Goal: Answer question/provide support: Share knowledge or assist other users

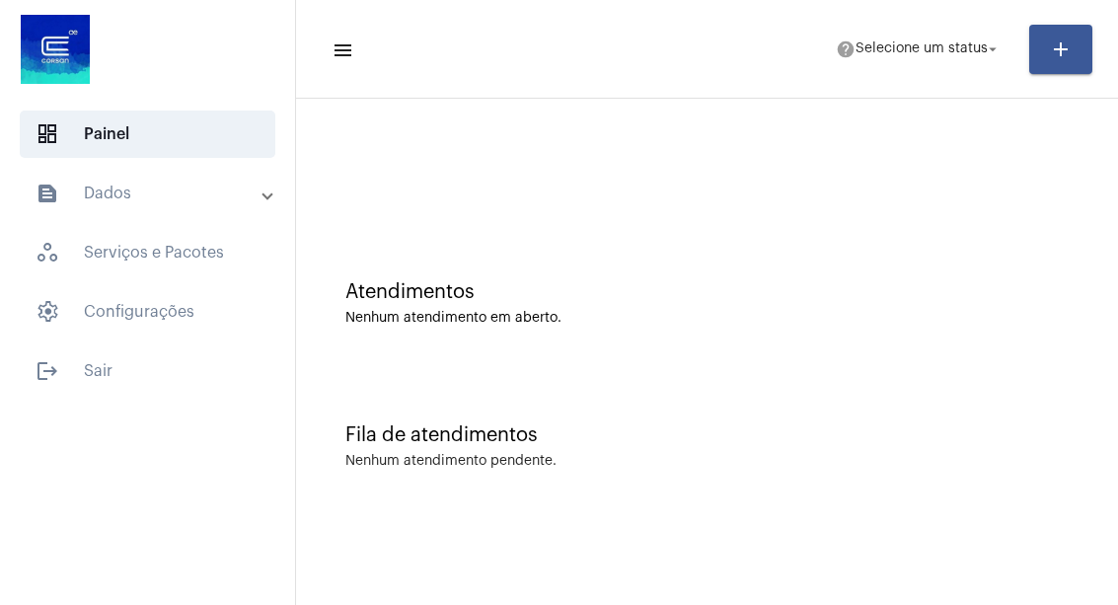
click at [1117, 71] on mat-toolbar-row "menu help Selecione um status arrow_drop_down add" at bounding box center [707, 49] width 822 height 63
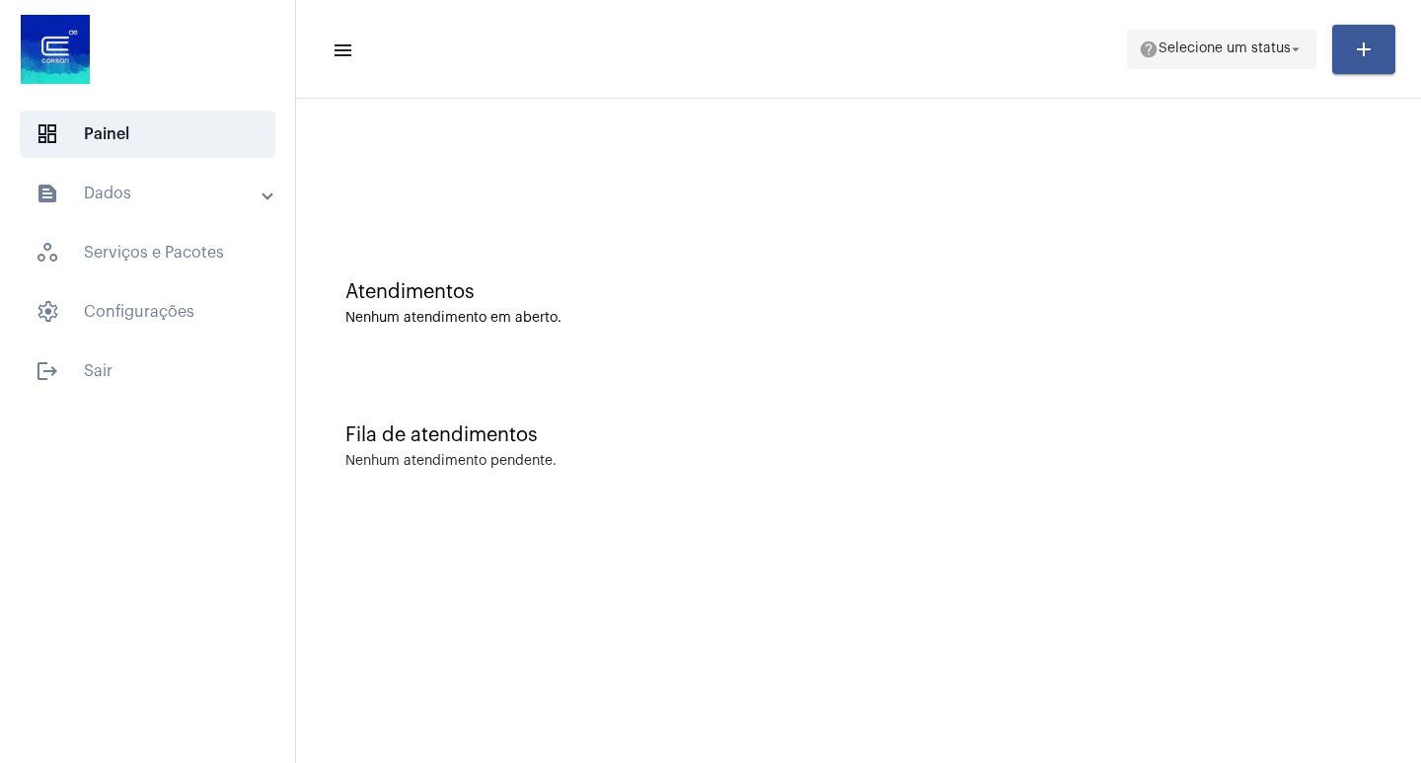
click at [1117, 50] on span "Selecione um status" at bounding box center [1224, 49] width 132 height 14
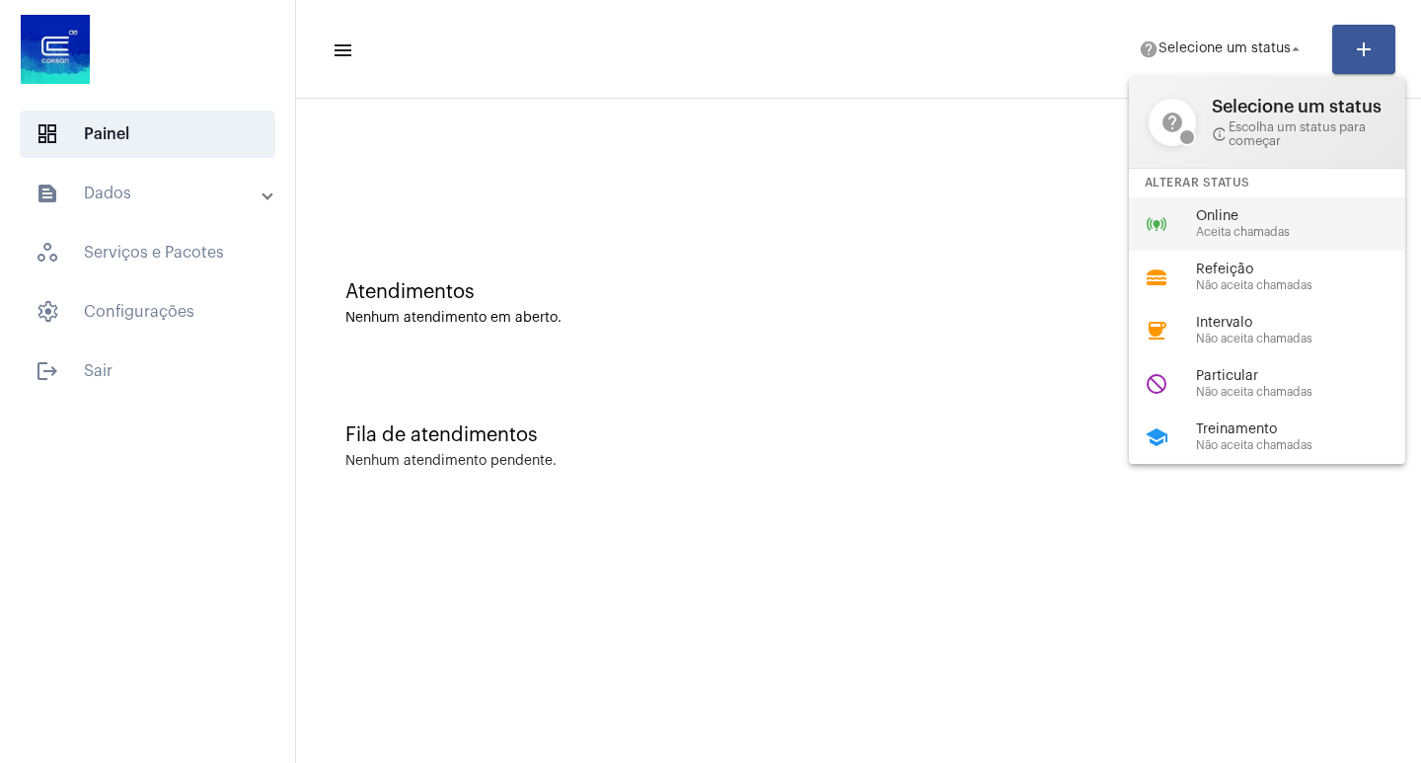
click at [1117, 229] on span "Aceita chamadas" at bounding box center [1308, 232] width 225 height 13
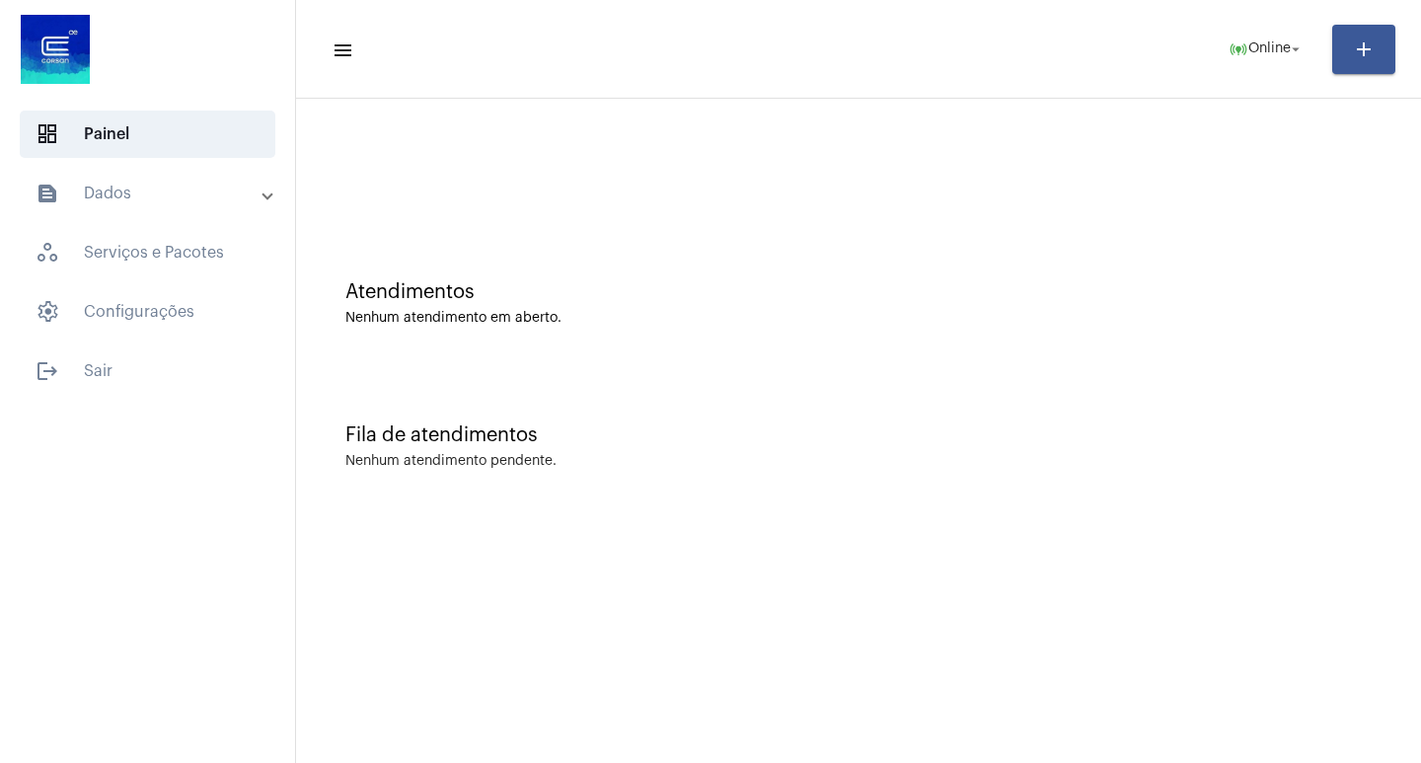
click at [308, 132] on div at bounding box center [858, 165] width 1105 height 113
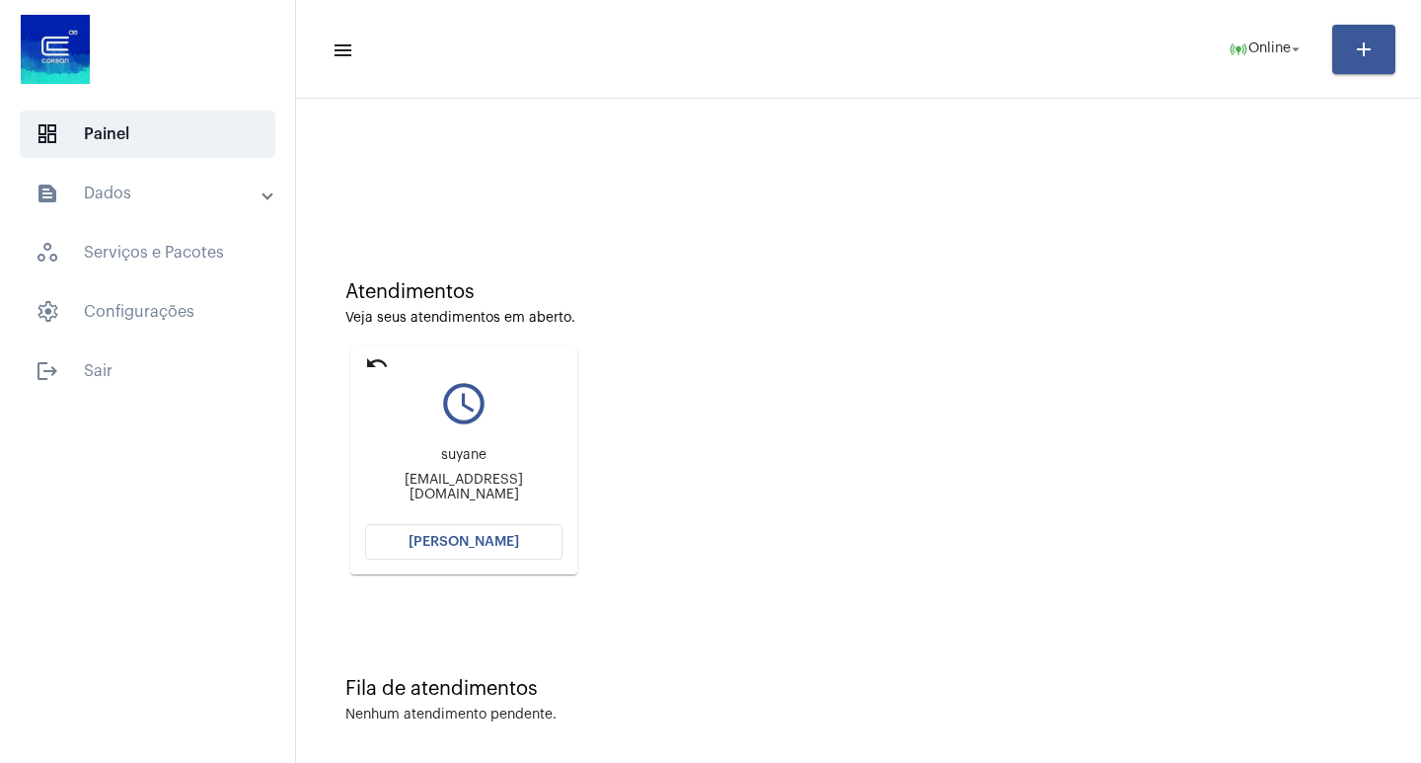
click at [476, 552] on button "[PERSON_NAME]" at bounding box center [463, 542] width 197 height 36
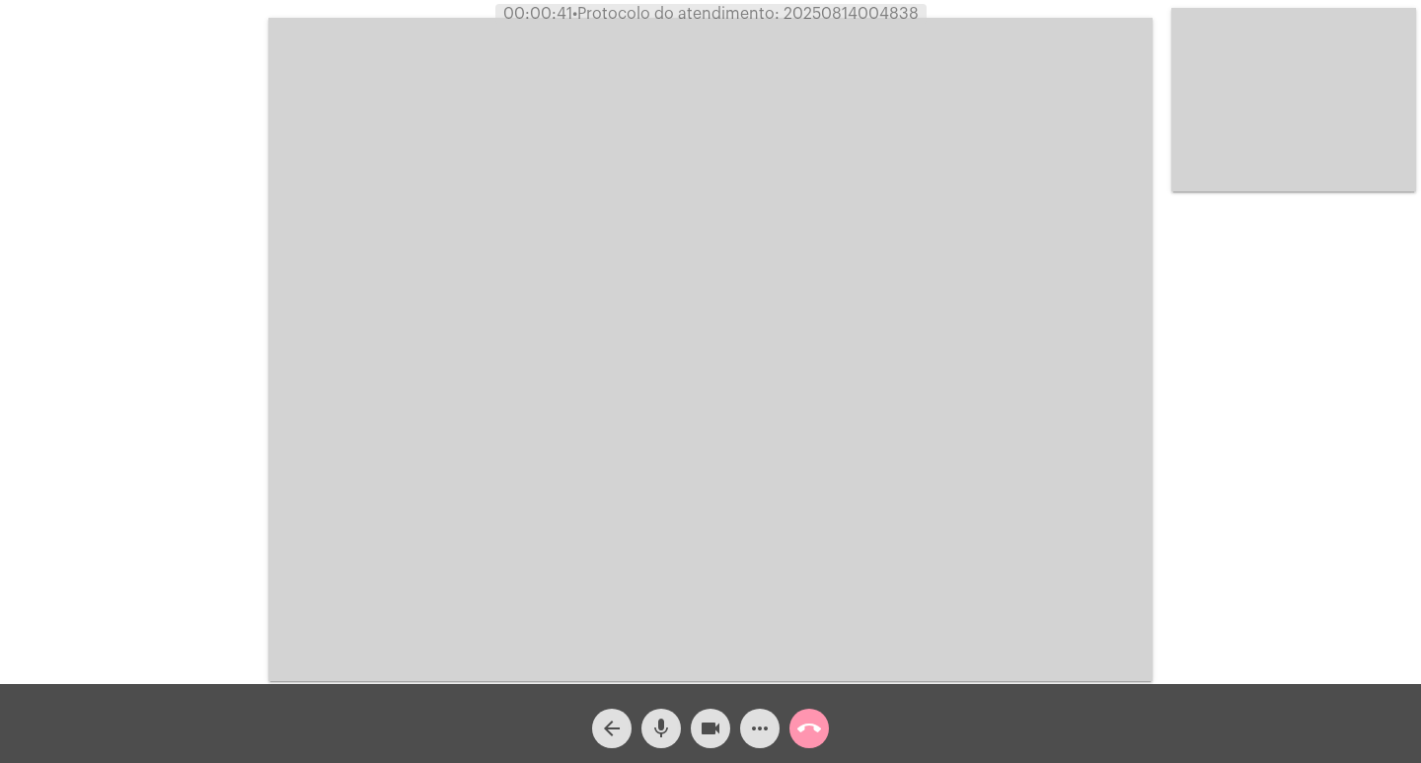
click at [1117, 56] on video at bounding box center [710, 349] width 884 height 663
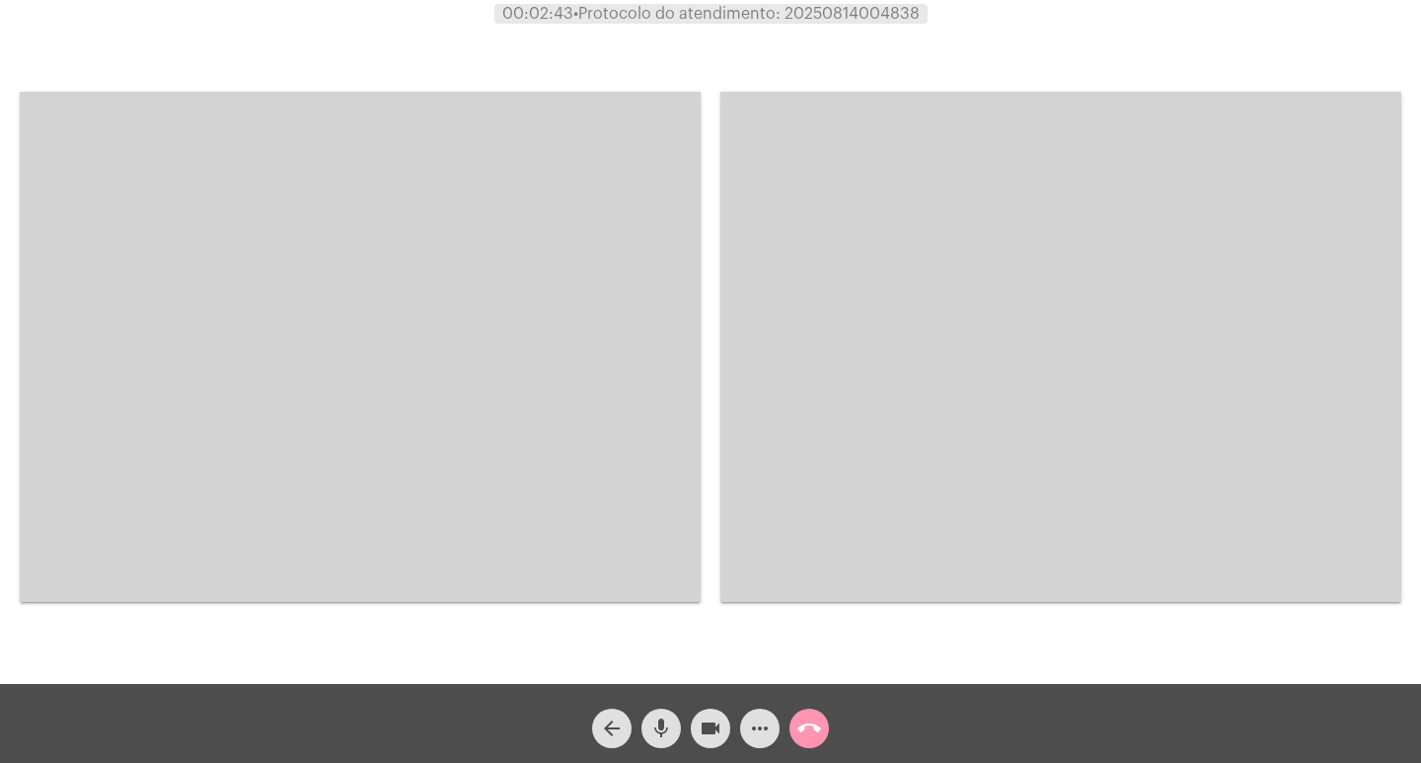
click at [325, 365] on video at bounding box center [360, 347] width 681 height 510
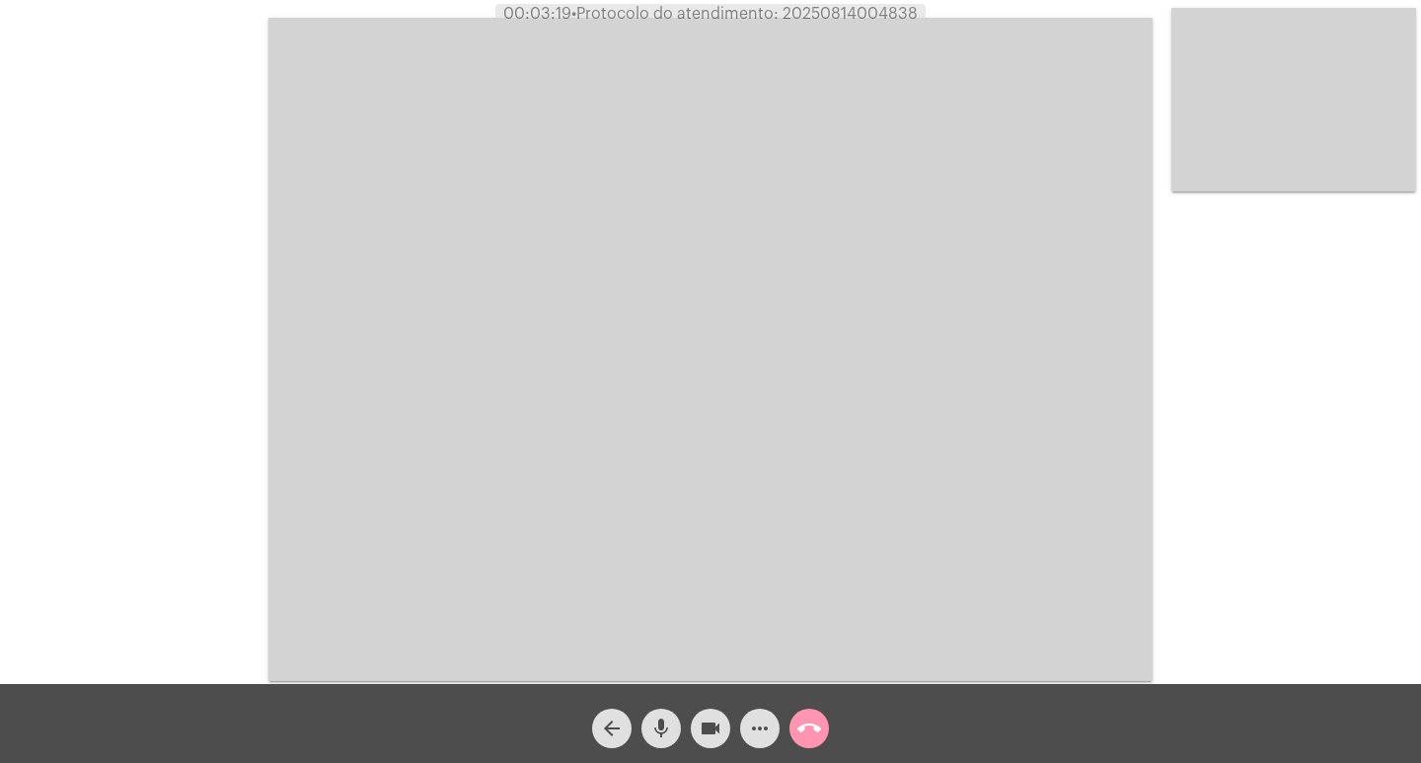
click at [671, 604] on mat-icon "mic" at bounding box center [661, 728] width 24 height 24
click at [720, 604] on mat-icon "videocam" at bounding box center [710, 728] width 24 height 24
click at [720, 604] on mat-icon "videocam_off" at bounding box center [710, 728] width 24 height 24
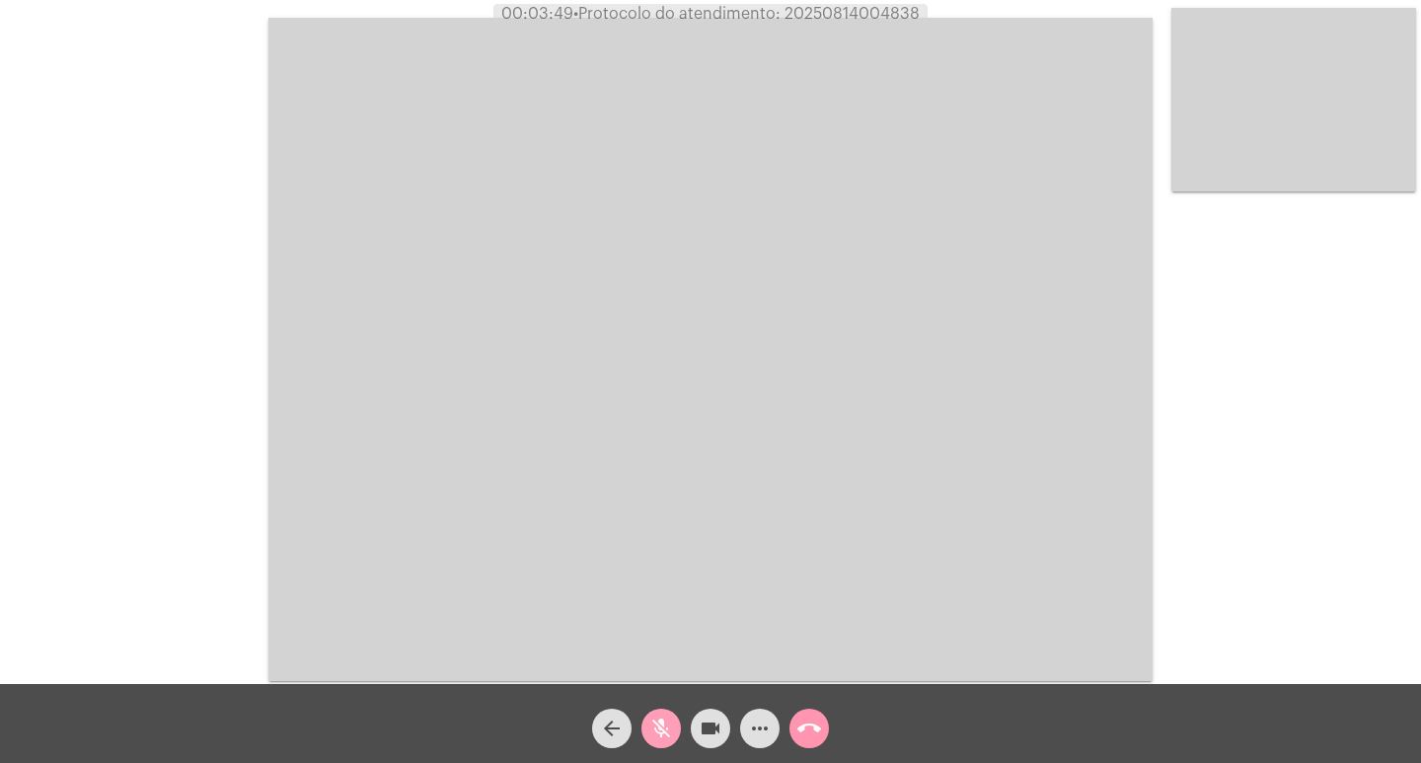
click at [642, 604] on button "mic_off" at bounding box center [660, 727] width 39 height 39
click at [659, 604] on mat-icon "mic_off" at bounding box center [661, 728] width 24 height 24
click at [653, 604] on mat-icon "mic_off" at bounding box center [661, 728] width 24 height 24
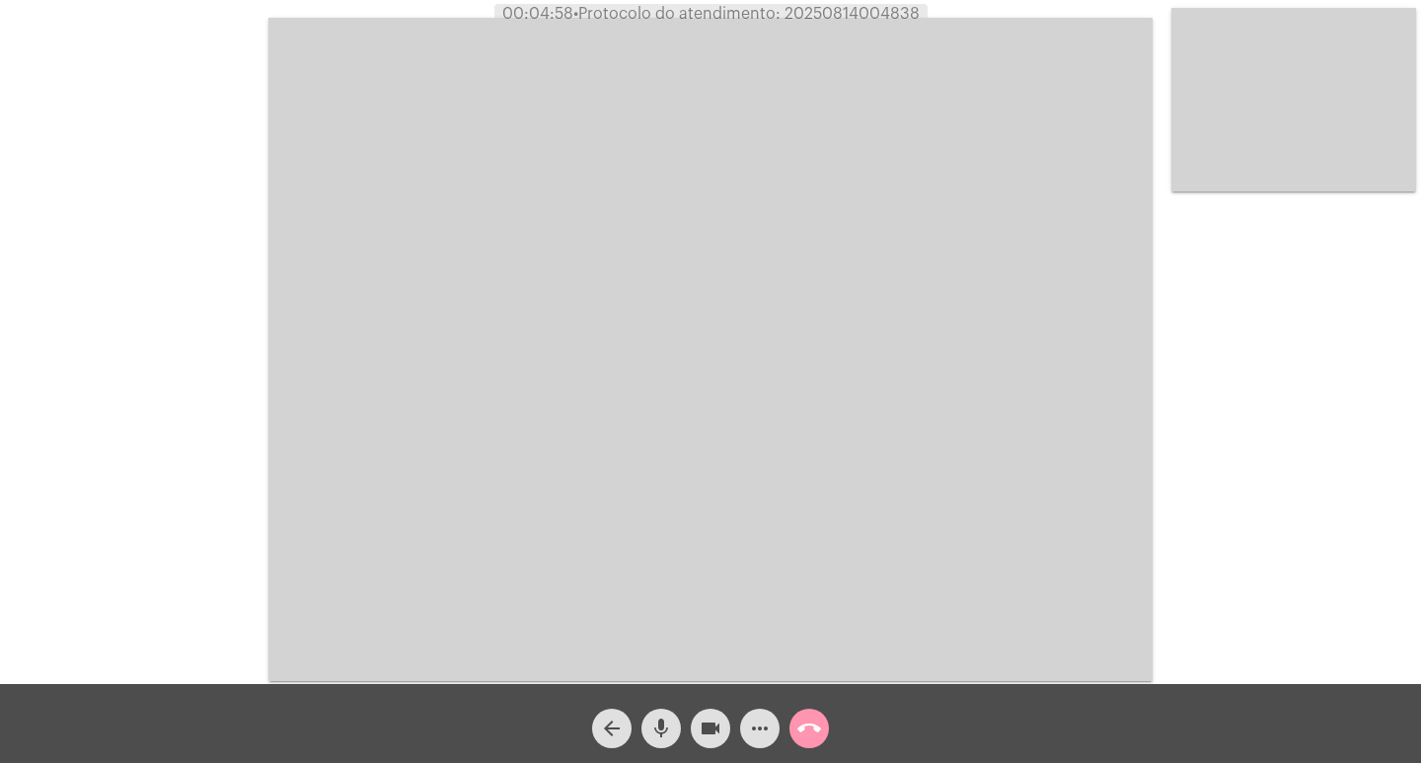
click at [791, 604] on button "call_end" at bounding box center [808, 727] width 39 height 39
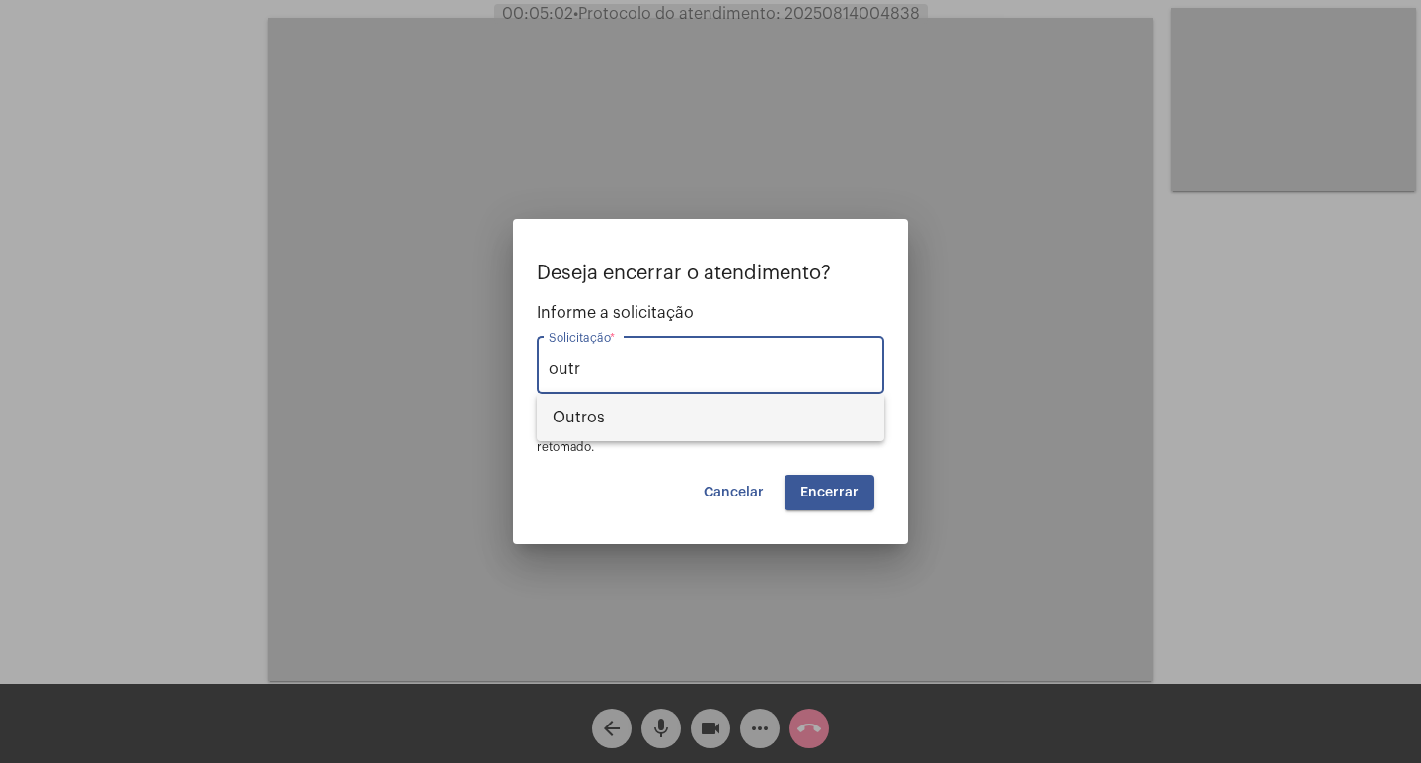
click at [587, 431] on span "Outros" at bounding box center [710, 417] width 316 height 47
type input "Outros"
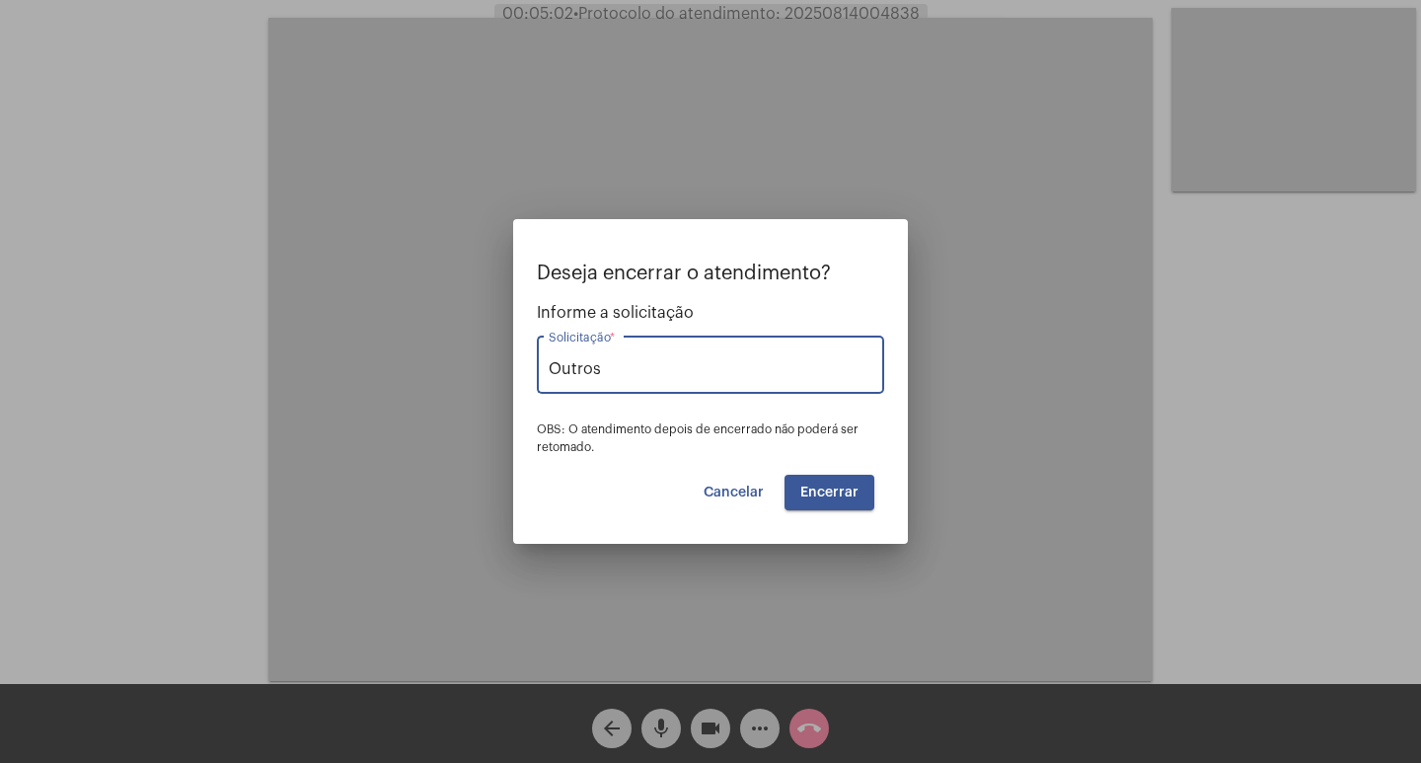
click at [587, 431] on span "OBS: O atendimento depois de encerrado não poderá ser retomado." at bounding box center [698, 438] width 322 height 30
click at [839, 501] on button "Encerrar" at bounding box center [829, 493] width 90 height 36
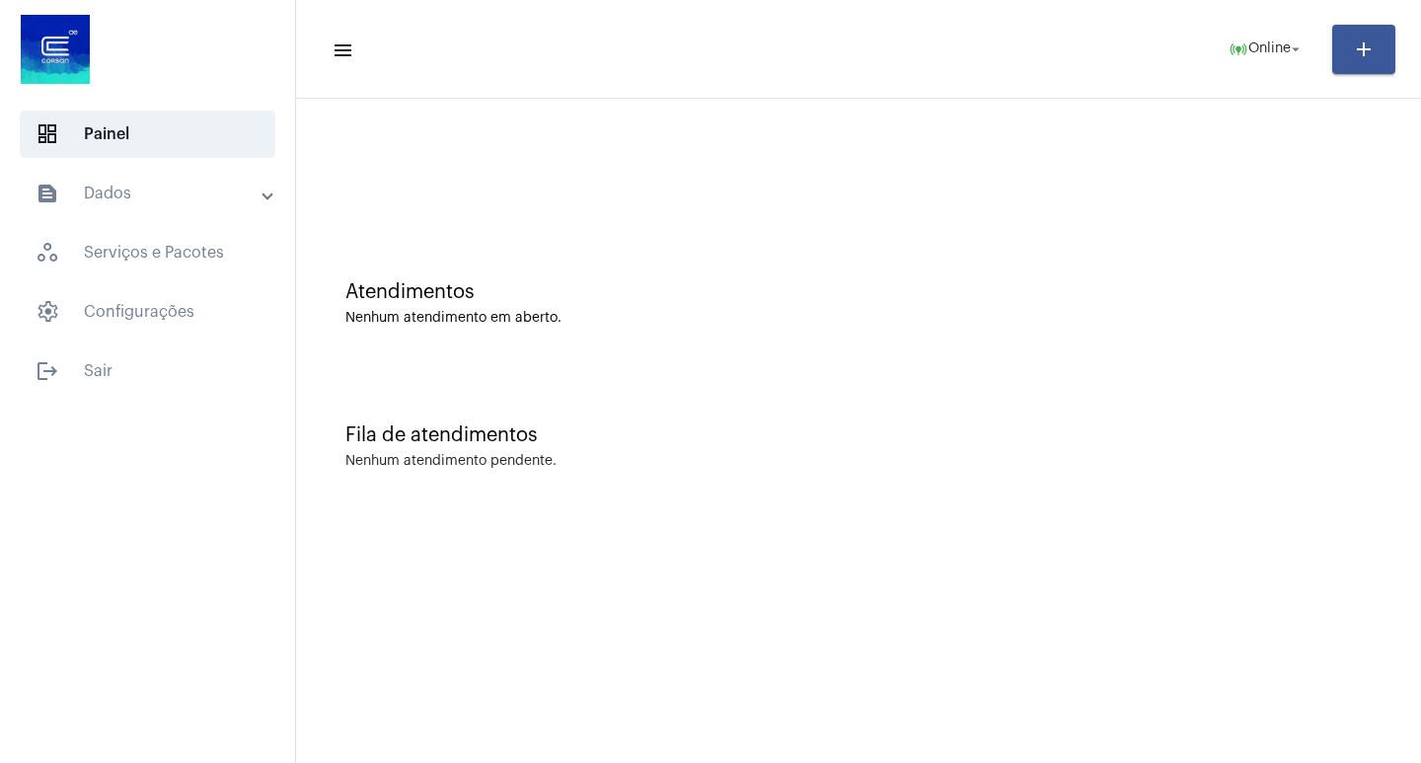
click at [608, 428] on div "Fila de atendimentos" at bounding box center [858, 435] width 1026 height 22
click at [1117, 24] on mat-toolbar-row "menu online_prediction Online arrow_drop_down add" at bounding box center [858, 49] width 1125 height 63
click at [1117, 76] on mat-toolbar-row "menu online_prediction Online arrow_drop_down add" at bounding box center [858, 49] width 1125 height 63
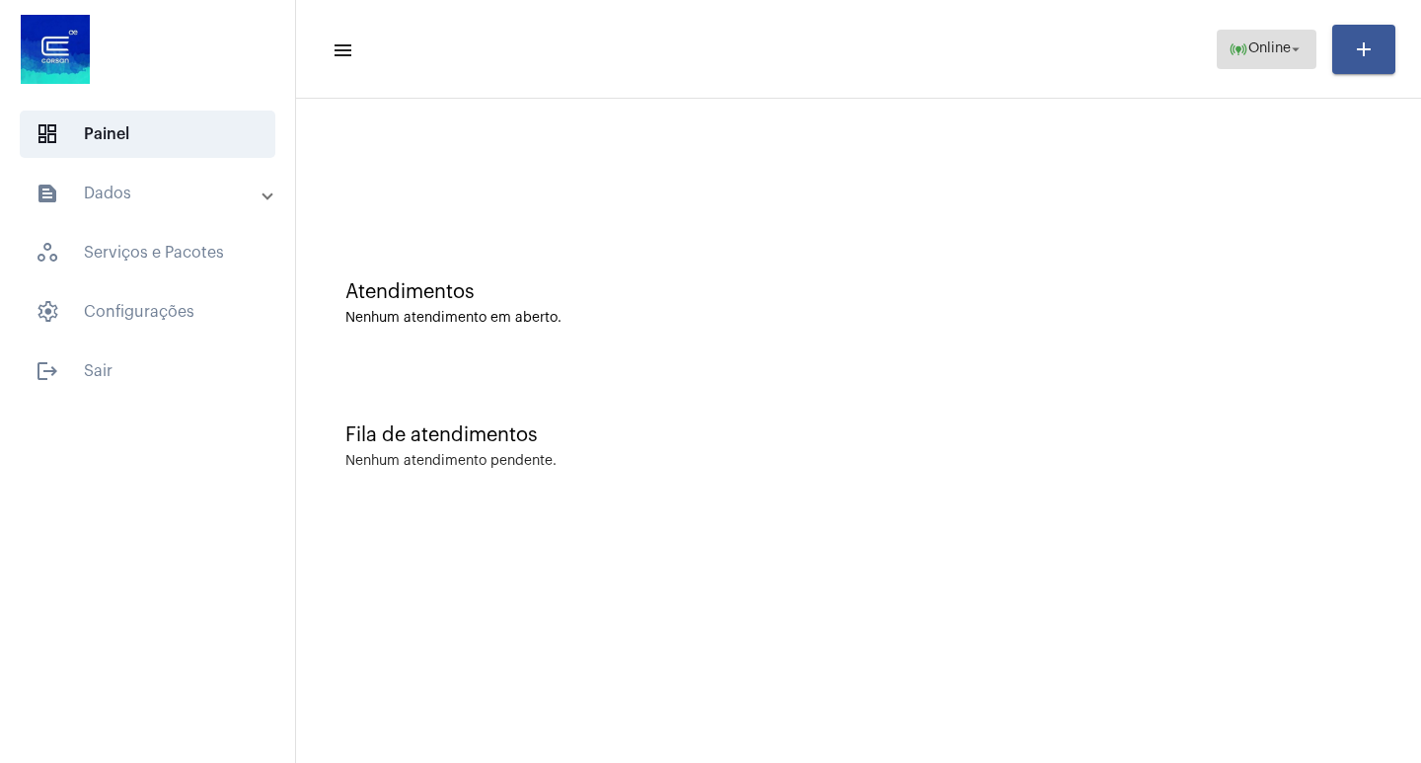
click at [1117, 57] on span "online_prediction Online arrow_drop_down" at bounding box center [1266, 49] width 76 height 36
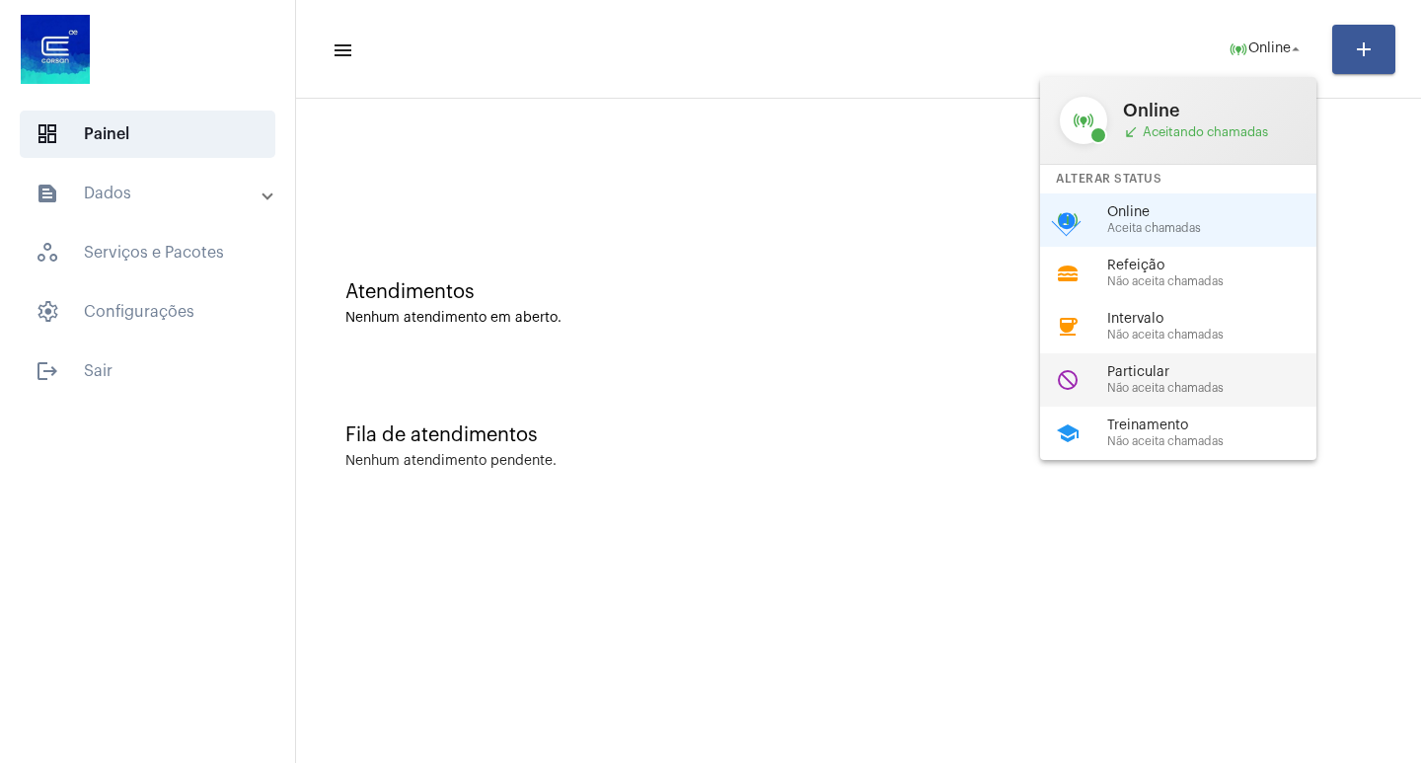
click at [1117, 366] on span "Particular" at bounding box center [1219, 372] width 225 height 15
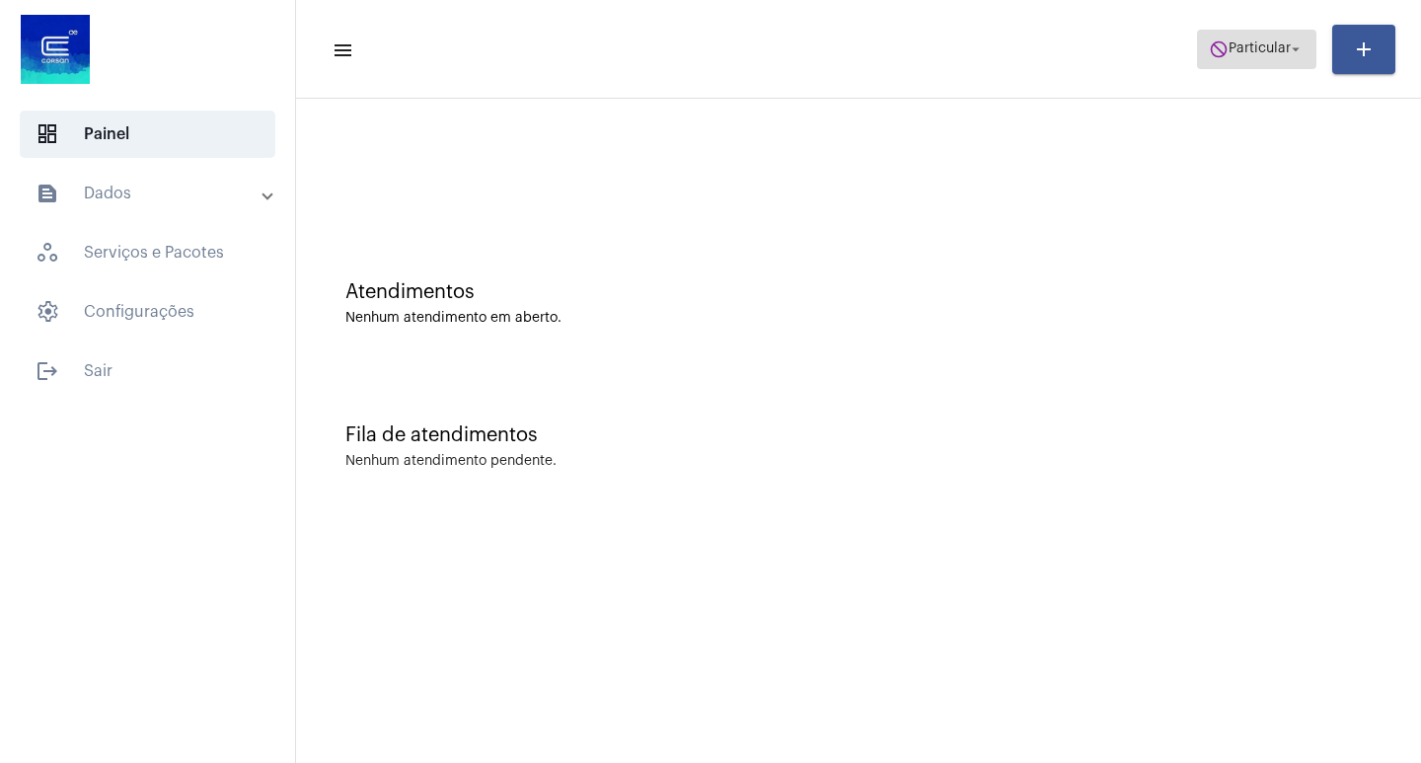
click at [1117, 46] on mat-icon "do_not_disturb" at bounding box center [1218, 49] width 20 height 20
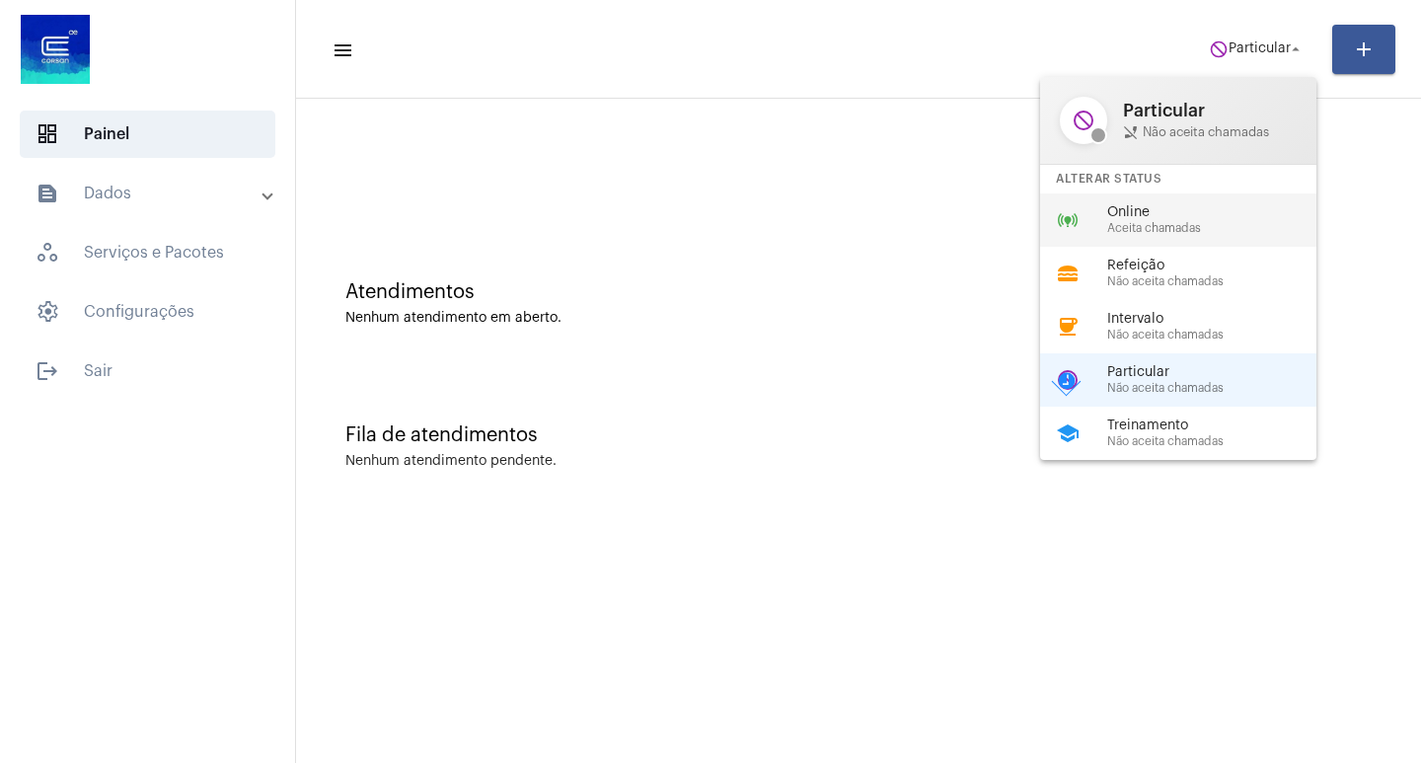
click at [1117, 216] on span "Online" at bounding box center [1219, 212] width 225 height 15
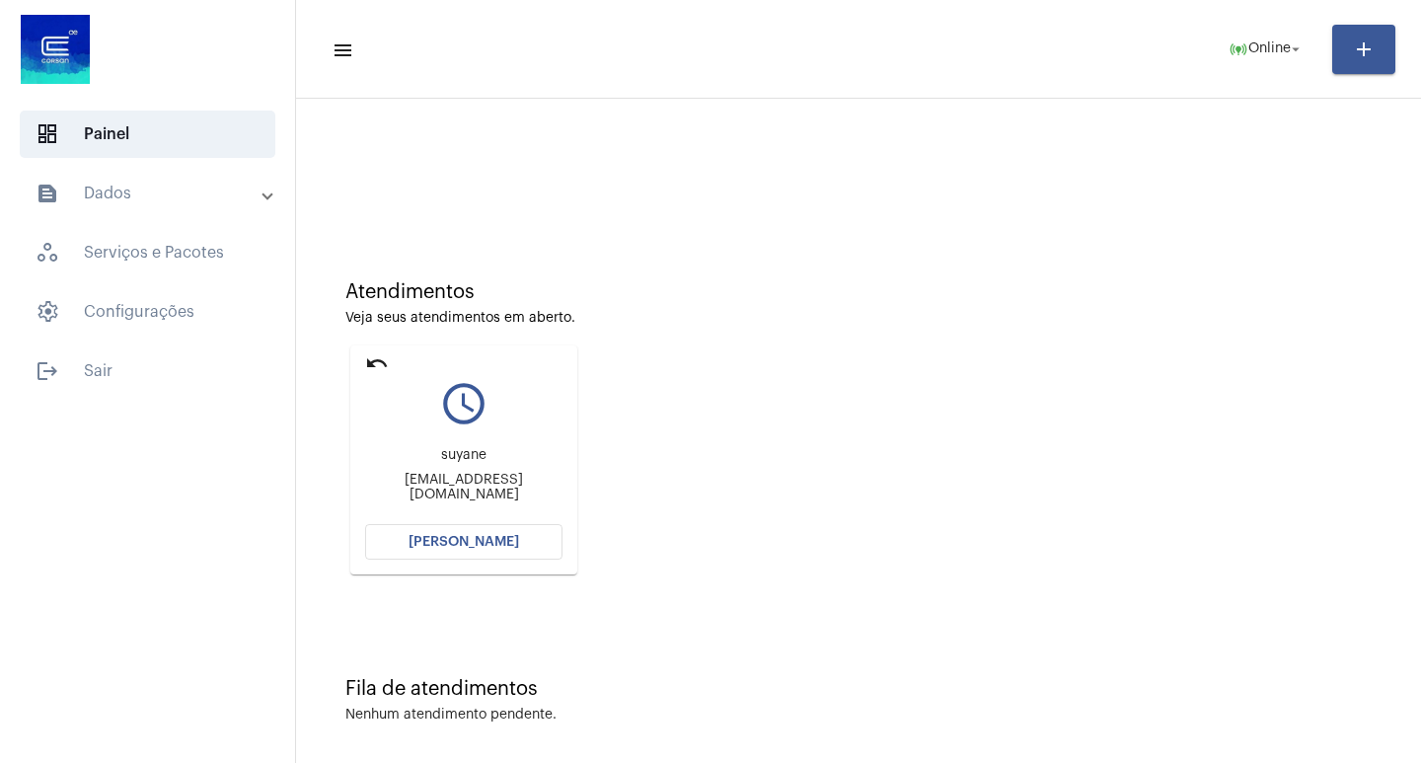
click at [535, 549] on button "[PERSON_NAME]" at bounding box center [463, 542] width 197 height 36
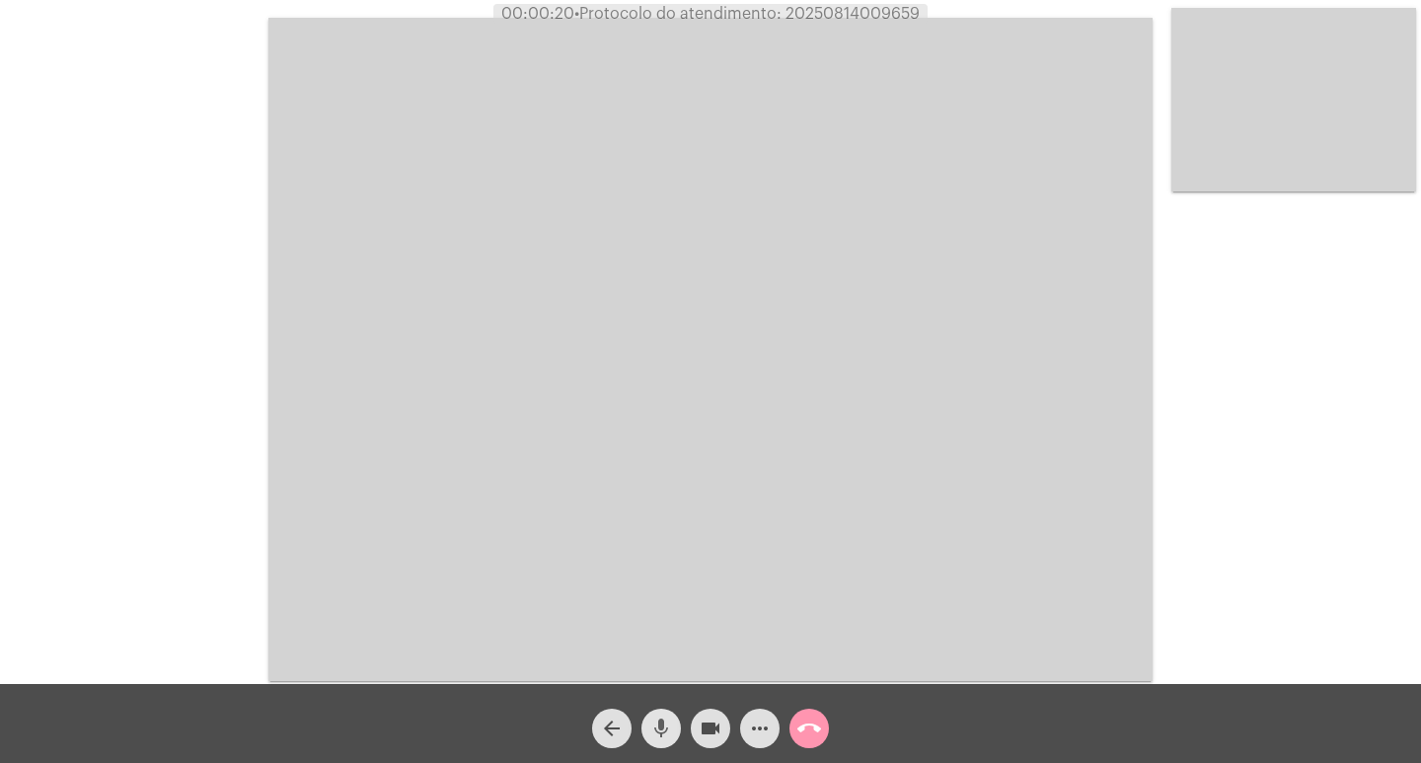
click at [671, 604] on mat-icon "mic" at bounding box center [661, 728] width 24 height 24
click at [664, 604] on mat-icon "mic" at bounding box center [661, 728] width 24 height 24
click at [664, 604] on mat-icon "mic_off" at bounding box center [661, 728] width 24 height 24
click at [664, 604] on mat-icon "mic" at bounding box center [661, 728] width 24 height 24
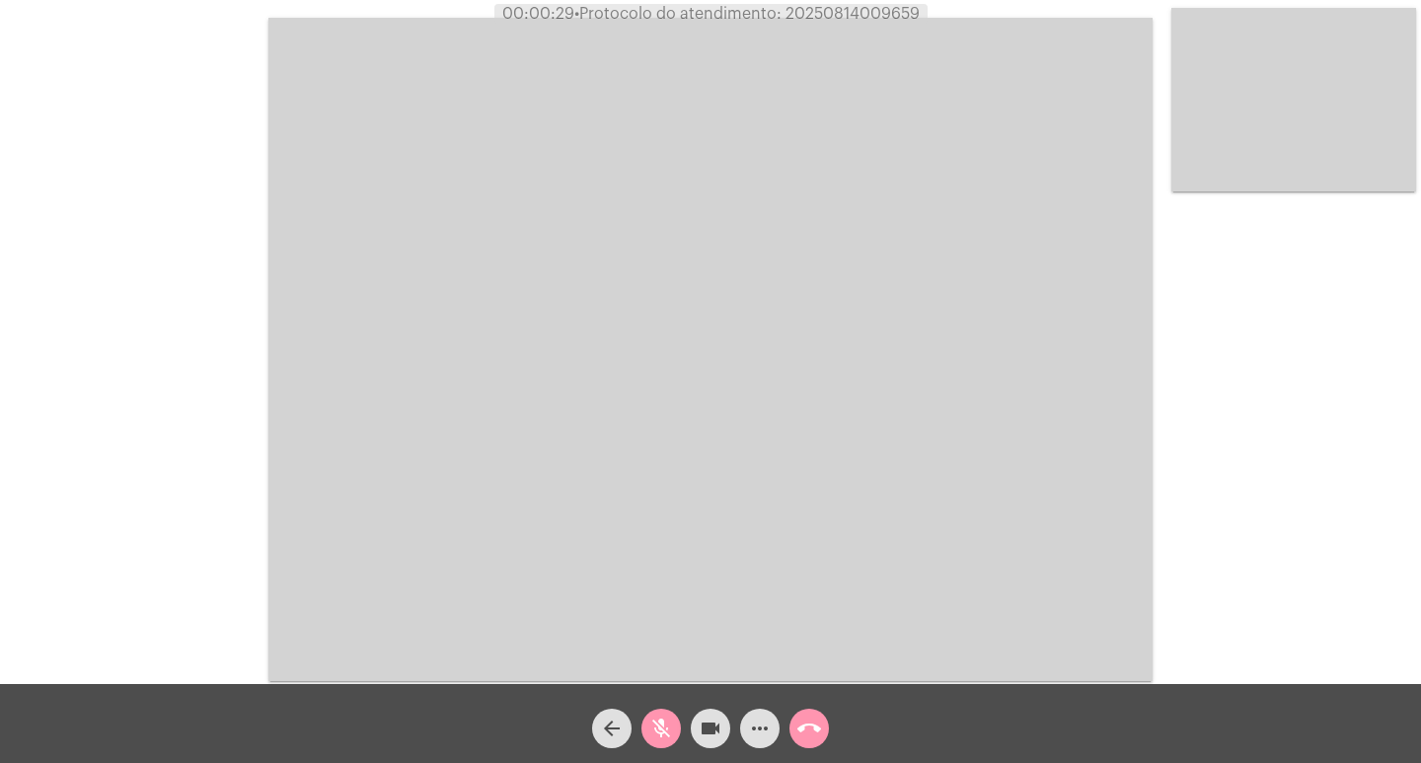
click at [664, 604] on mat-icon "mic_off" at bounding box center [661, 728] width 24 height 24
click at [664, 604] on mat-icon "mic" at bounding box center [661, 728] width 24 height 24
click at [664, 604] on mat-icon "mic_off" at bounding box center [661, 728] width 24 height 24
click at [1117, 59] on video at bounding box center [710, 349] width 884 height 663
click at [1117, 59] on div "Acessando Câmera e Microfone..." at bounding box center [1293, 99] width 245 height 183
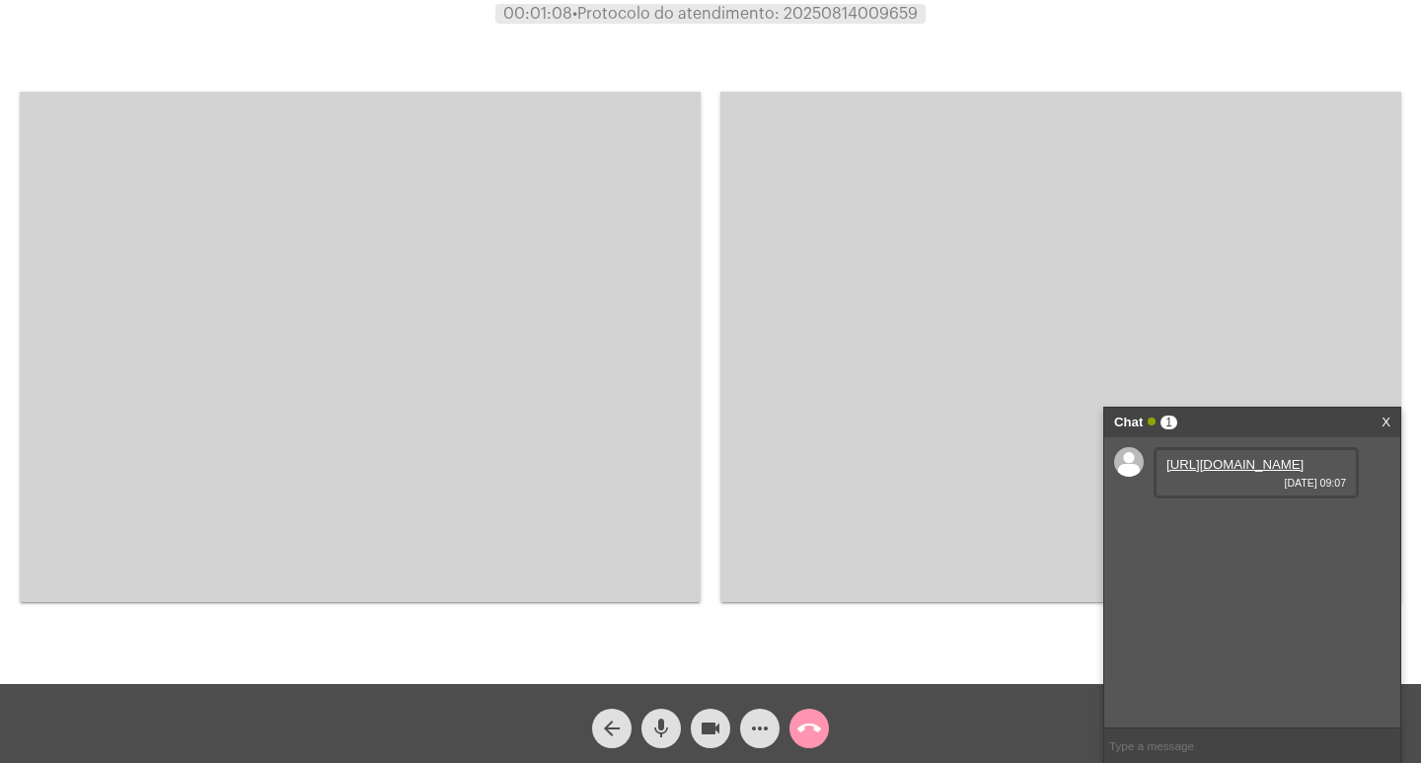
click at [1117, 472] on link "[URL][DOMAIN_NAME]" at bounding box center [1234, 464] width 137 height 15
click at [668, 604] on mat-icon "mic" at bounding box center [661, 728] width 24 height 24
click at [710, 604] on mat-icon "videocam" at bounding box center [710, 728] width 24 height 24
click at [664, 604] on mat-icon "mic_off" at bounding box center [661, 728] width 24 height 24
click at [687, 604] on div "videocam_off" at bounding box center [710, 722] width 49 height 49
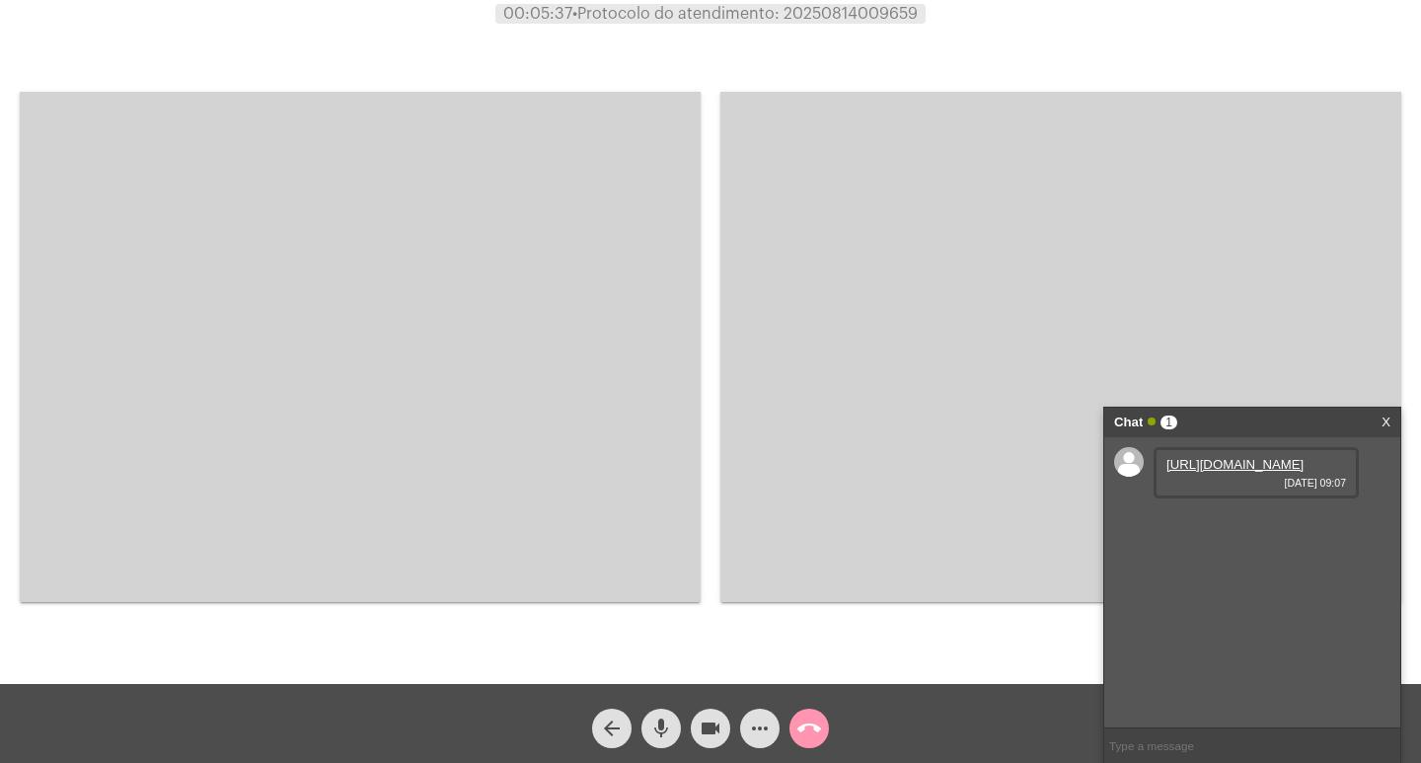
click at [666, 604] on mat-icon "mic" at bounding box center [661, 728] width 24 height 24
click at [666, 604] on mat-icon "mic_off" at bounding box center [661, 728] width 24 height 24
click at [666, 604] on mat-icon "mic" at bounding box center [661, 728] width 24 height 24
click at [695, 604] on button "videocam" at bounding box center [710, 727] width 39 height 39
click at [670, 604] on mat-icon "mic_off" at bounding box center [661, 728] width 24 height 24
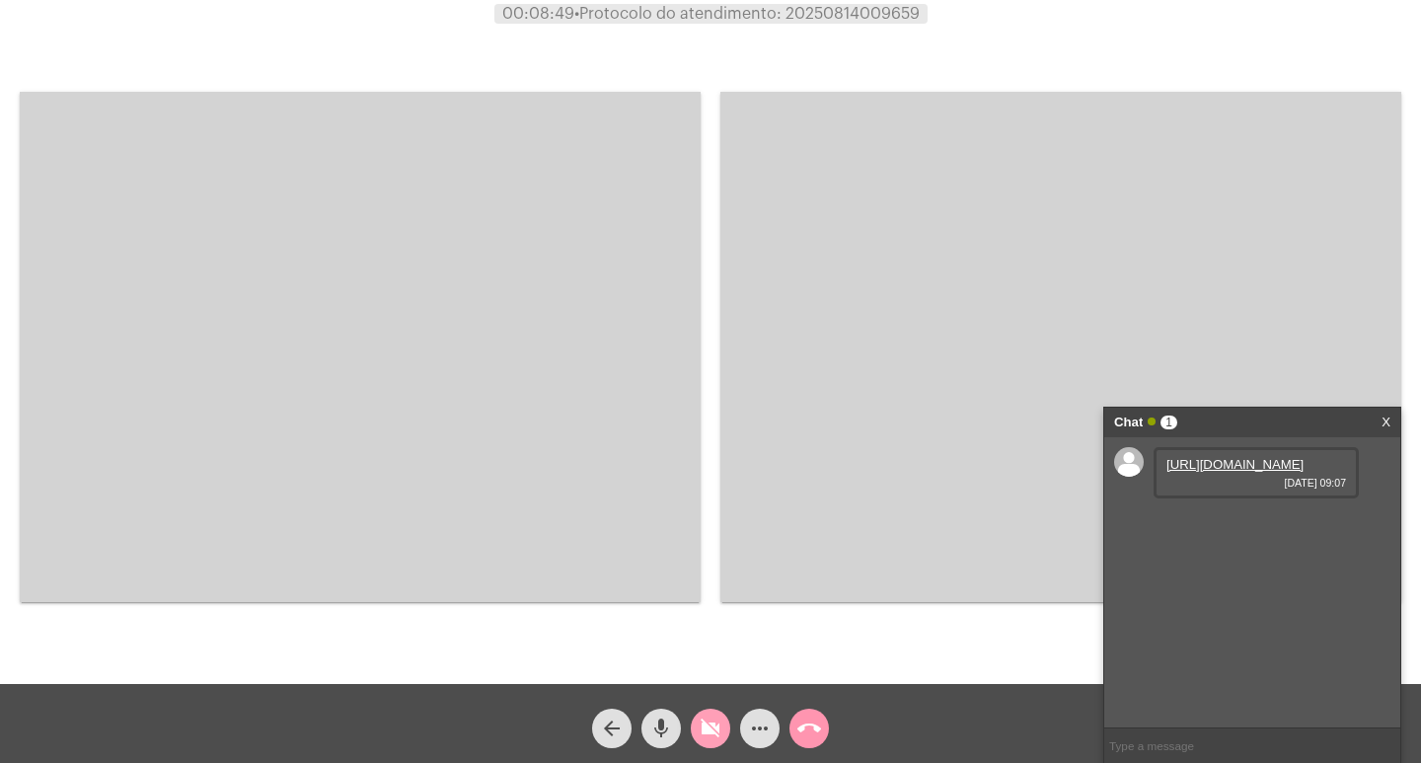
click at [717, 604] on mat-icon "videocam_off" at bounding box center [710, 728] width 24 height 24
click at [1117, 422] on link "X" at bounding box center [1385, 422] width 9 height 30
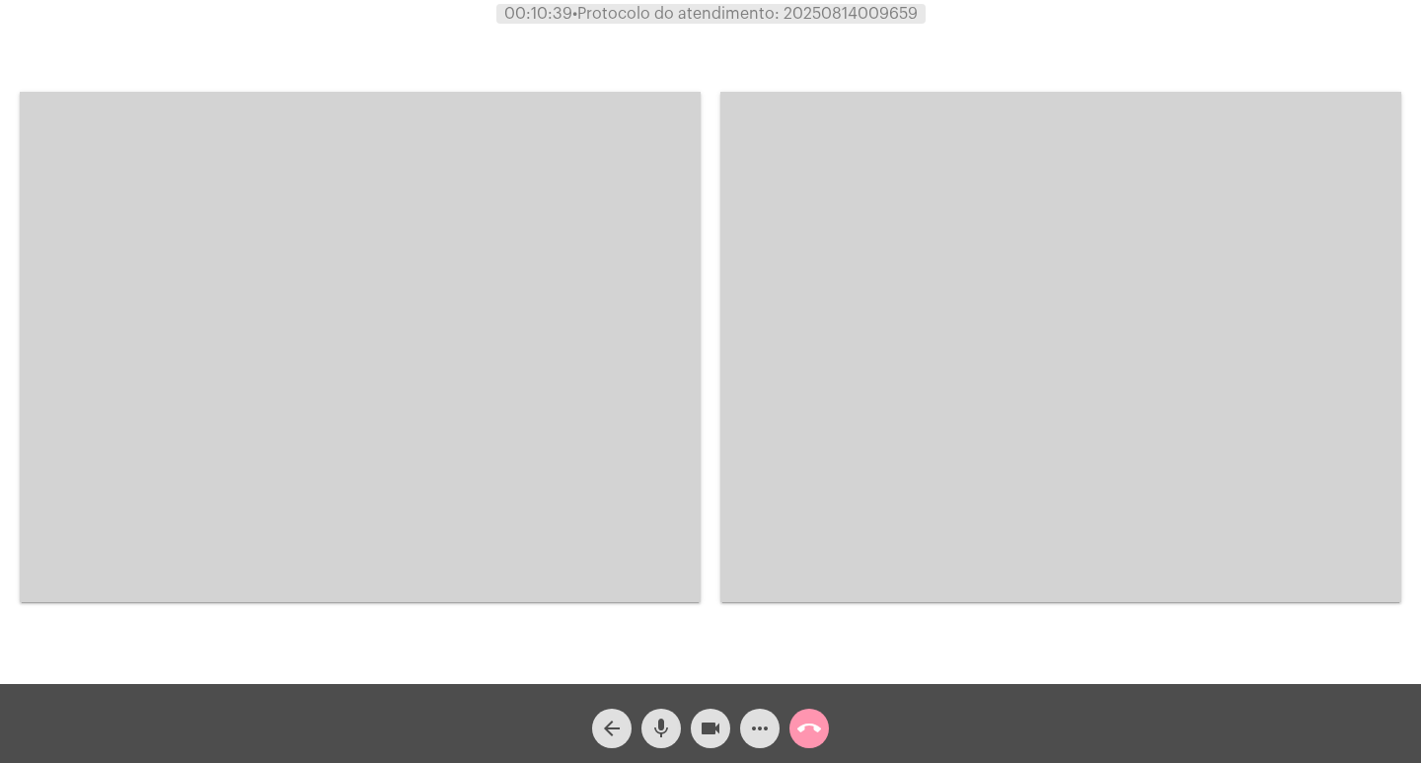
click at [284, 329] on video at bounding box center [360, 347] width 681 height 510
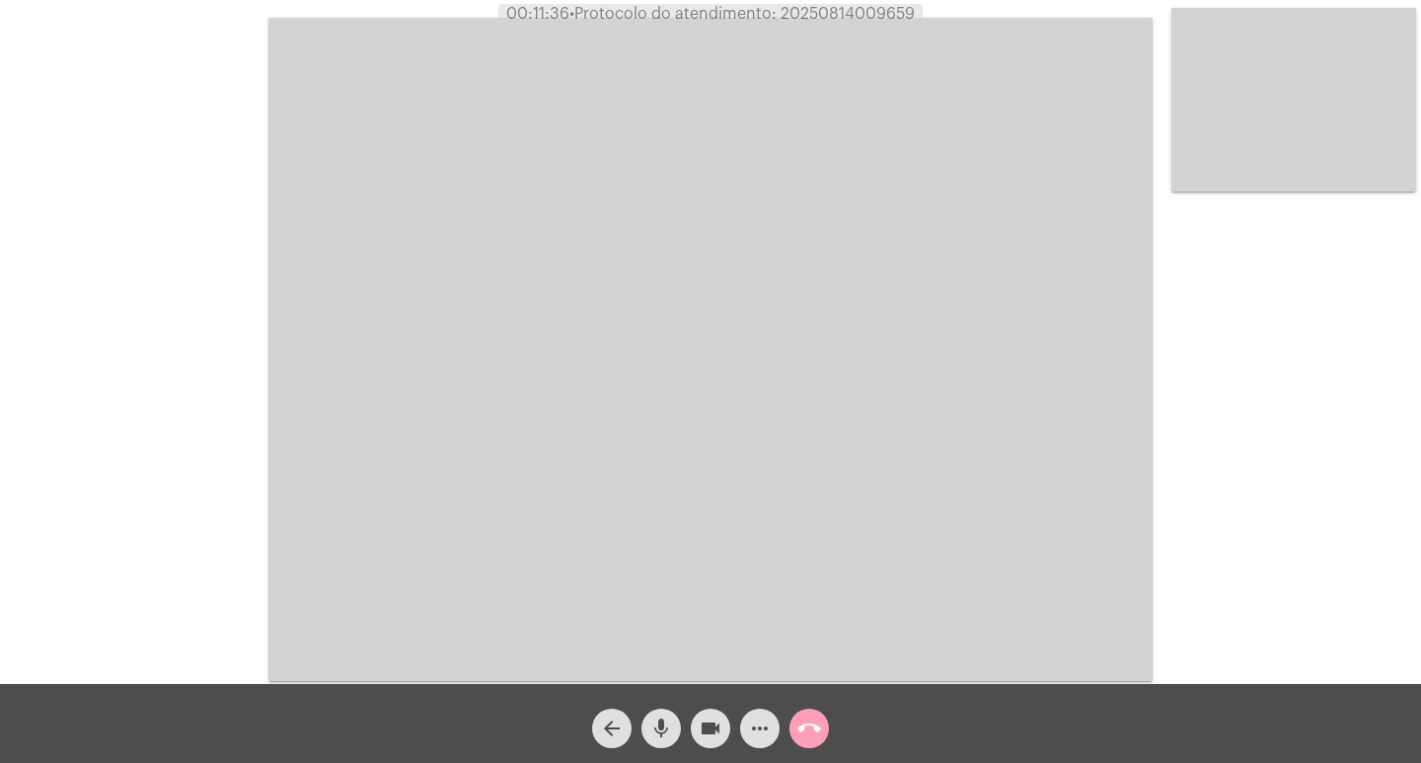
click at [810, 604] on mat-icon "call_end" at bounding box center [809, 728] width 24 height 24
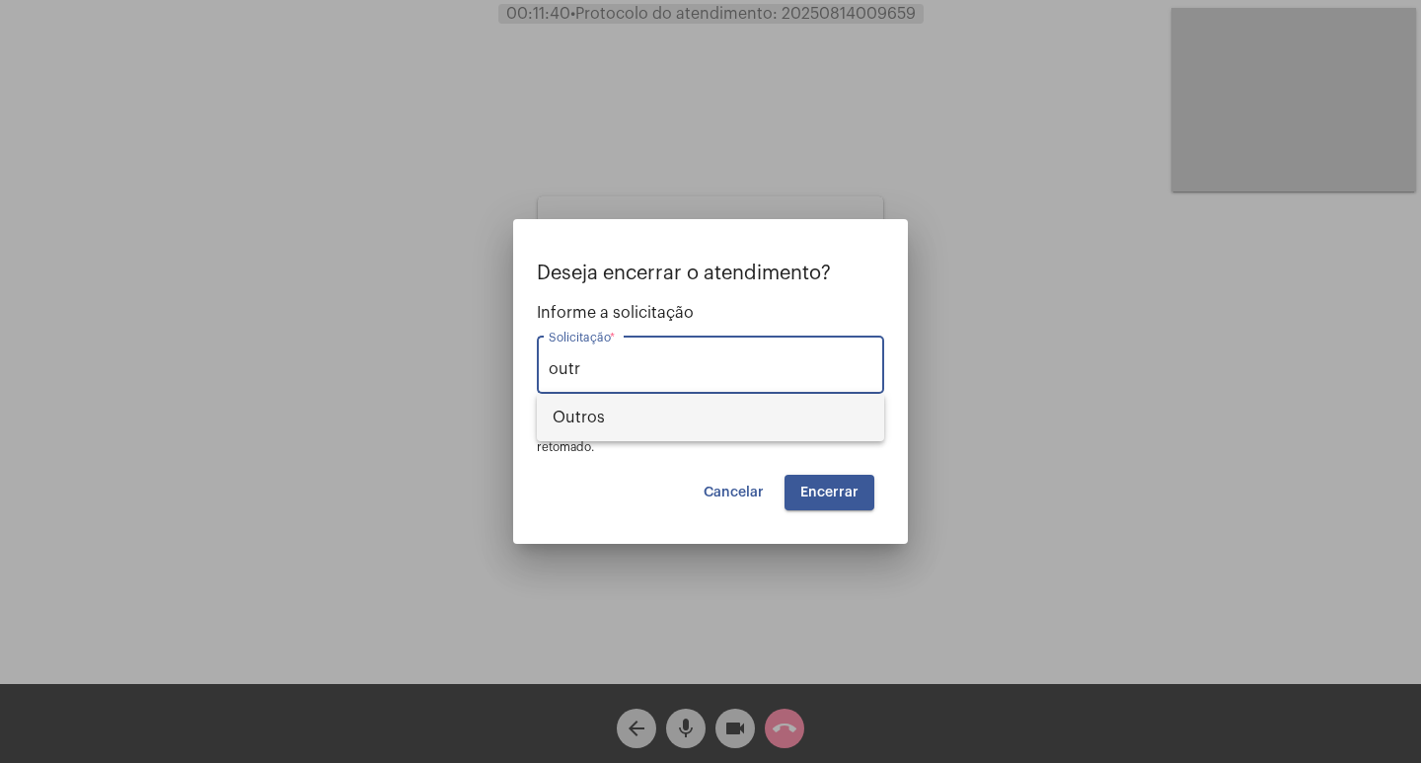
click at [768, 402] on span "Outros" at bounding box center [710, 417] width 316 height 47
type input "Outros"
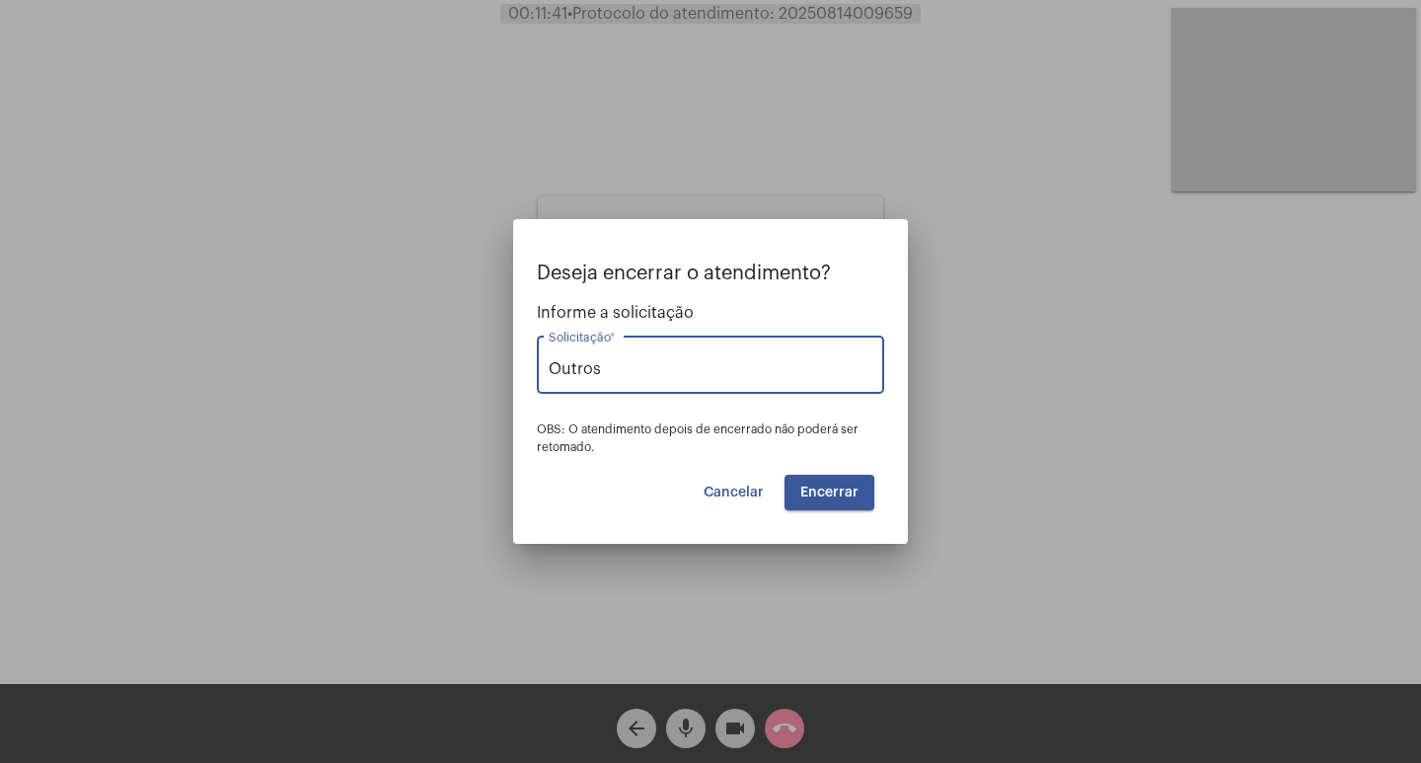
click at [829, 482] on button "Encerrar" at bounding box center [829, 493] width 90 height 36
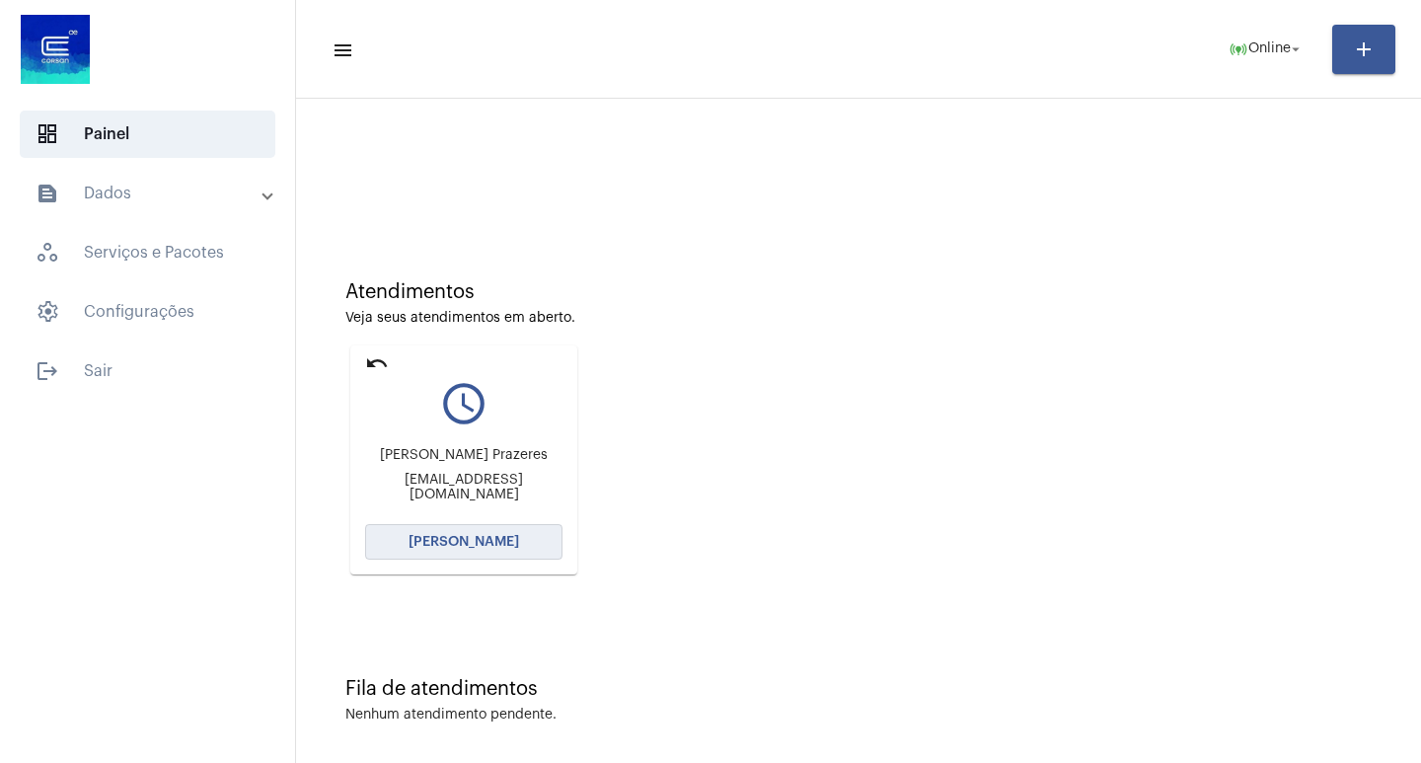
click at [428, 534] on button "[PERSON_NAME]" at bounding box center [463, 542] width 197 height 36
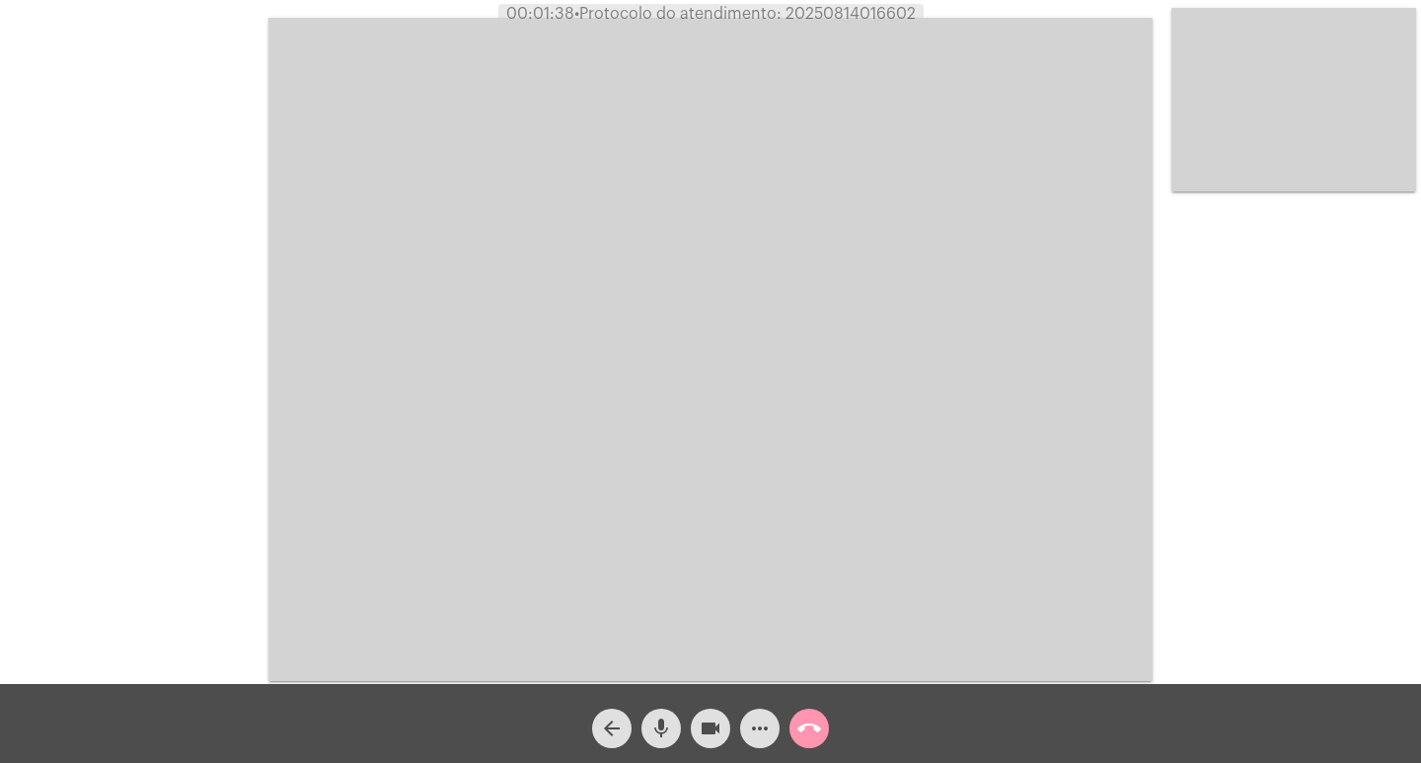
click at [291, 319] on video at bounding box center [710, 349] width 884 height 663
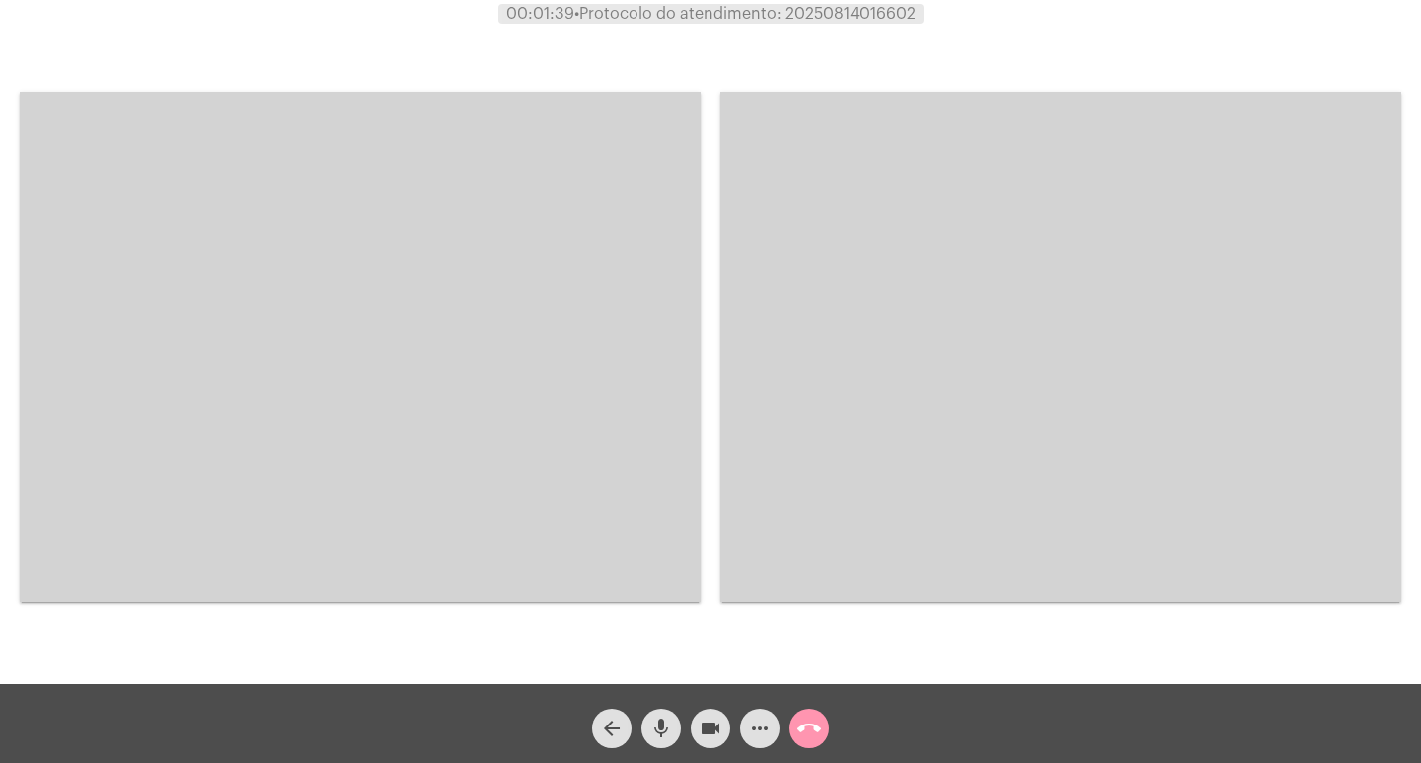
click at [291, 318] on video at bounding box center [360, 347] width 681 height 510
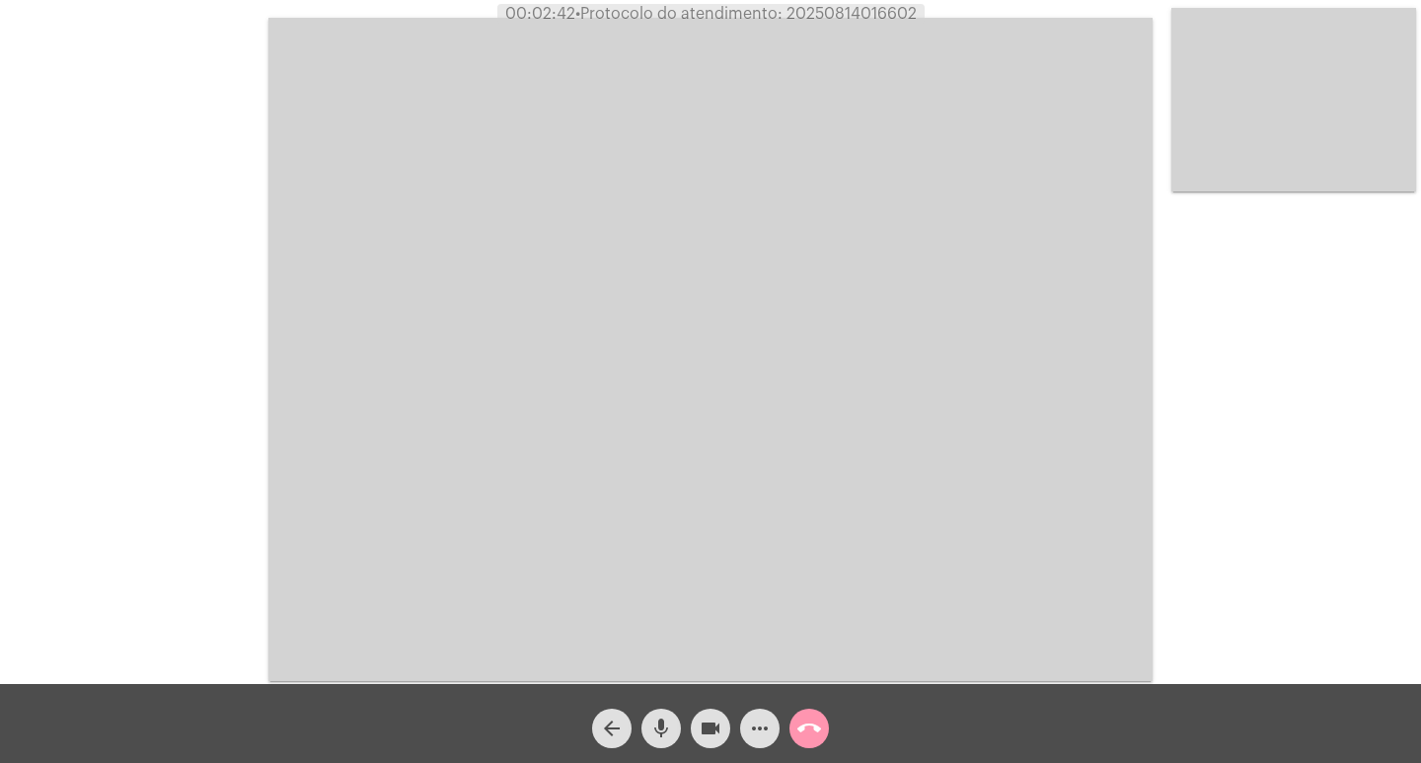
click at [857, 21] on span "• Protocolo do atendimento: 20250814016602" at bounding box center [745, 14] width 341 height 16
copy span "20250814016602"
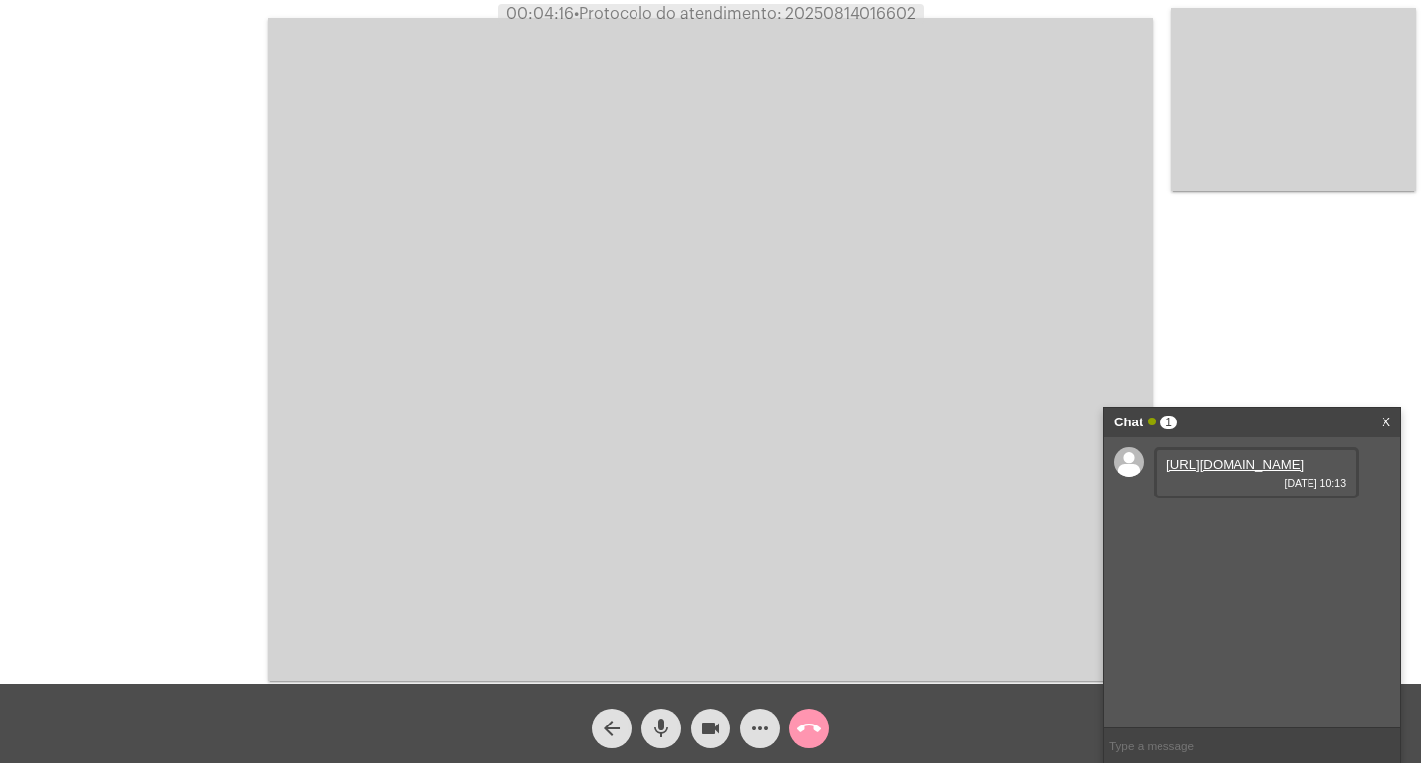
click at [1117, 472] on link "[URL][DOMAIN_NAME]" at bounding box center [1234, 464] width 137 height 15
click at [1117, 528] on link "[URL][DOMAIN_NAME]" at bounding box center [1234, 520] width 137 height 15
click at [660, 604] on mat-icon "mic" at bounding box center [661, 728] width 24 height 24
click at [717, 604] on mat-icon "videocam" at bounding box center [710, 728] width 24 height 24
click at [670, 604] on mat-icon "mic_off" at bounding box center [661, 728] width 24 height 24
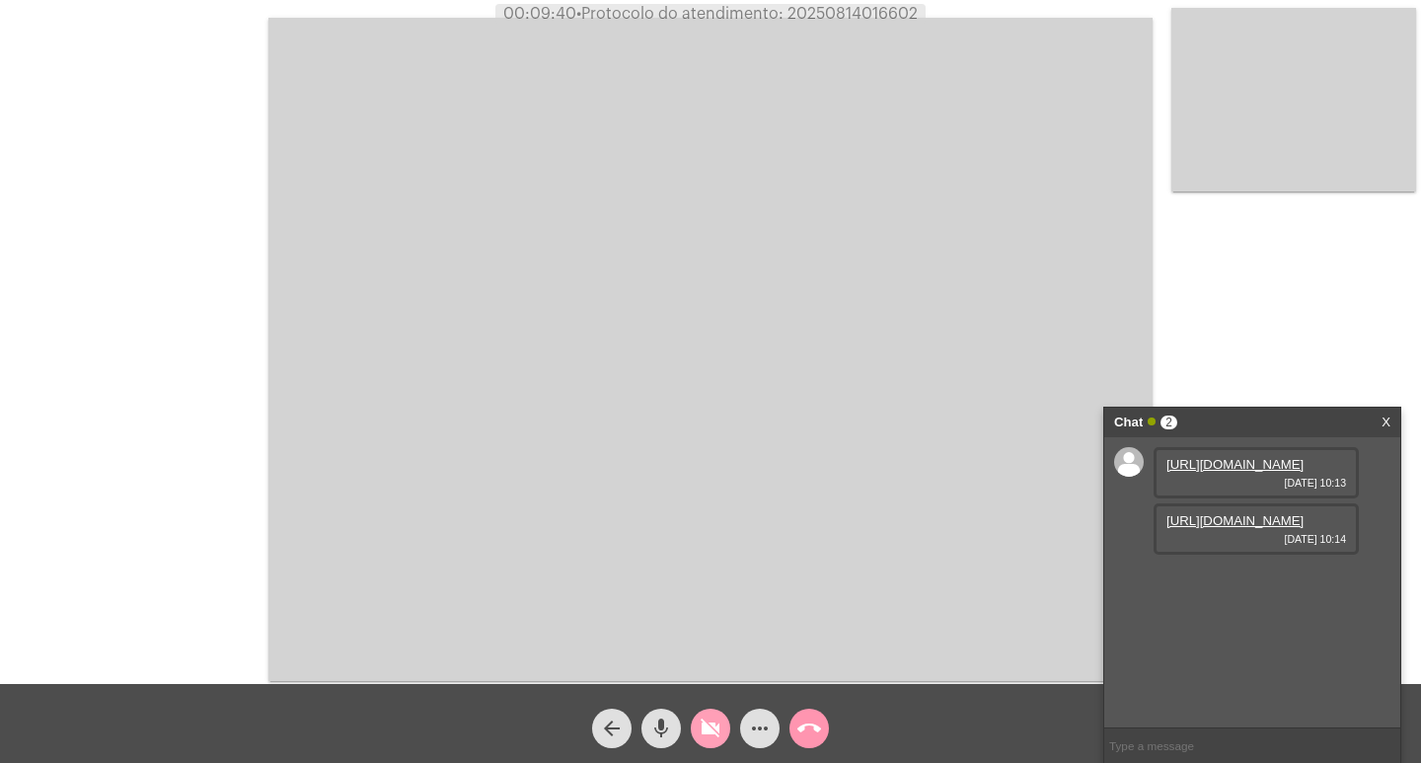
click at [726, 604] on button "videocam_off" at bounding box center [710, 727] width 39 height 39
click at [1117, 424] on div "Chat 3 X" at bounding box center [1252, 422] width 296 height 30
click at [657, 604] on mat-icon "mic" at bounding box center [661, 728] width 24 height 24
click at [698, 604] on mat-icon "videocam" at bounding box center [710, 728] width 24 height 24
click at [706, 604] on mat-icon "videocam_off" at bounding box center [710, 728] width 24 height 24
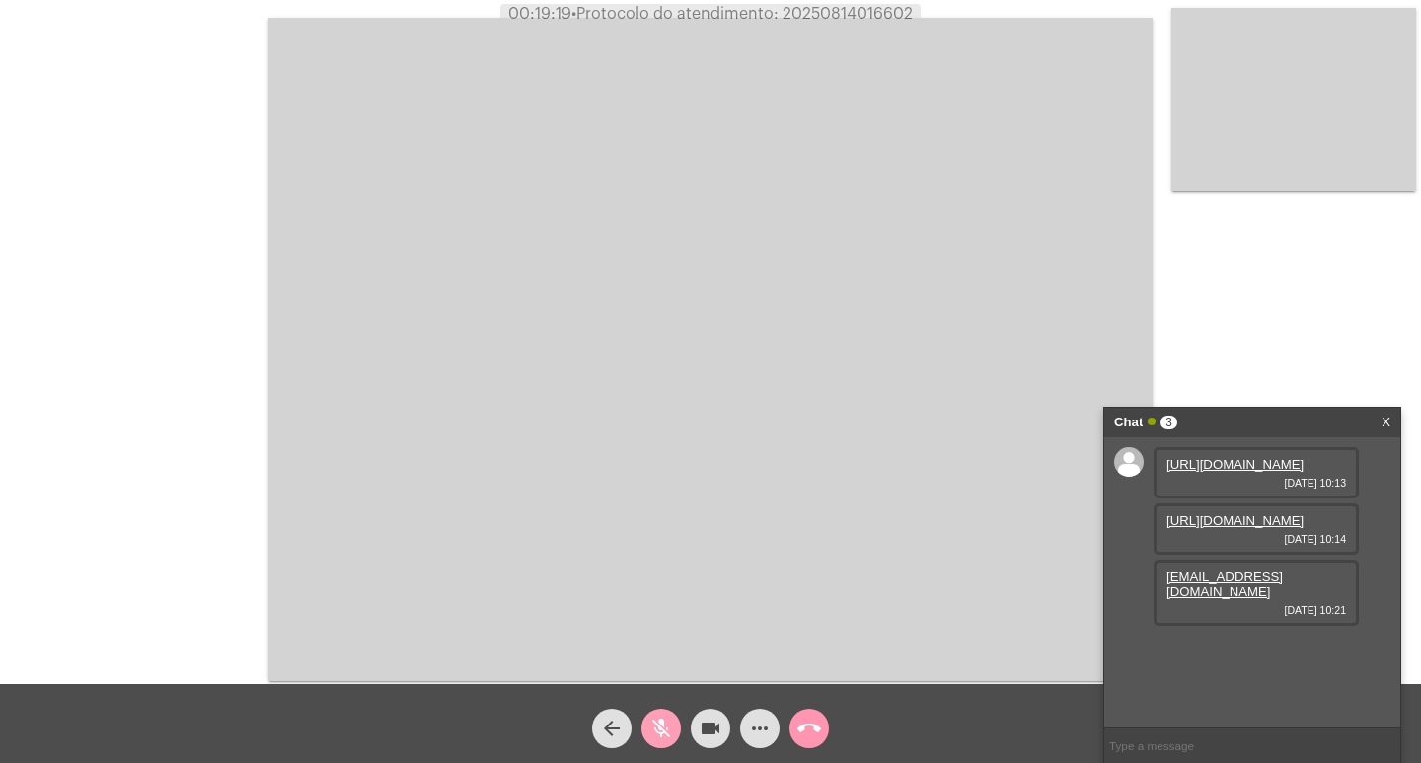
click at [673, 604] on button "mic_off" at bounding box center [660, 727] width 39 height 39
click at [754, 604] on mat-icon "more_horiz" at bounding box center [760, 728] width 24 height 24
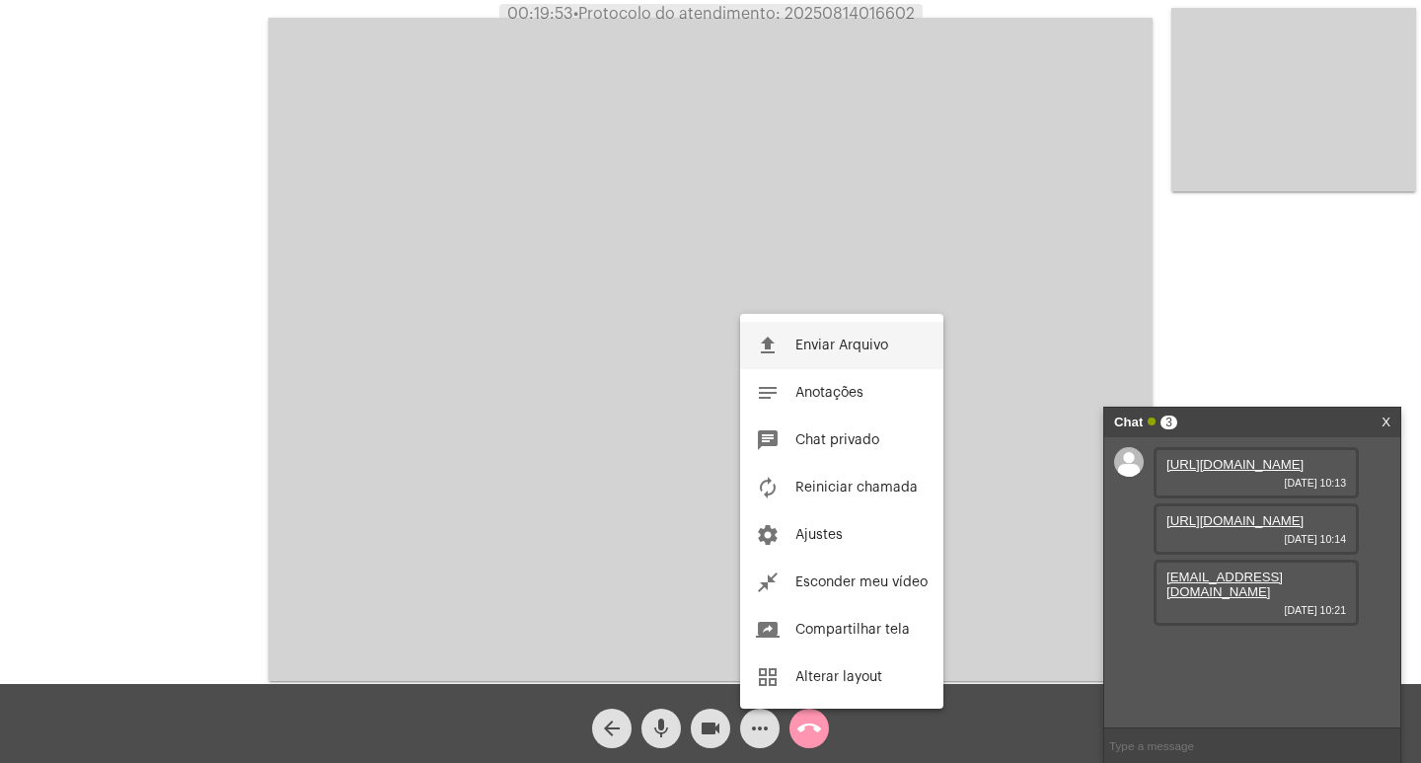
click at [820, 350] on span "Enviar Arquivo" at bounding box center [841, 345] width 93 height 14
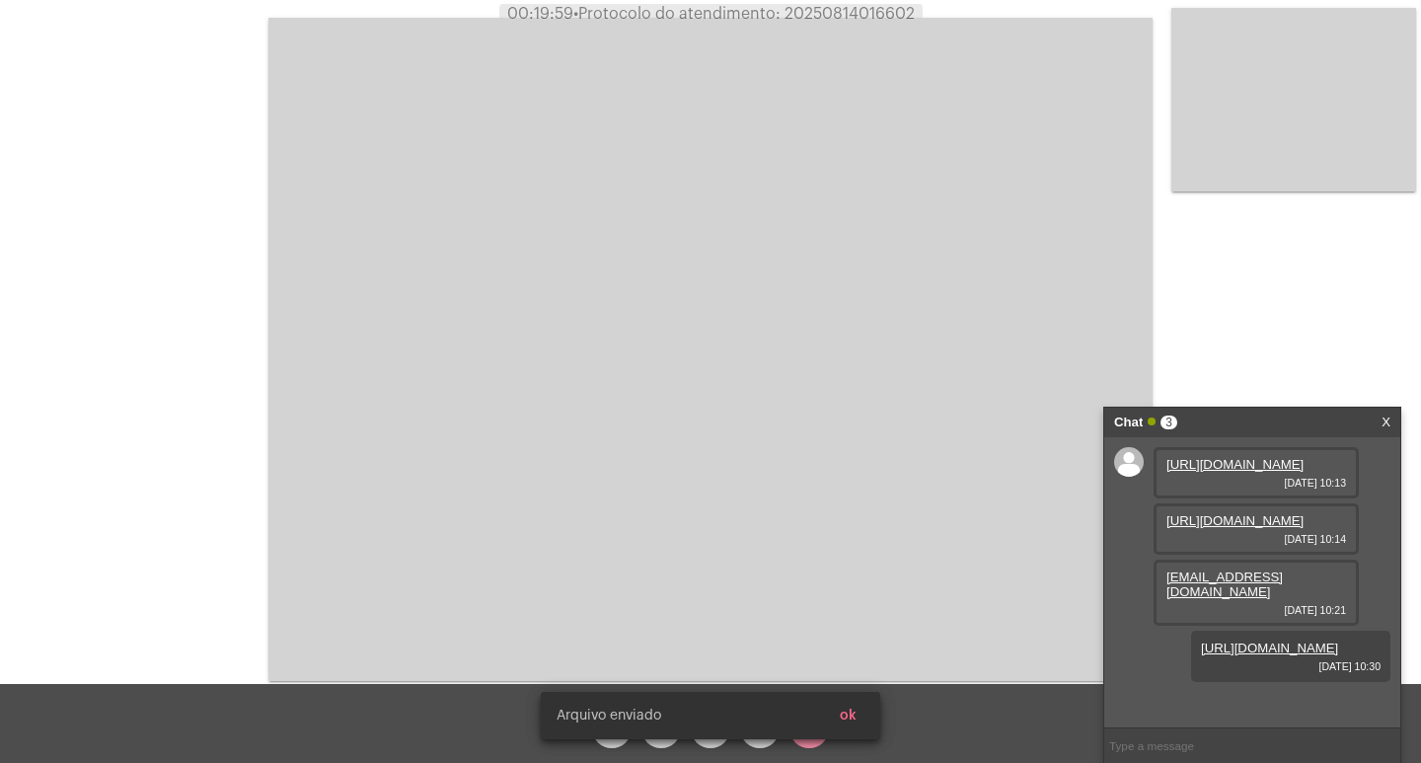
scroll to position [73, 0]
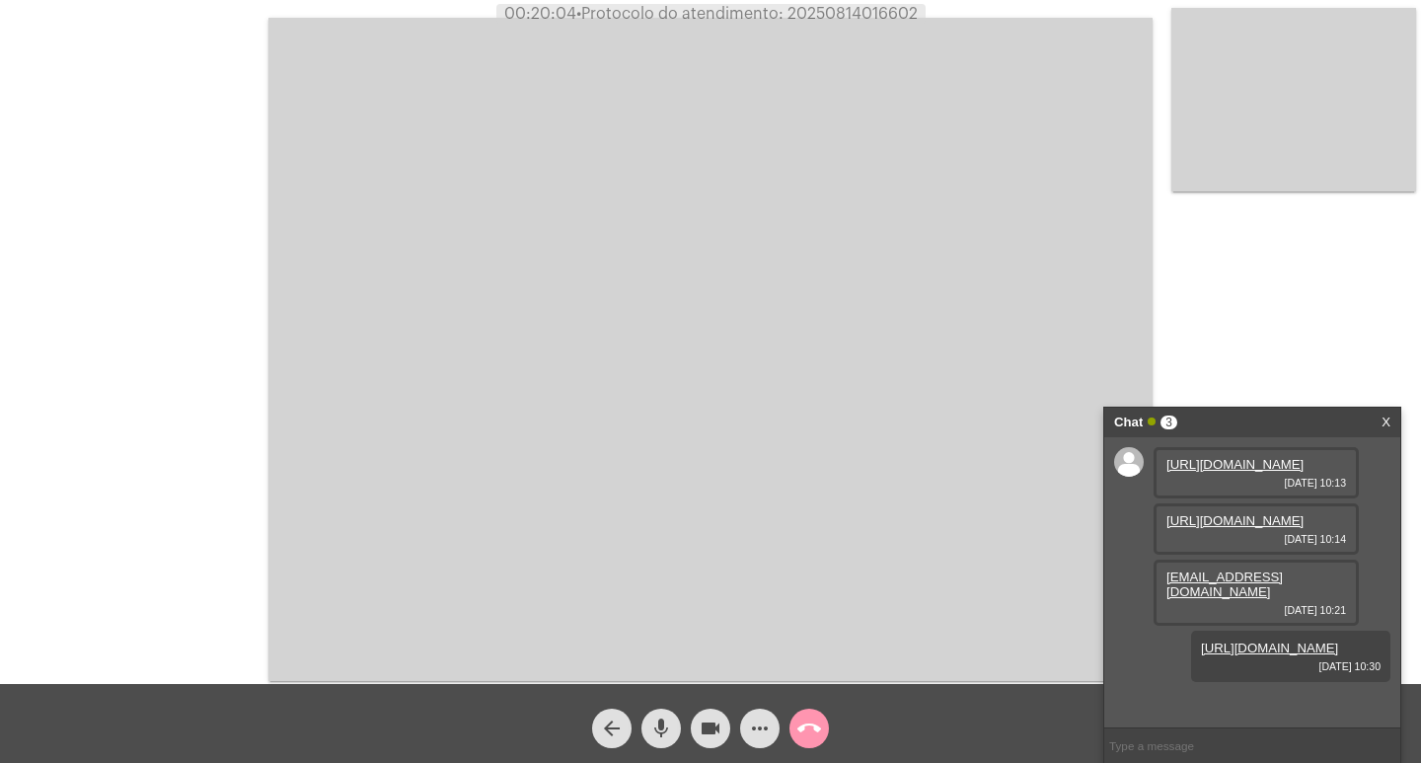
click at [762, 604] on mat-icon "more_horiz" at bounding box center [760, 728] width 24 height 24
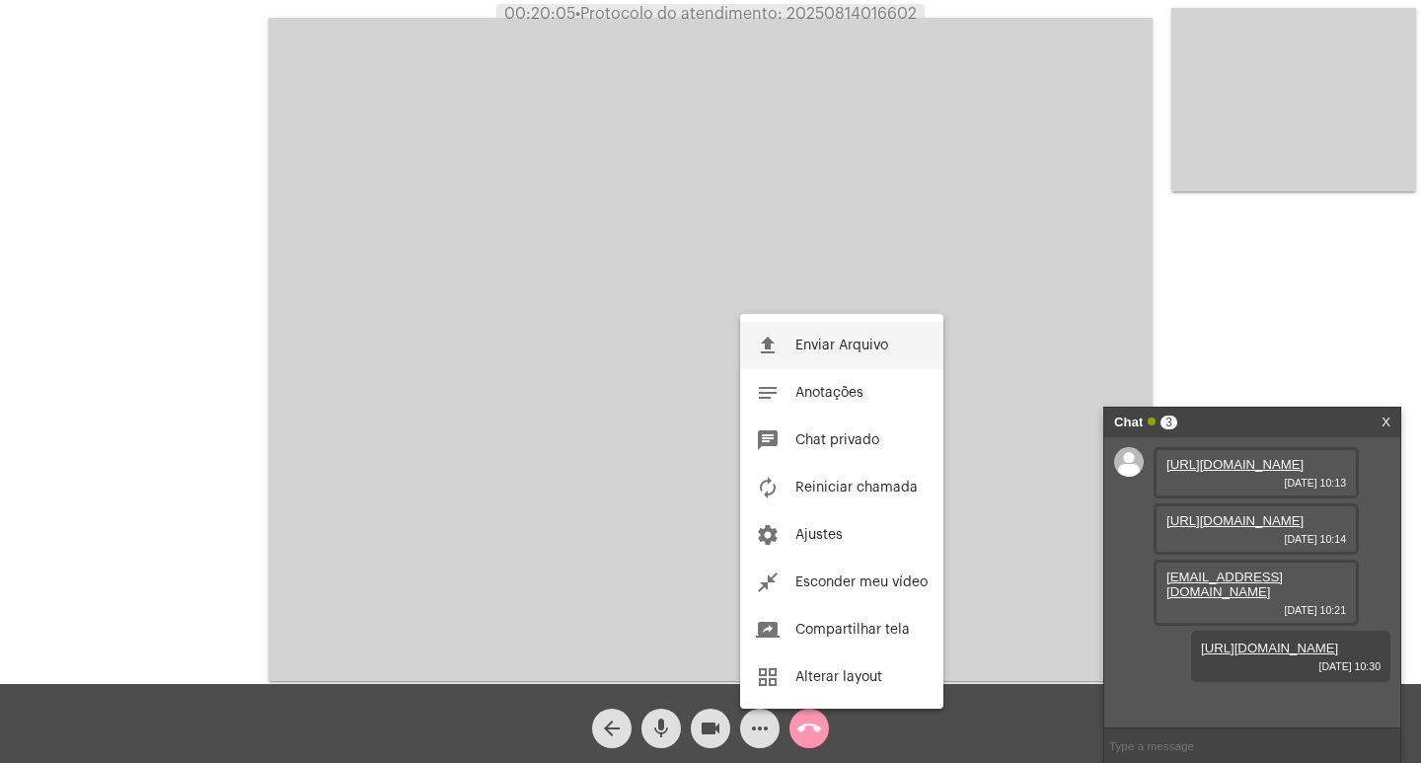
click at [829, 354] on button "file_upload Enviar Arquivo" at bounding box center [841, 345] width 203 height 47
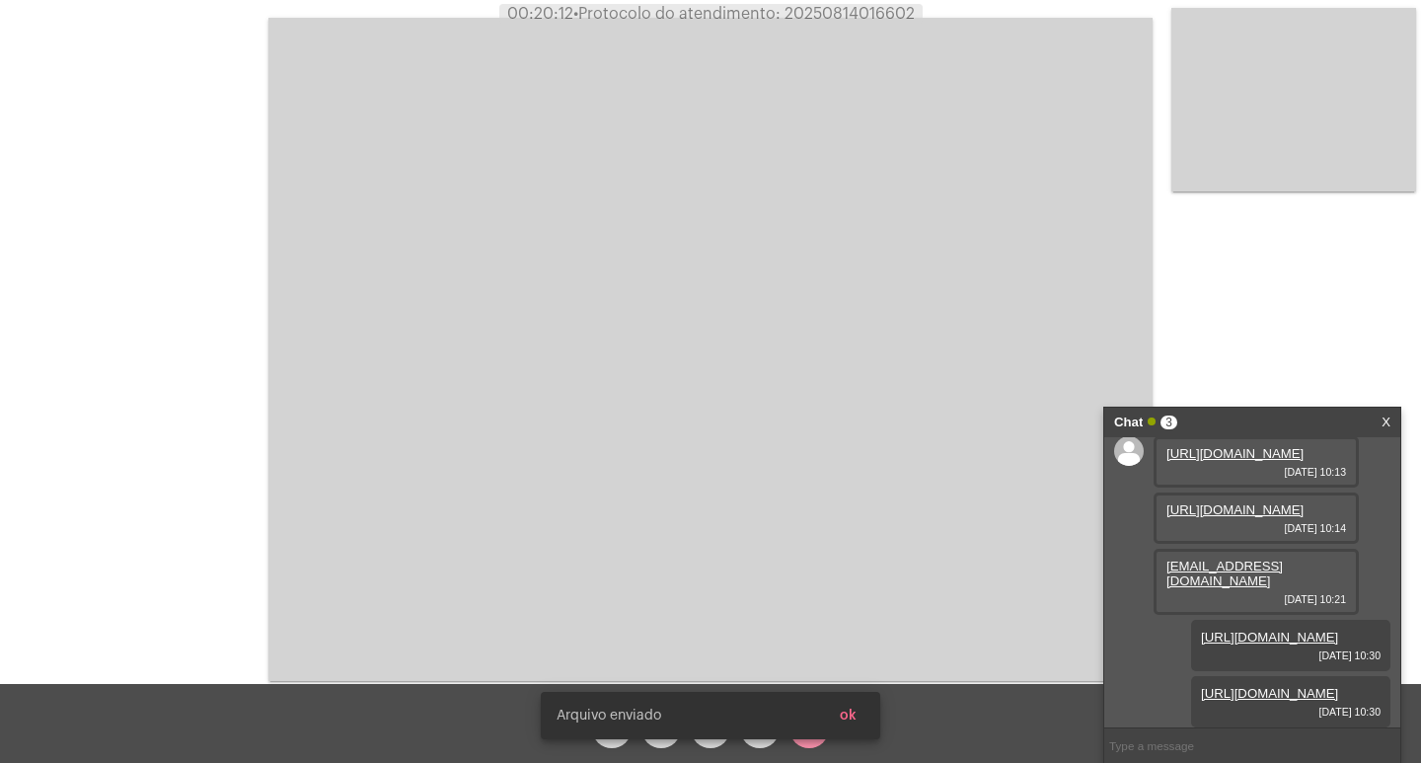
scroll to position [174, 0]
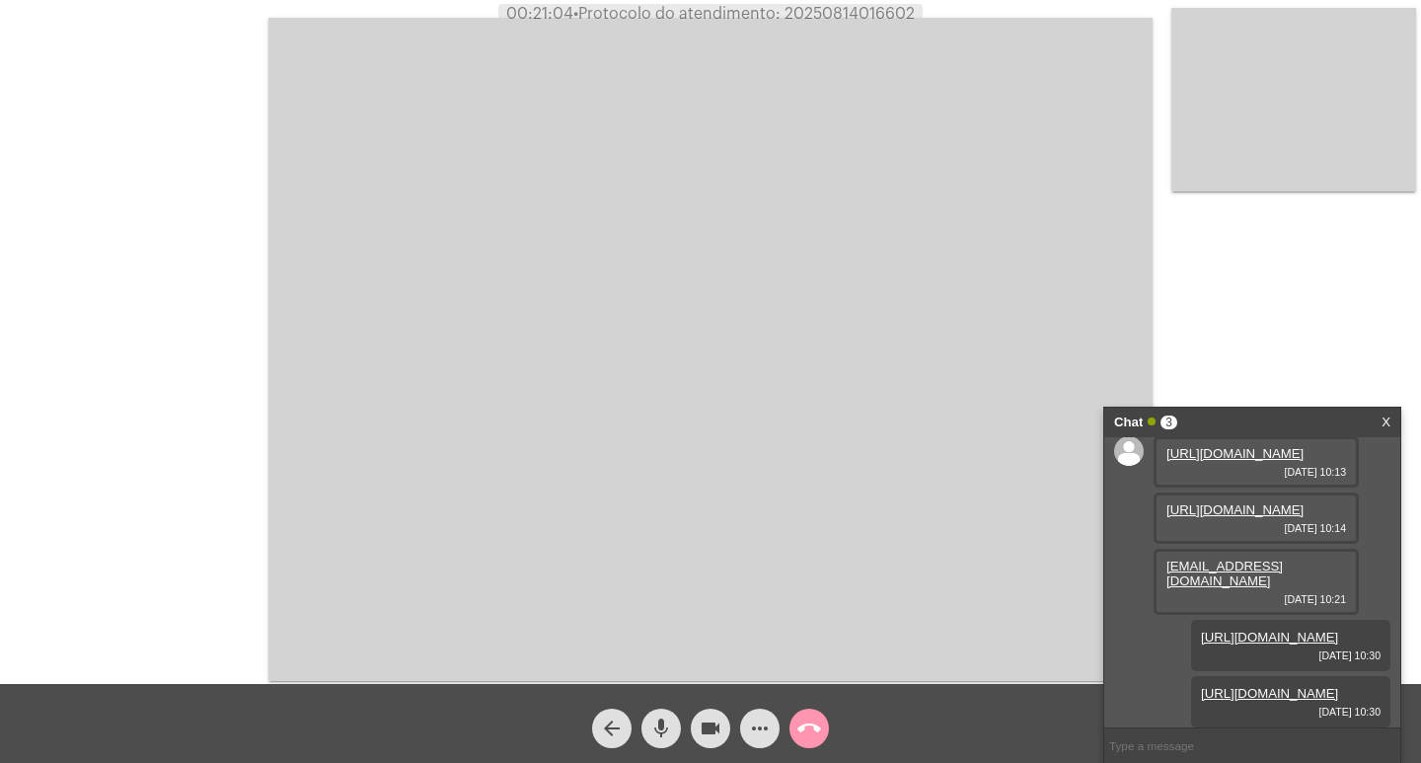
click at [806, 604] on span "call_end" at bounding box center [809, 727] width 24 height 39
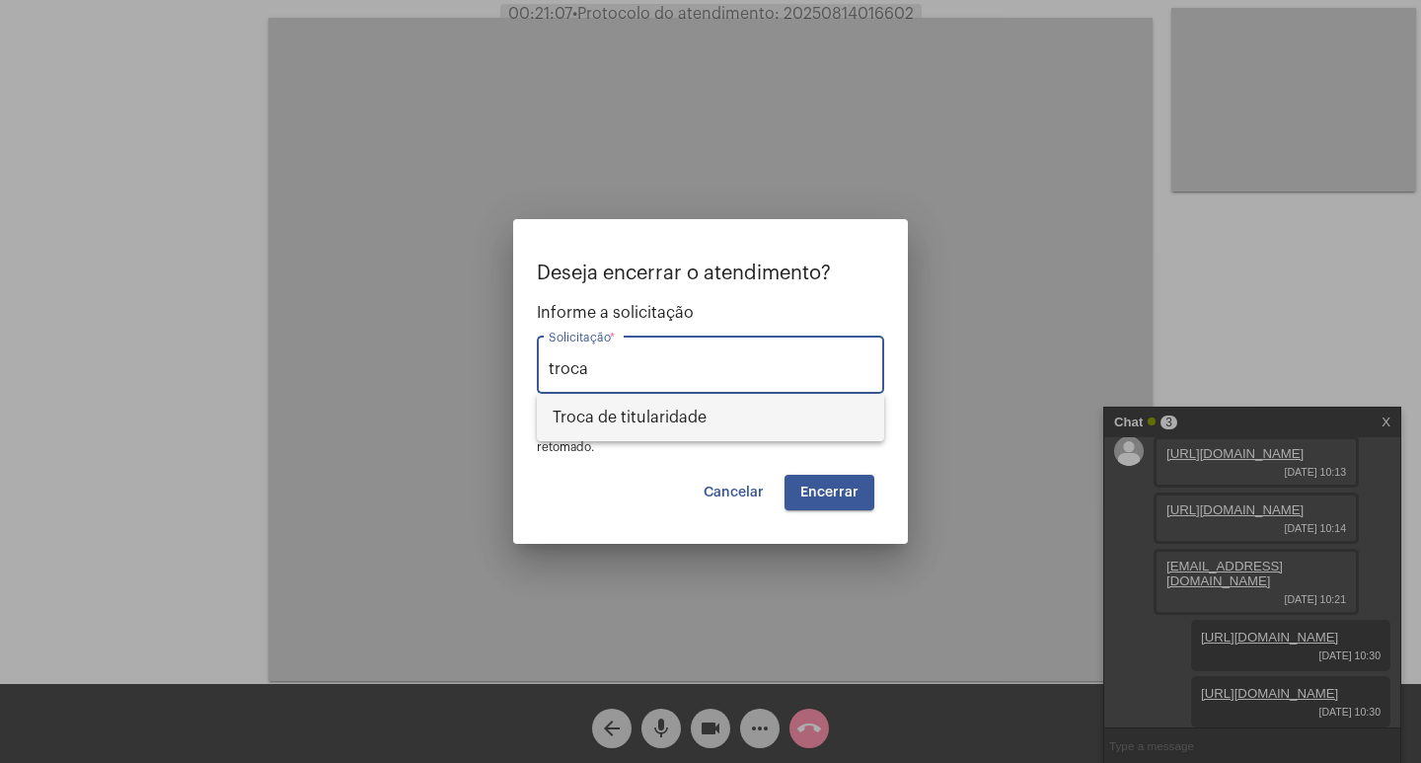
click at [788, 418] on span "Troca de titularidade" at bounding box center [710, 417] width 316 height 47
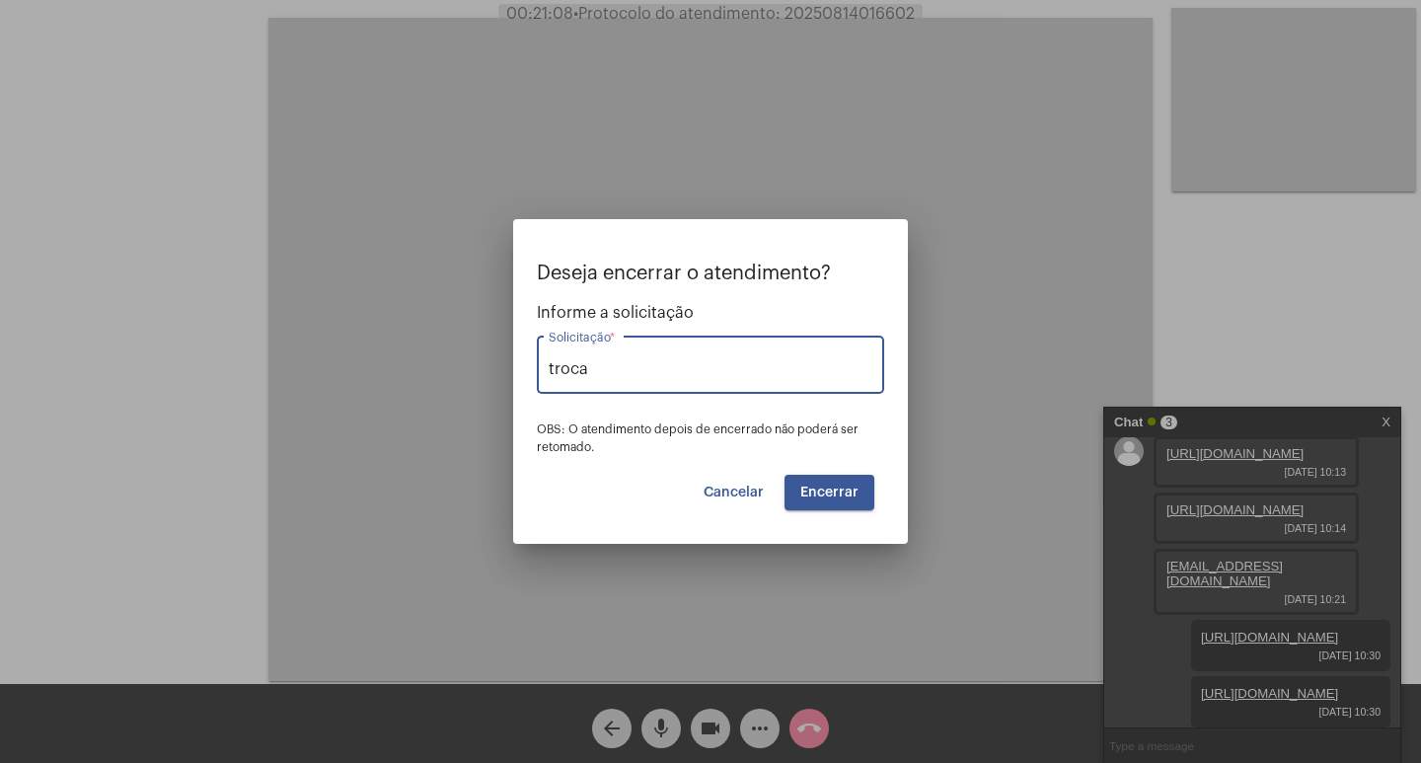
type input "Troca de titularidade"
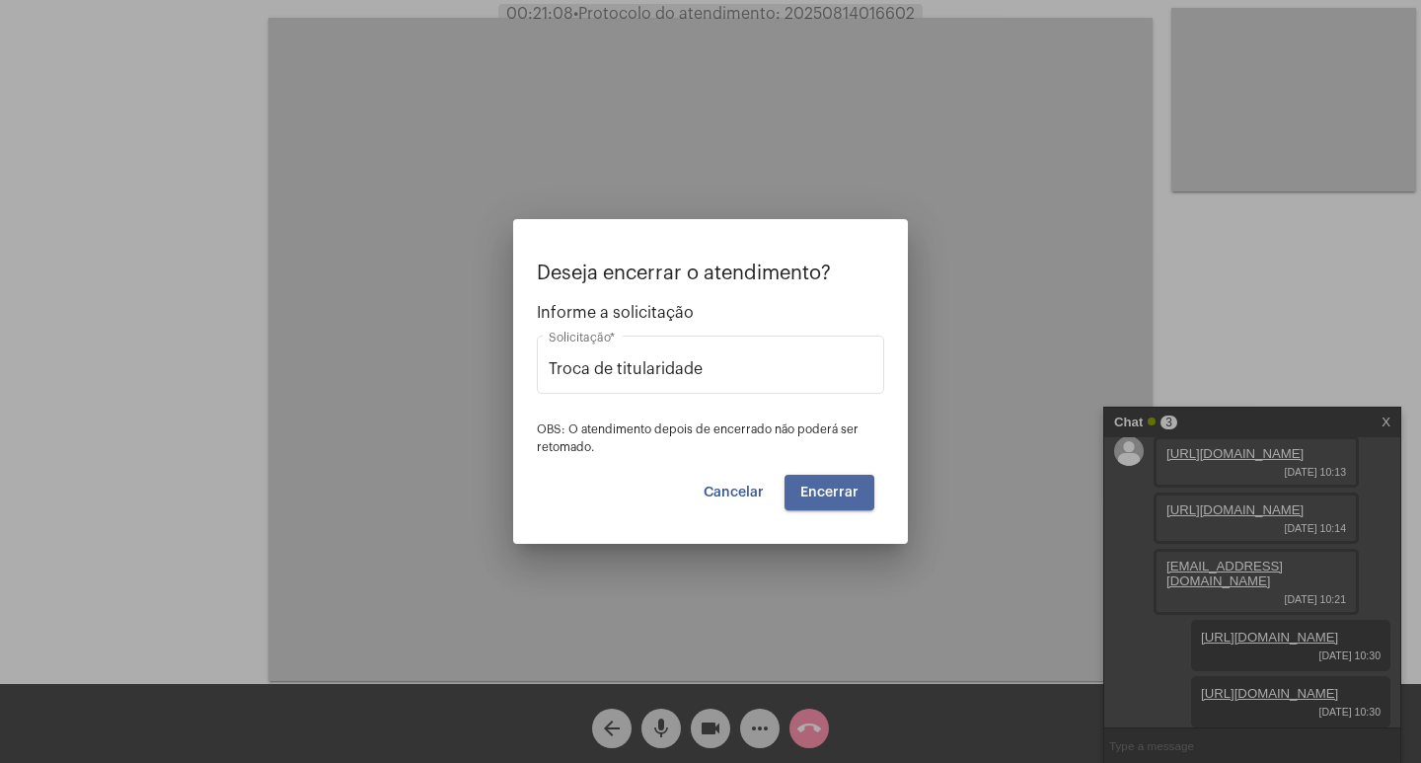
click at [827, 488] on span "Encerrar" at bounding box center [829, 492] width 58 height 14
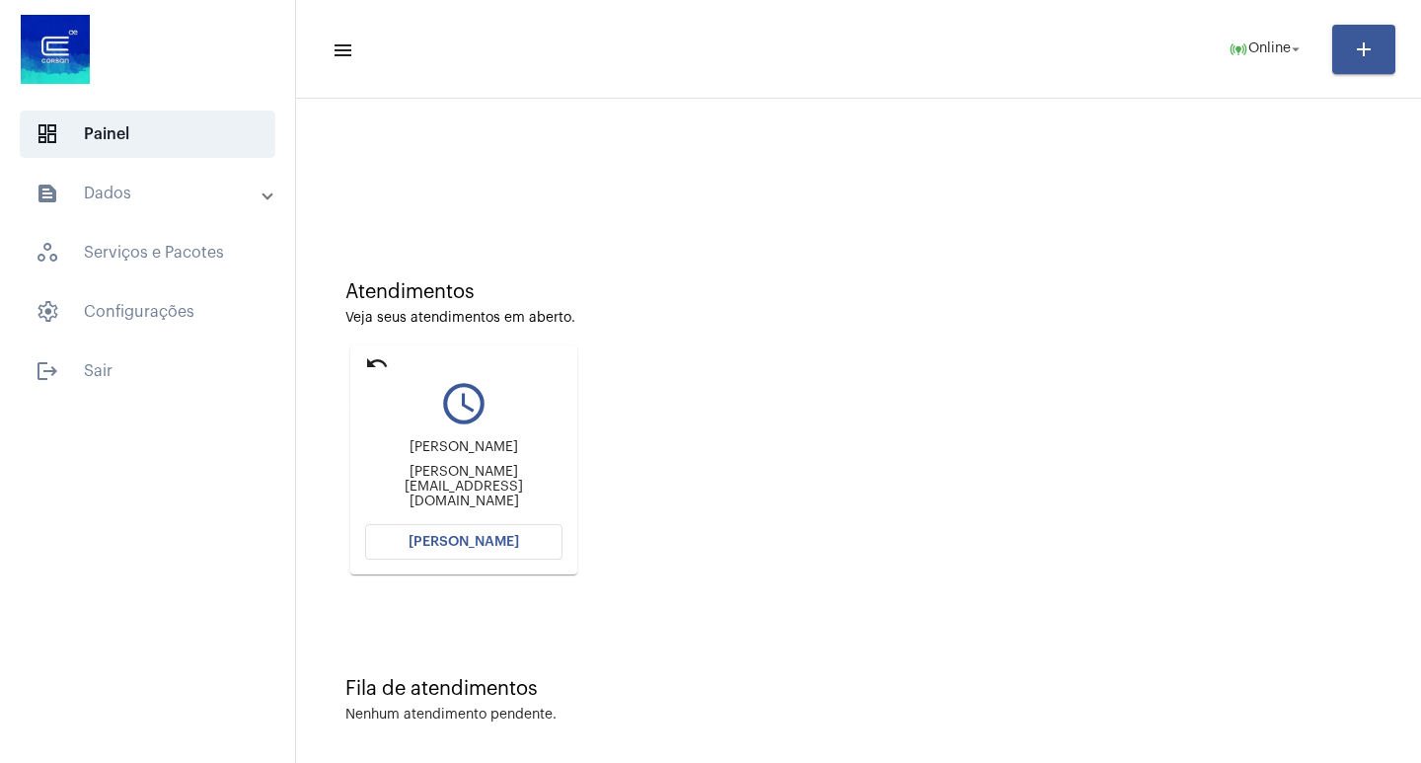
click at [374, 364] on mat-icon "undo" at bounding box center [377, 363] width 24 height 24
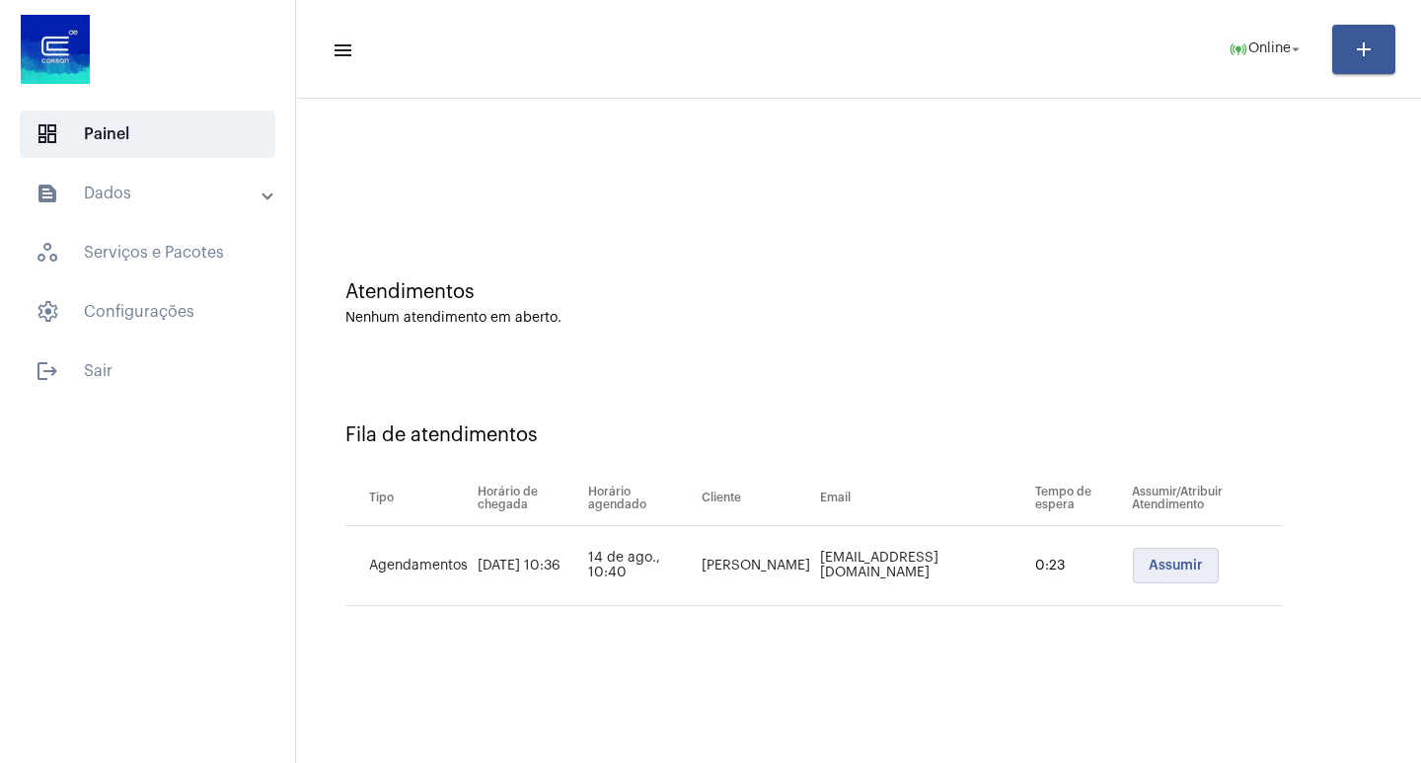
click at [1117, 564] on button "Assumir" at bounding box center [1176, 566] width 86 height 36
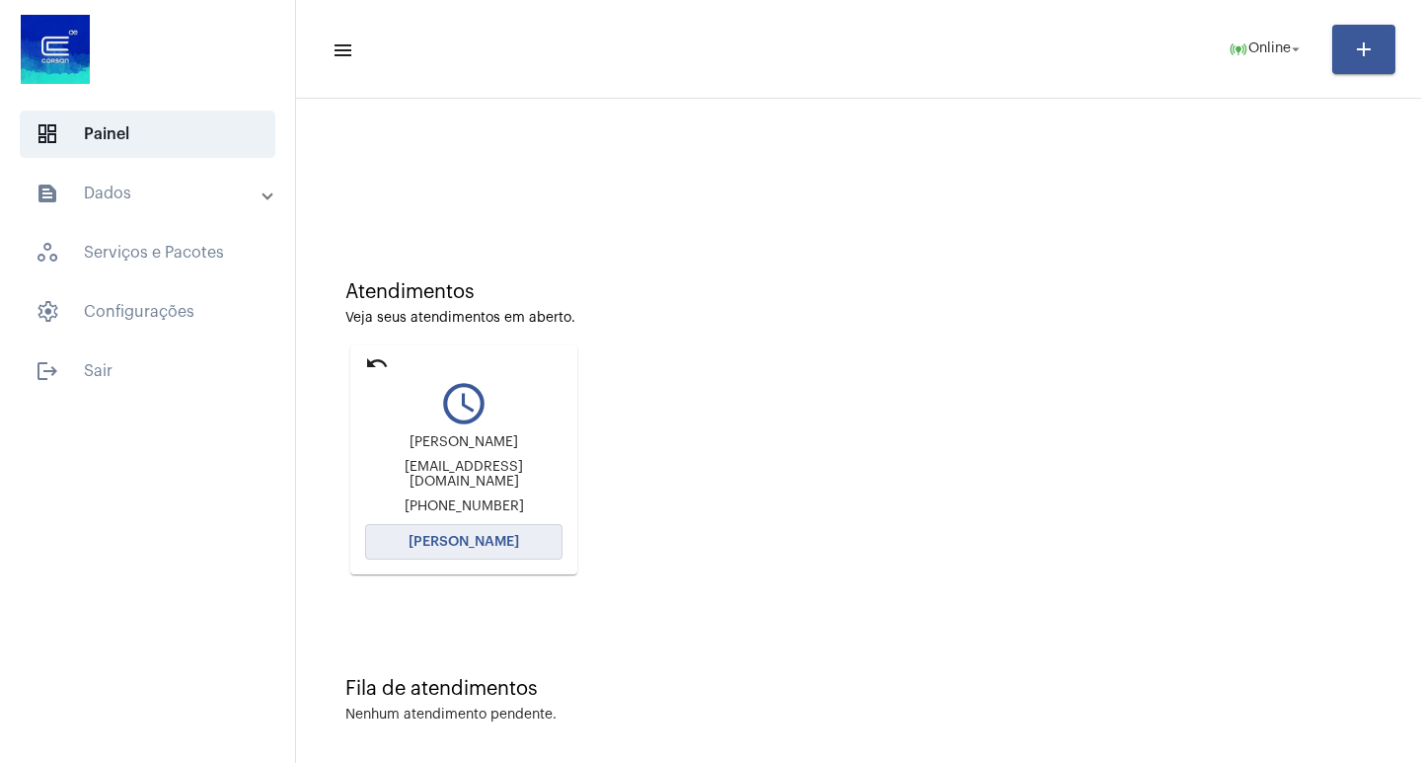
click at [457, 540] on span "[PERSON_NAME]" at bounding box center [463, 542] width 110 height 14
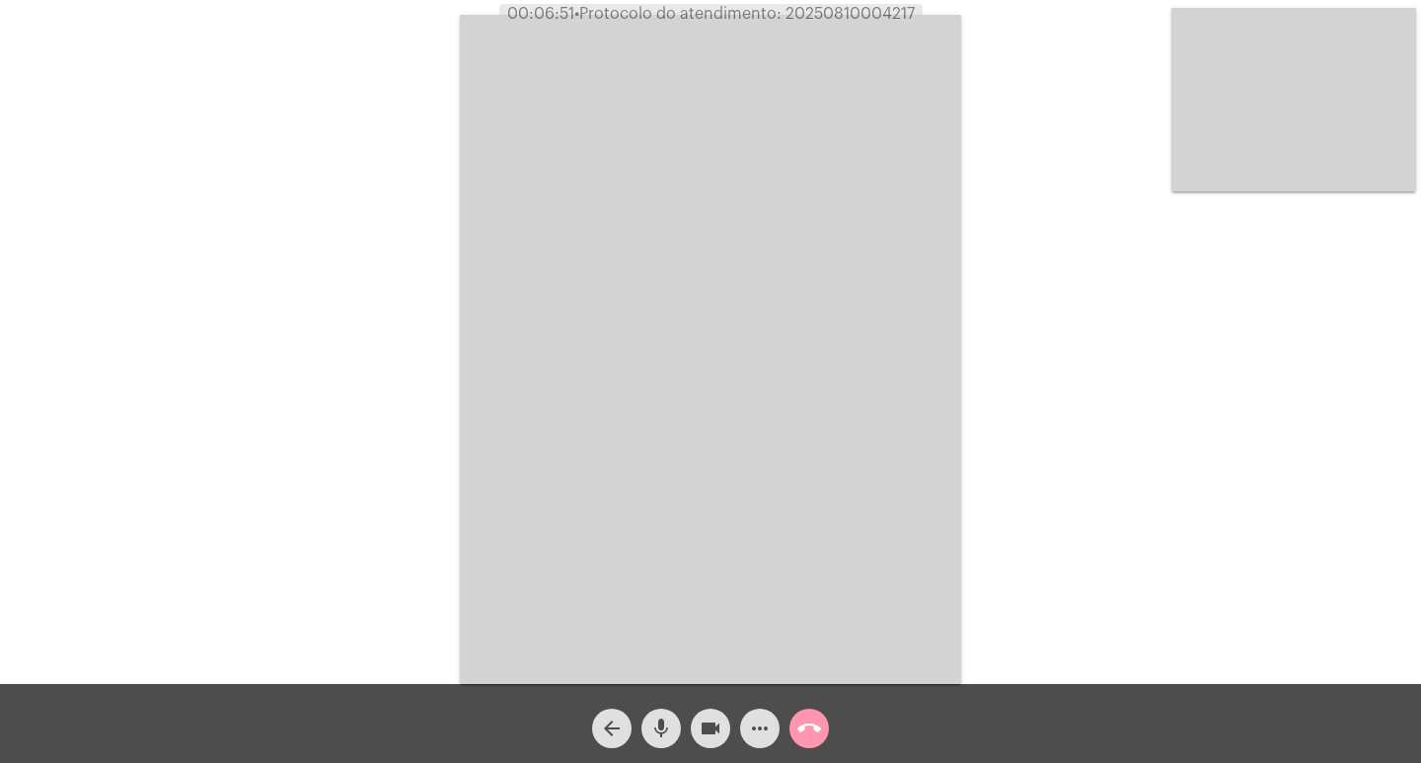
click at [758, 604] on mat-icon "more_horiz" at bounding box center [760, 728] width 24 height 24
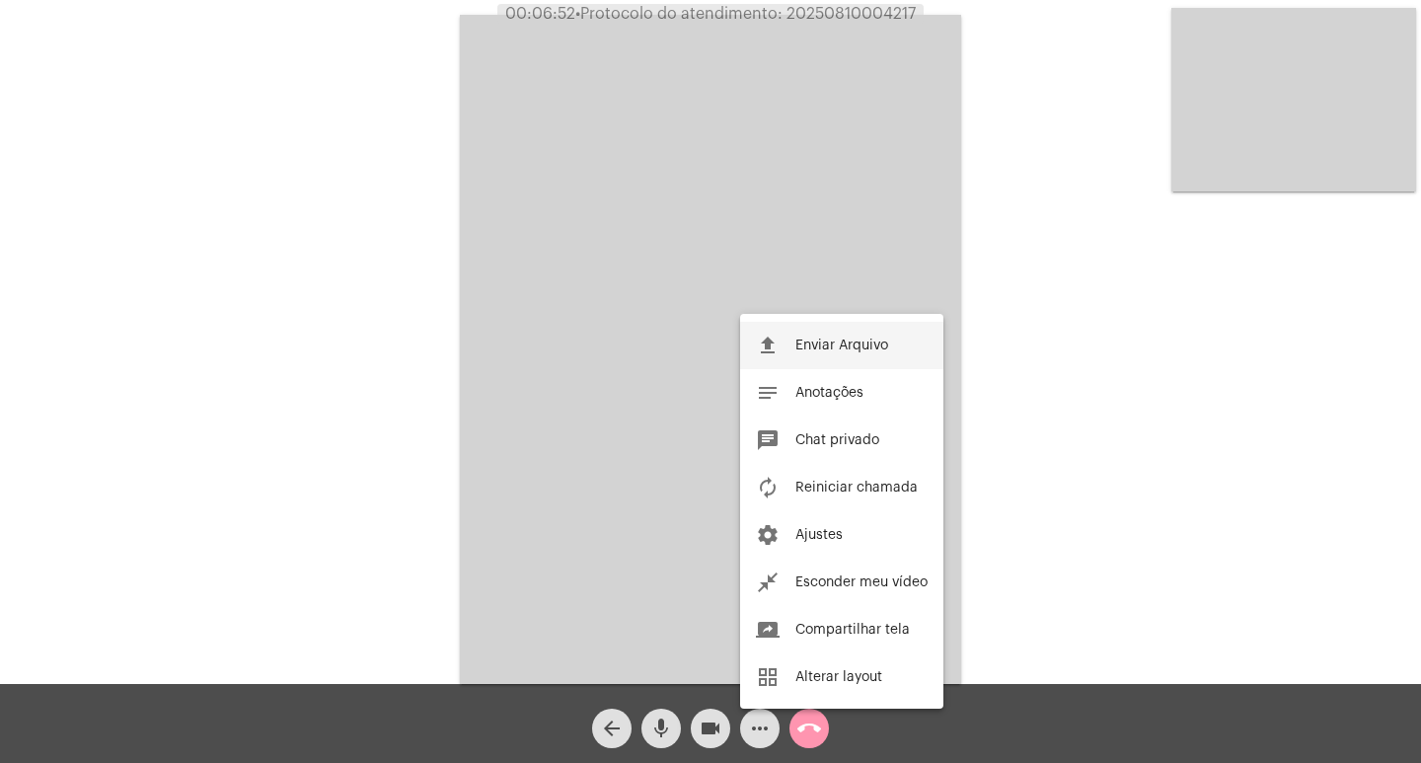
click at [760, 336] on mat-icon "file_upload" at bounding box center [768, 345] width 24 height 24
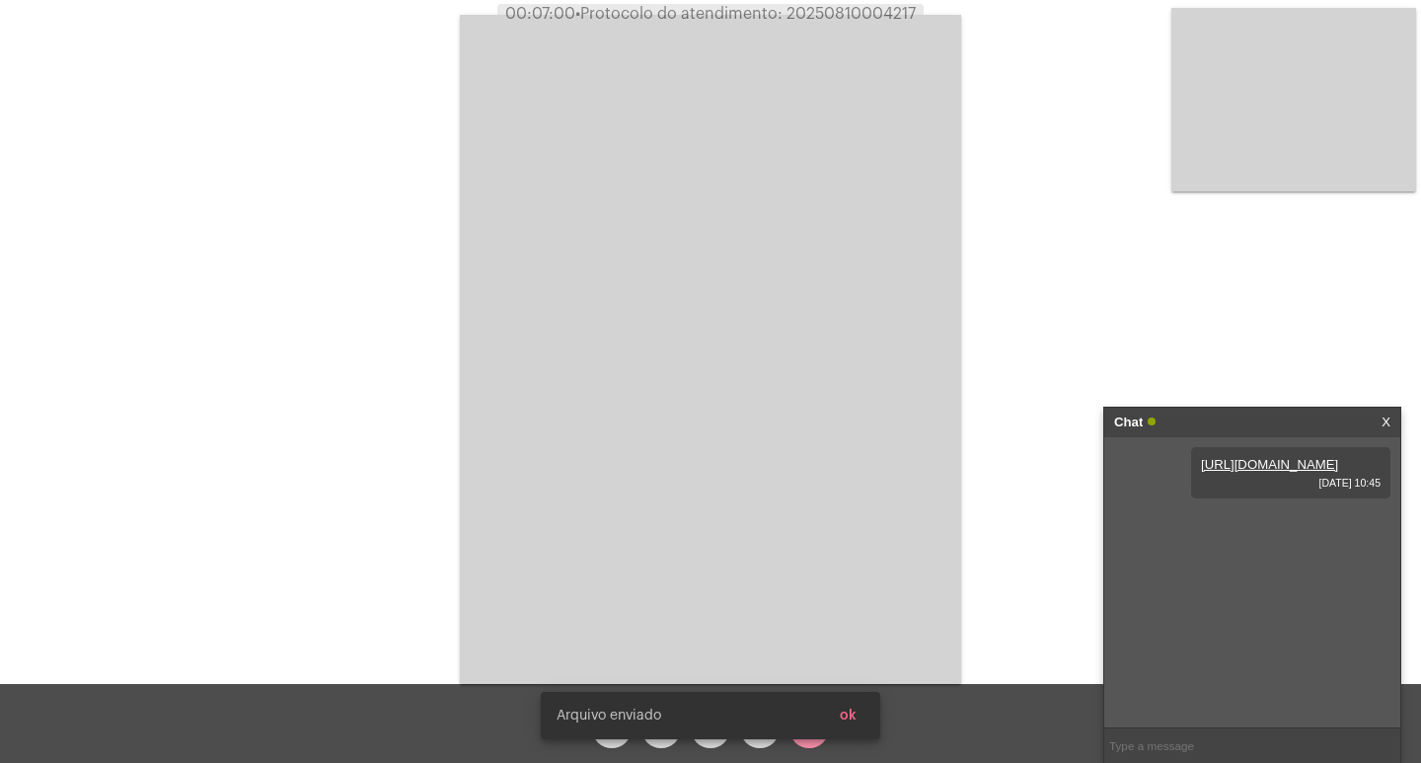
click at [772, 604] on div "[PERSON_NAME] enviado ok" at bounding box center [710, 715] width 387 height 95
click at [842, 604] on span "ok" at bounding box center [848, 715] width 17 height 14
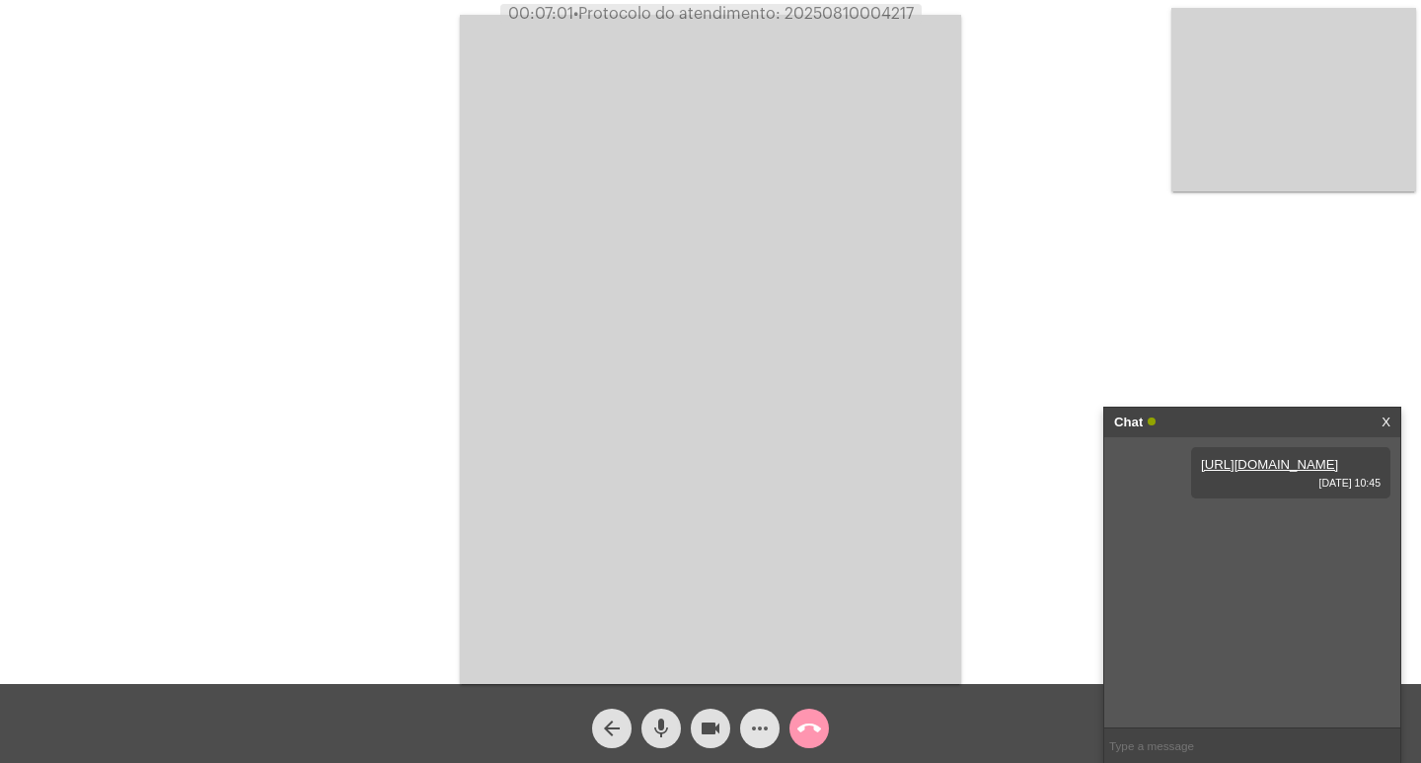
click at [763, 604] on mat-icon "more_horiz" at bounding box center [760, 728] width 24 height 24
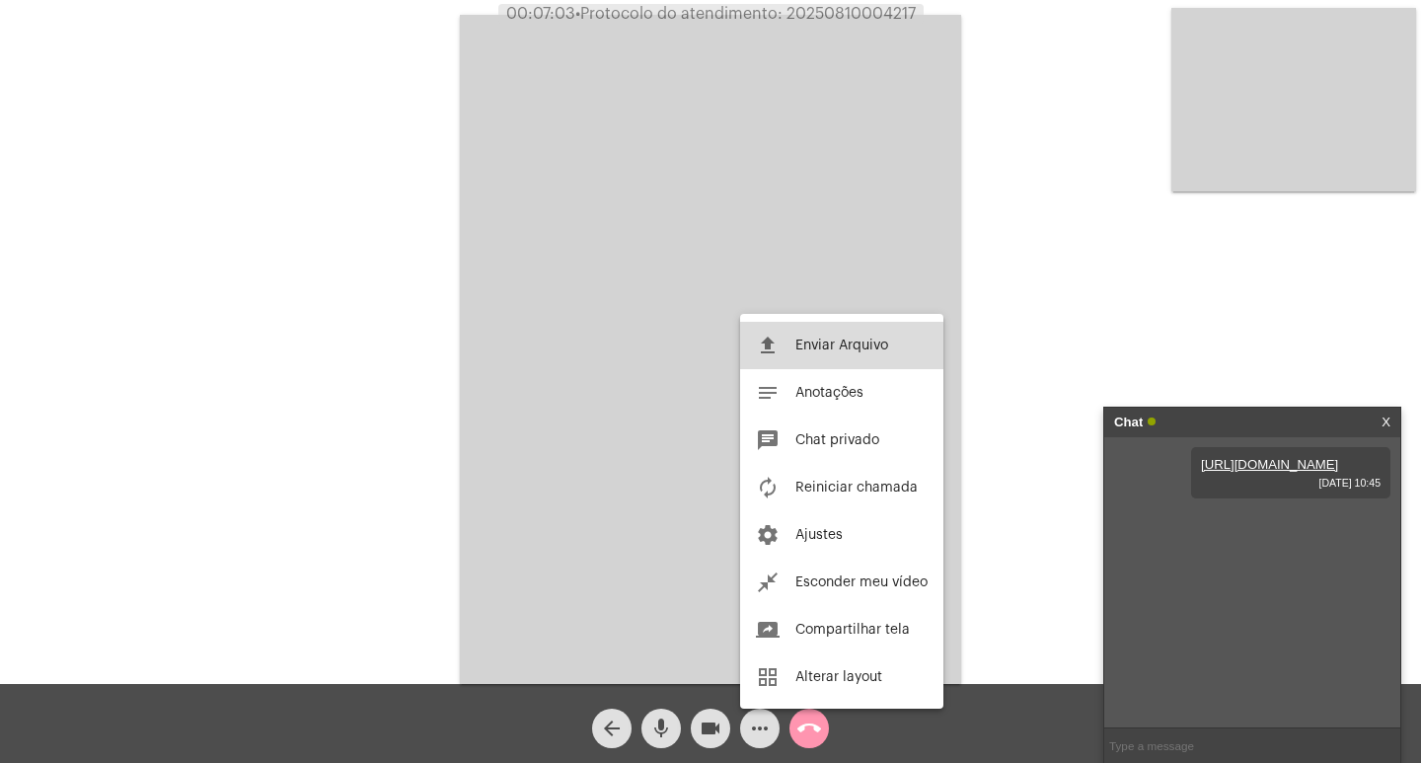
click at [800, 357] on button "file_upload Enviar Arquivo" at bounding box center [841, 345] width 203 height 47
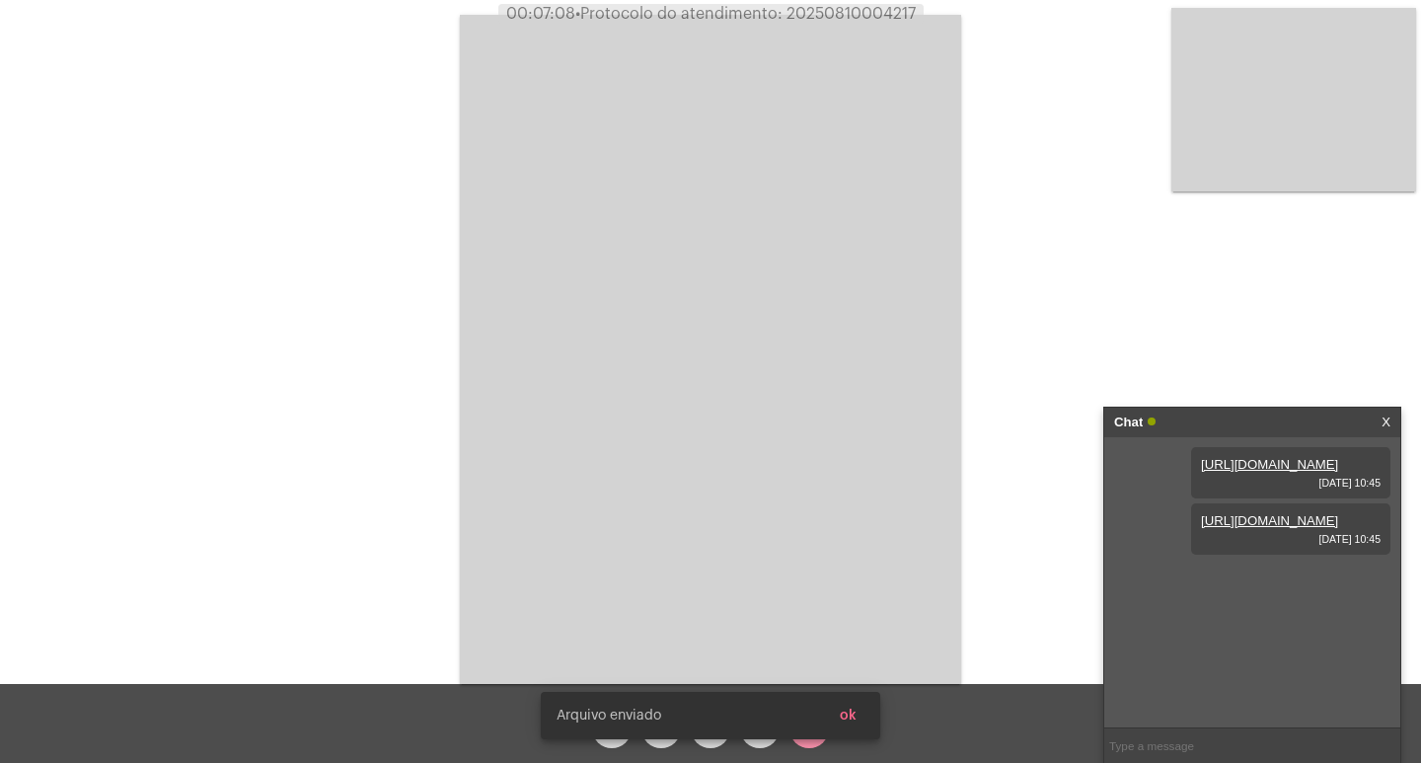
click at [850, 12] on span "• Protocolo do atendimento: 20250810004217" at bounding box center [745, 14] width 340 height 16
copy span "20250810004217"
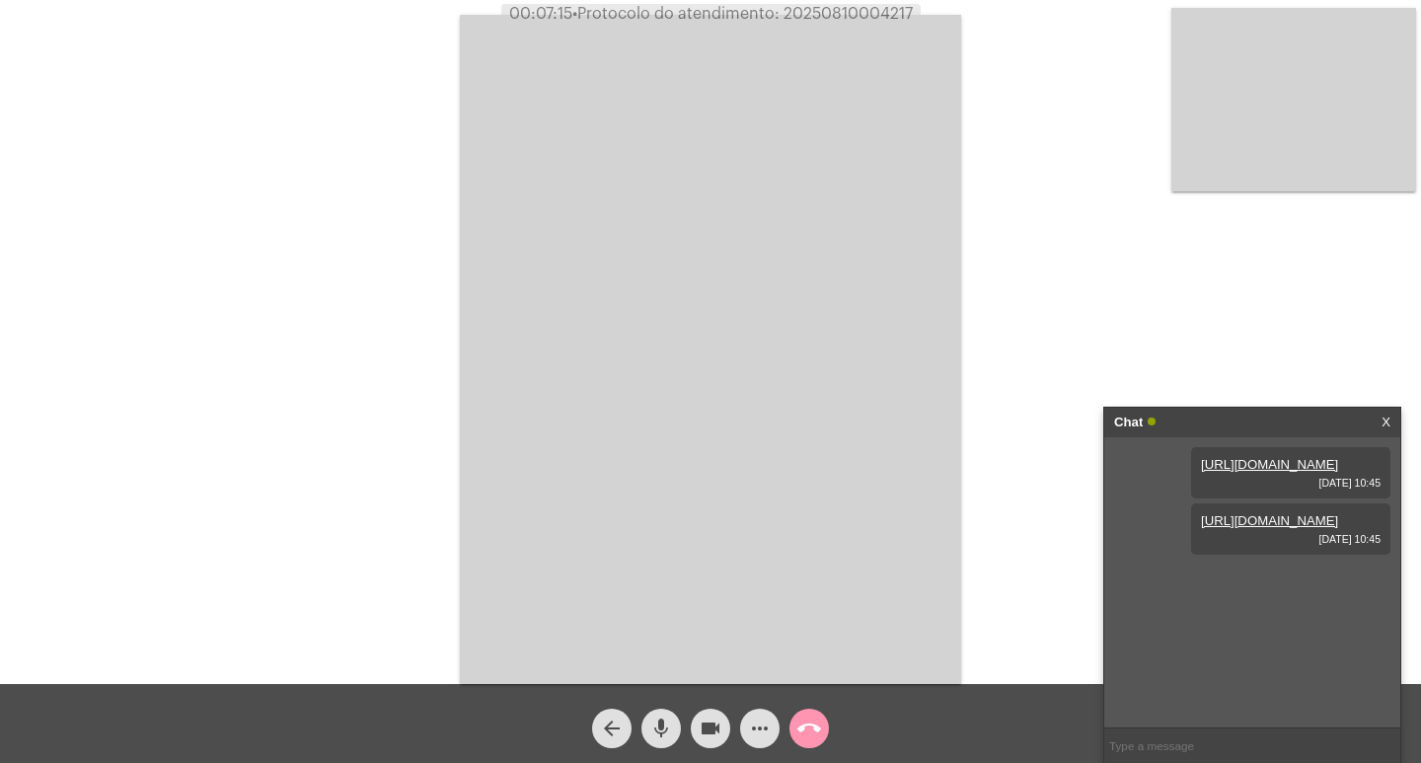
click at [372, 101] on div "Acessando Câmera e Microfone..." at bounding box center [710, 347] width 1417 height 684
click at [819, 604] on mat-icon "call_end" at bounding box center [809, 728] width 24 height 24
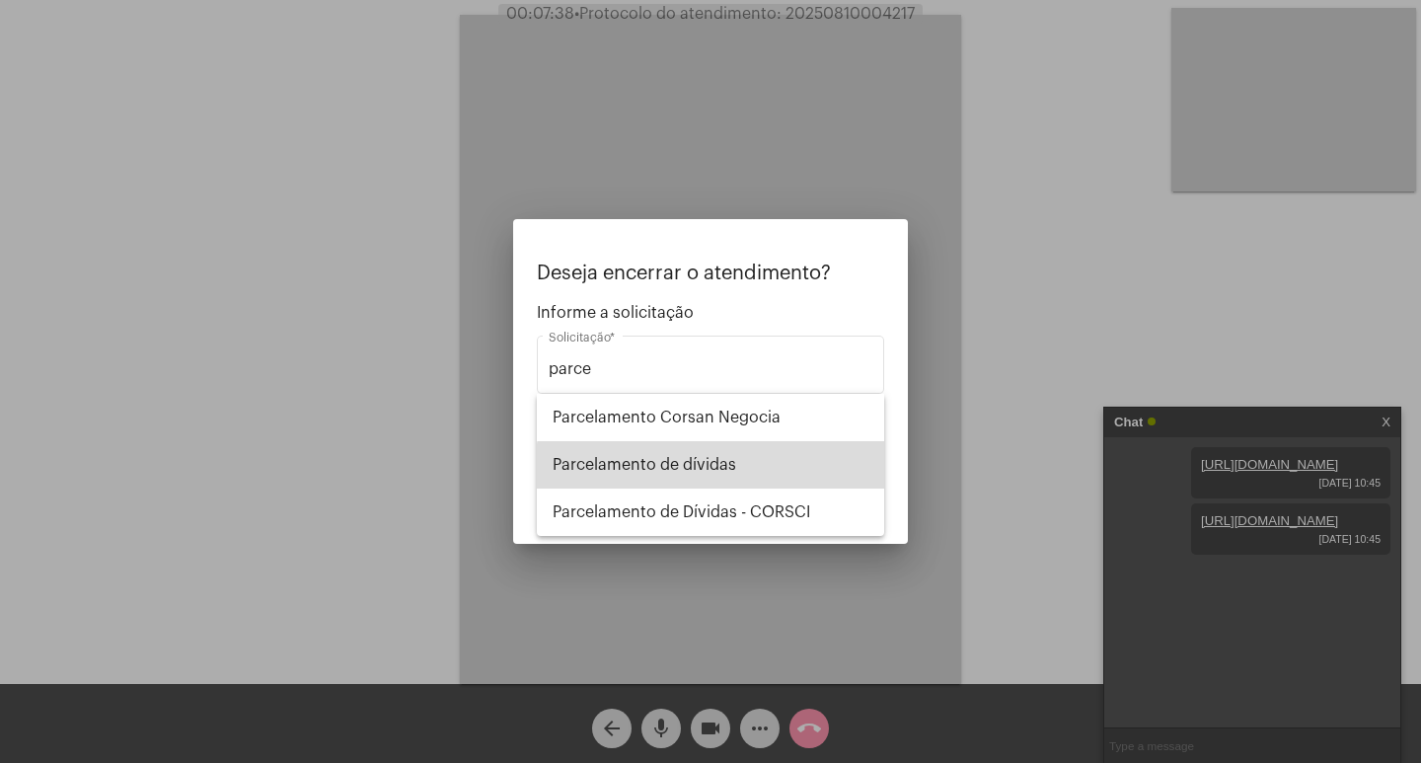
click at [731, 477] on span "Parcelamento de dívidas" at bounding box center [710, 464] width 316 height 47
type input "Parcelamento de dívidas"
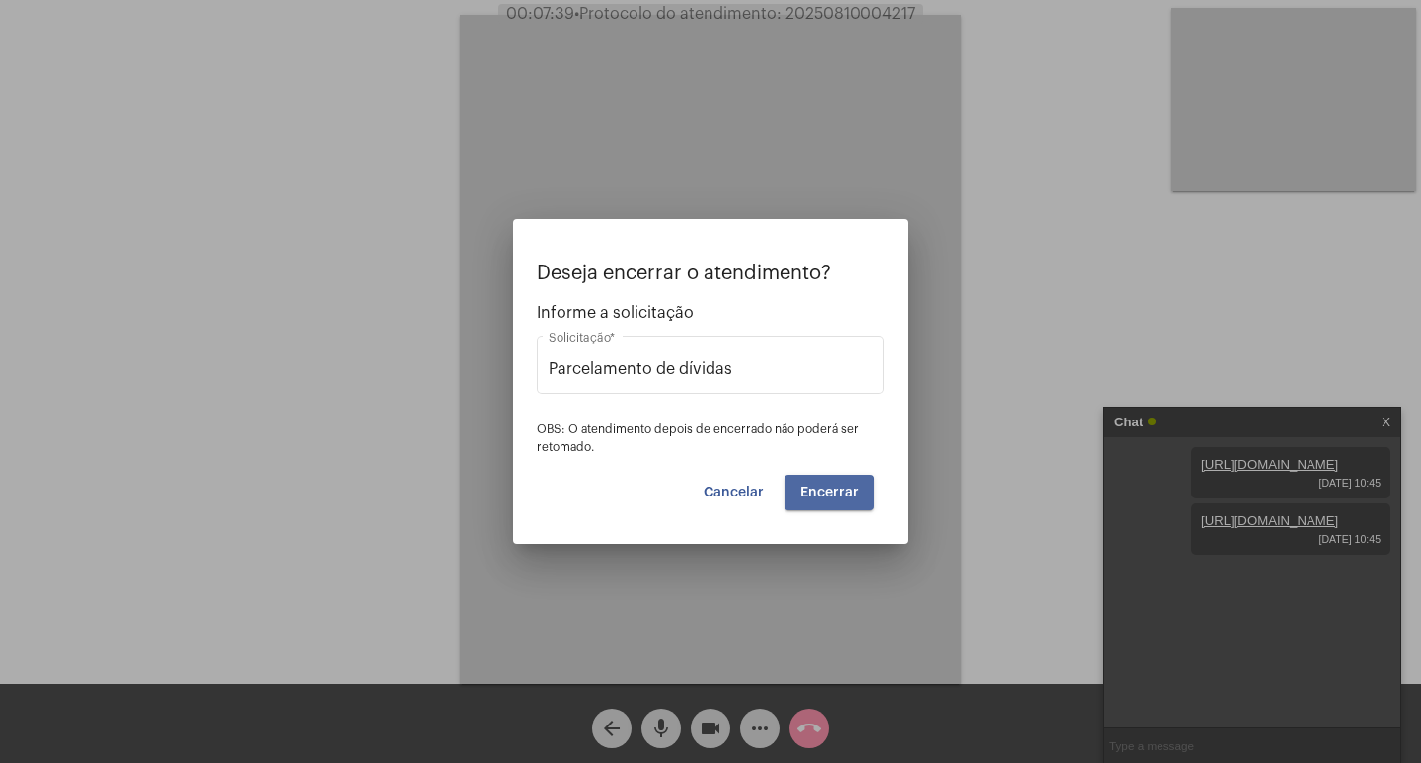
click at [827, 494] on span "Encerrar" at bounding box center [829, 492] width 58 height 14
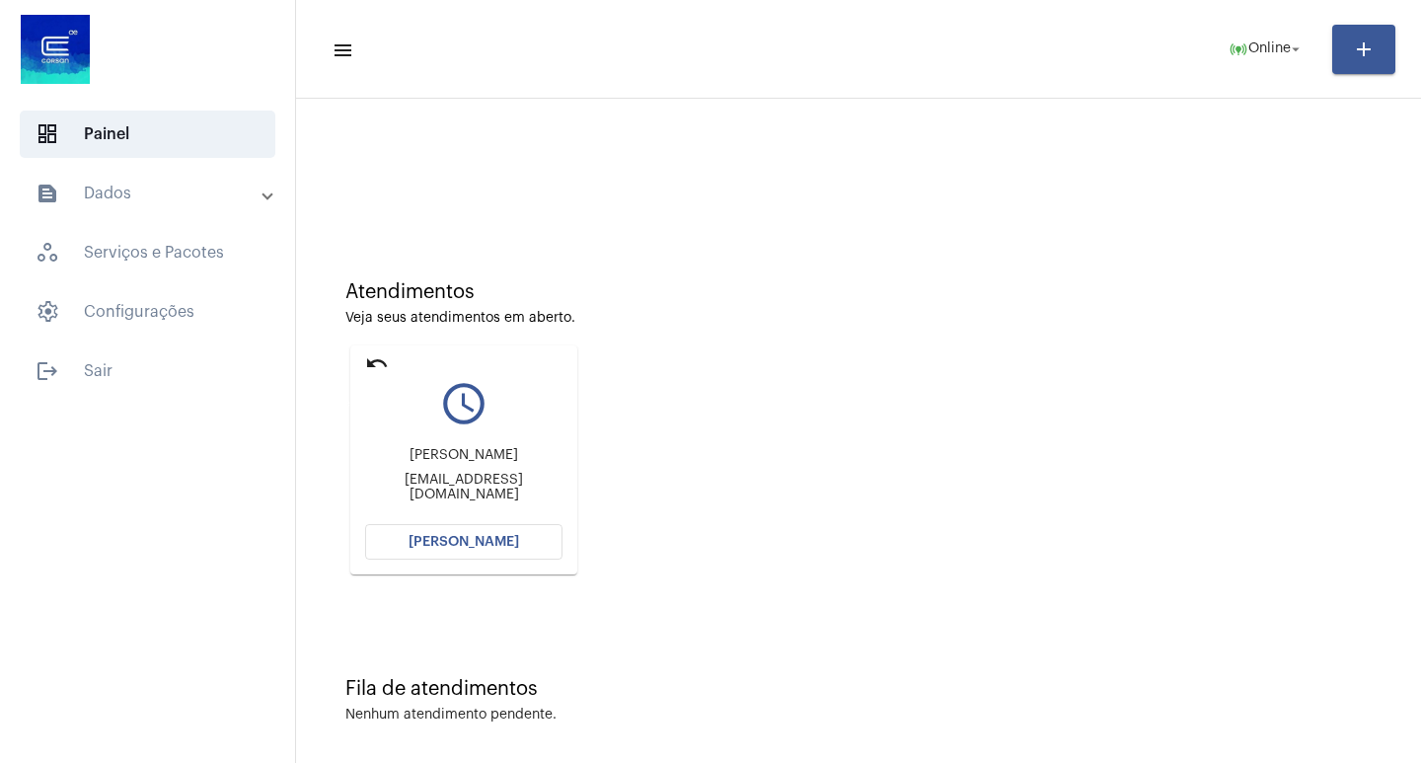
click at [386, 359] on mat-icon "undo" at bounding box center [377, 363] width 24 height 24
click at [491, 537] on span "[PERSON_NAME]" at bounding box center [463, 542] width 110 height 14
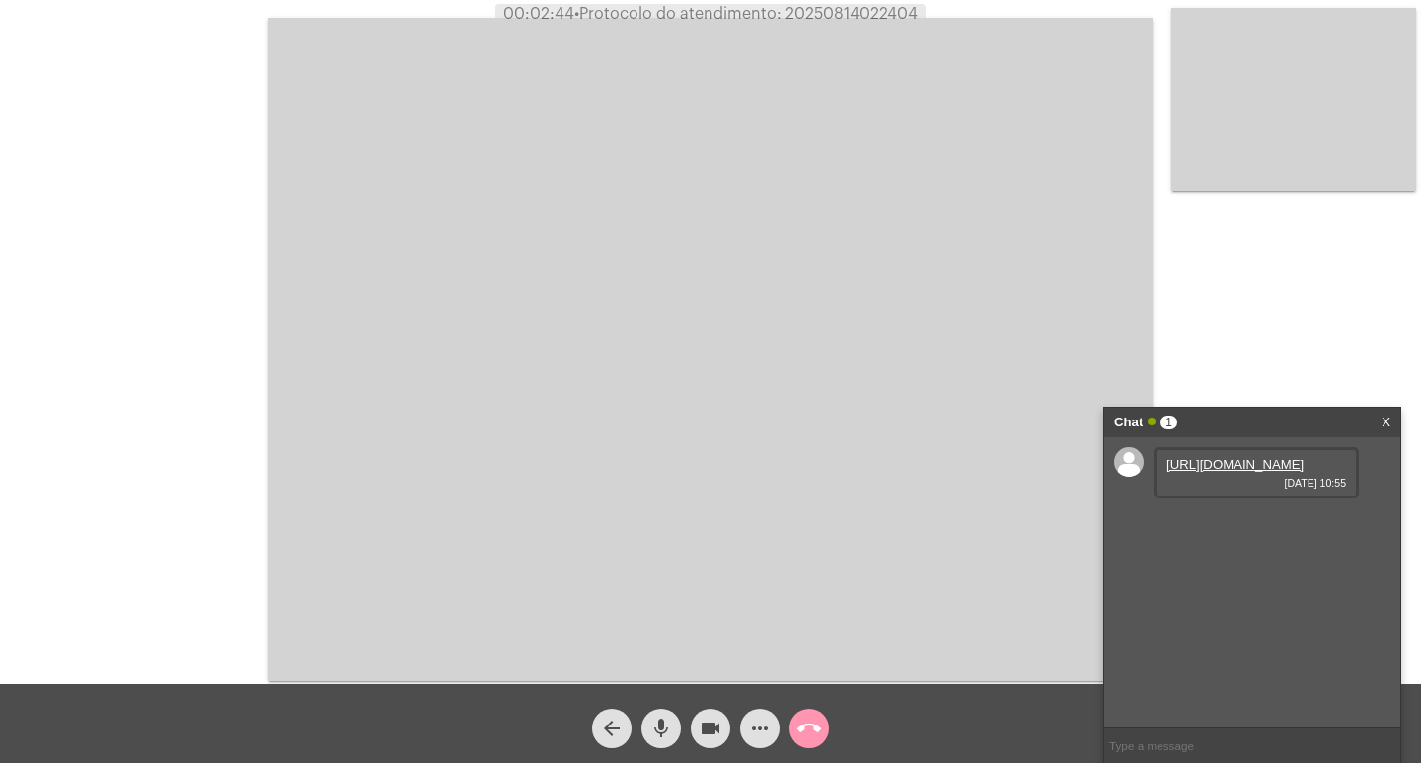
click at [1117, 472] on link "[URL][DOMAIN_NAME]" at bounding box center [1234, 464] width 137 height 15
click at [1117, 528] on link "[URL][DOMAIN_NAME]" at bounding box center [1234, 520] width 137 height 15
click at [1117, 421] on link "X" at bounding box center [1385, 422] width 9 height 30
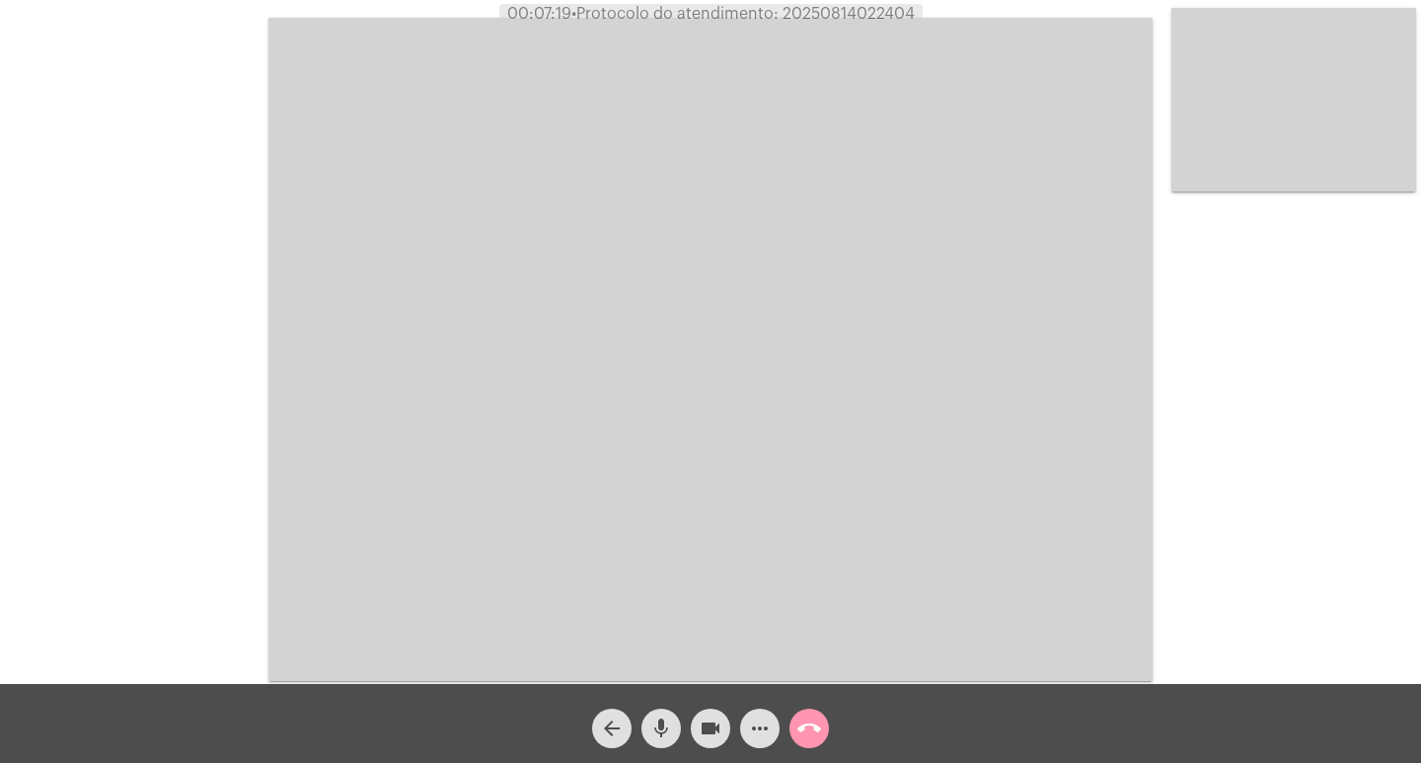
click at [802, 604] on mat-icon "call_end" at bounding box center [809, 728] width 24 height 24
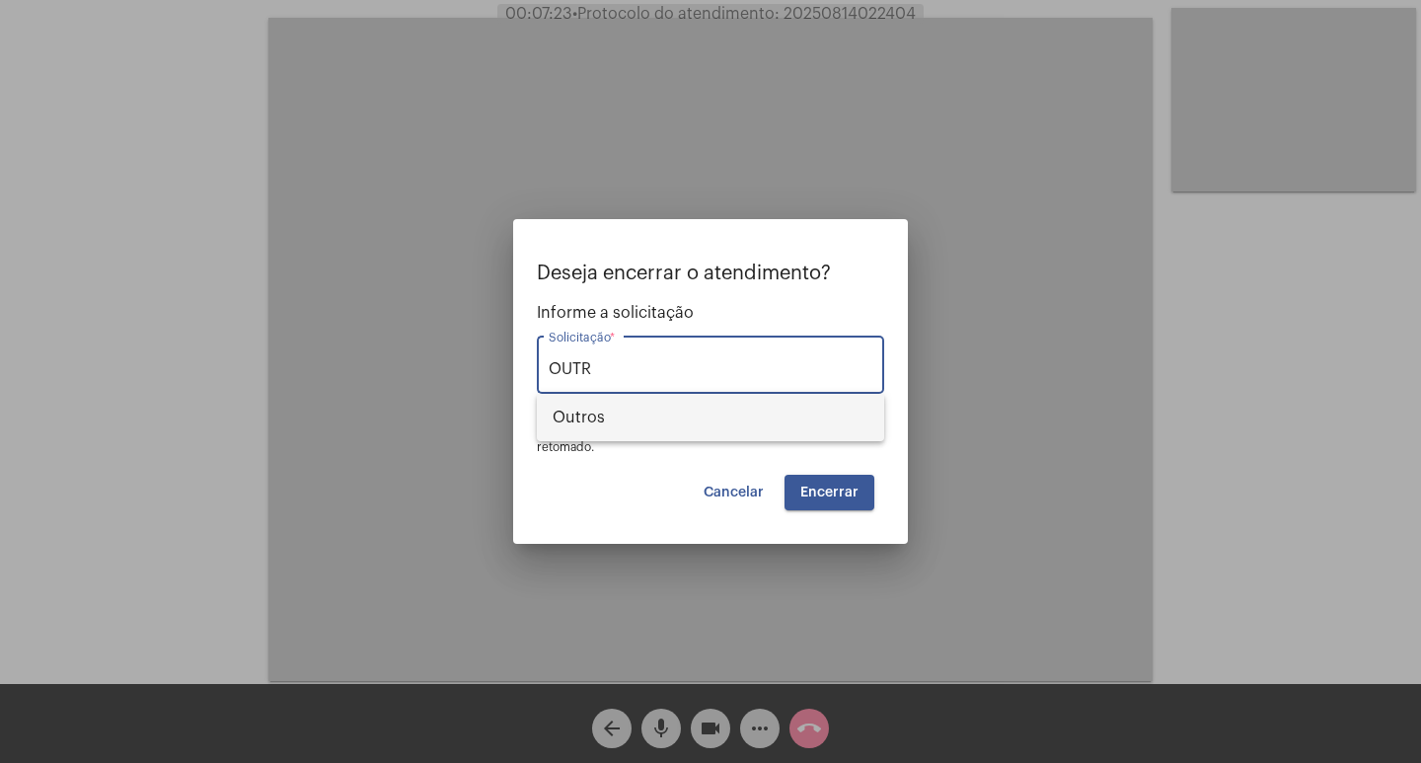
click at [680, 396] on span "Outros" at bounding box center [710, 417] width 316 height 47
type input "Outros"
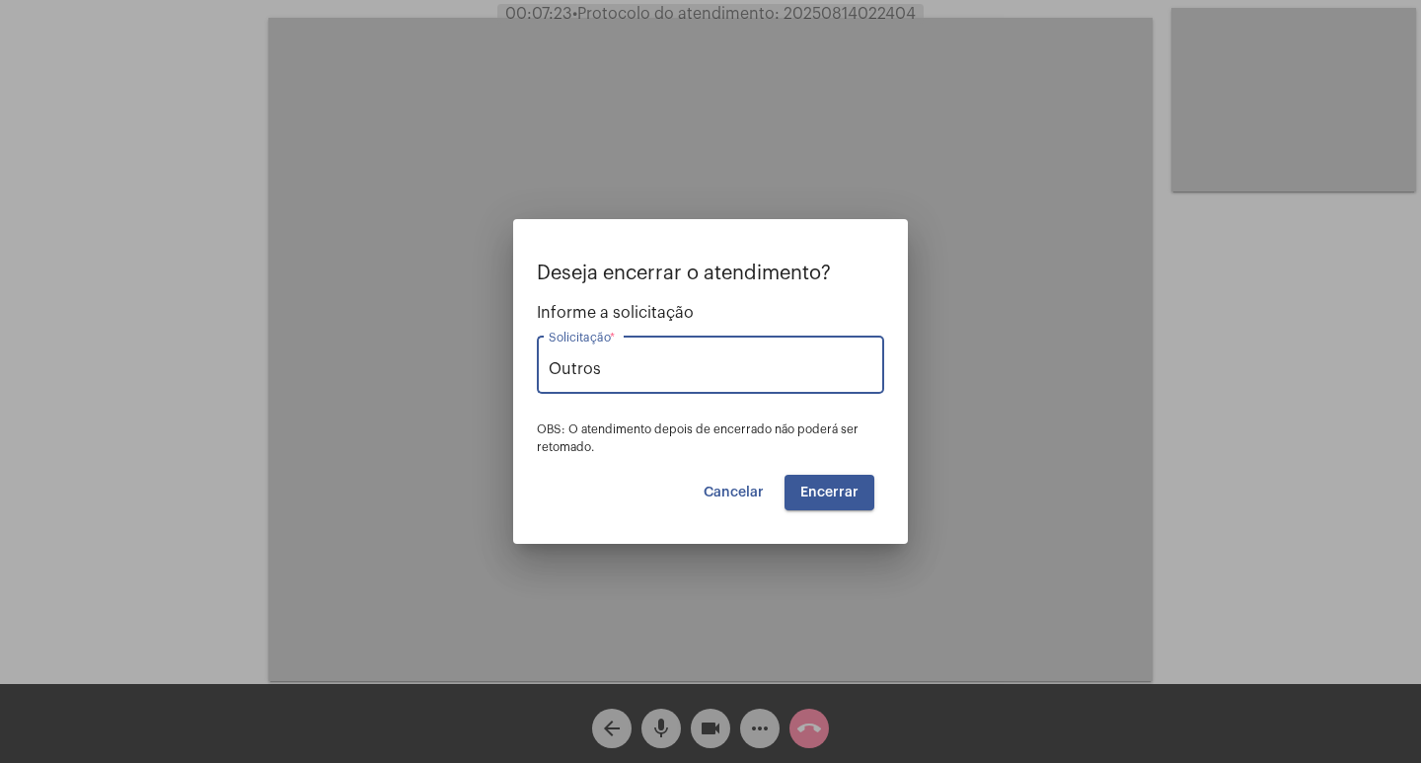
click at [813, 485] on span "Encerrar" at bounding box center [829, 492] width 58 height 14
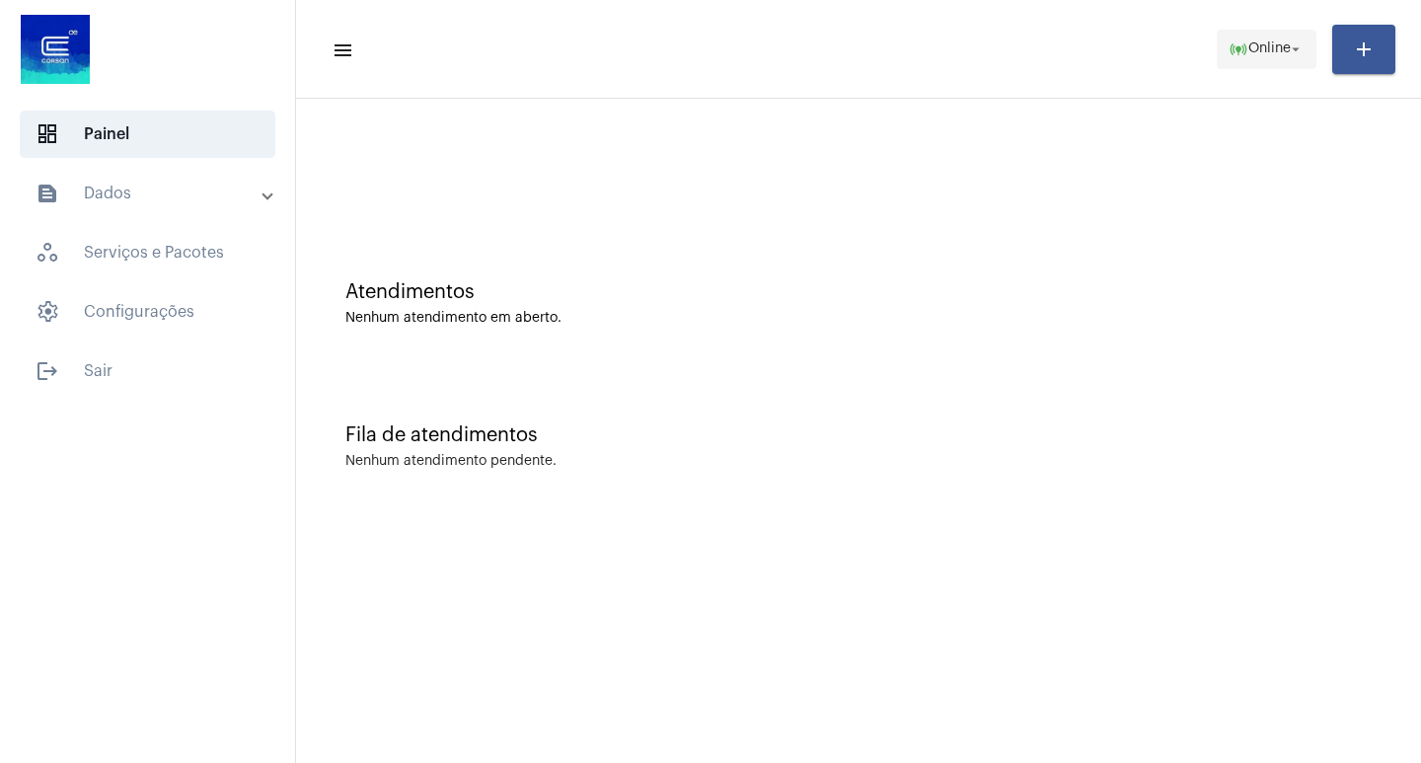
click at [1117, 67] on button "online_prediction Online arrow_drop_down" at bounding box center [1266, 49] width 100 height 39
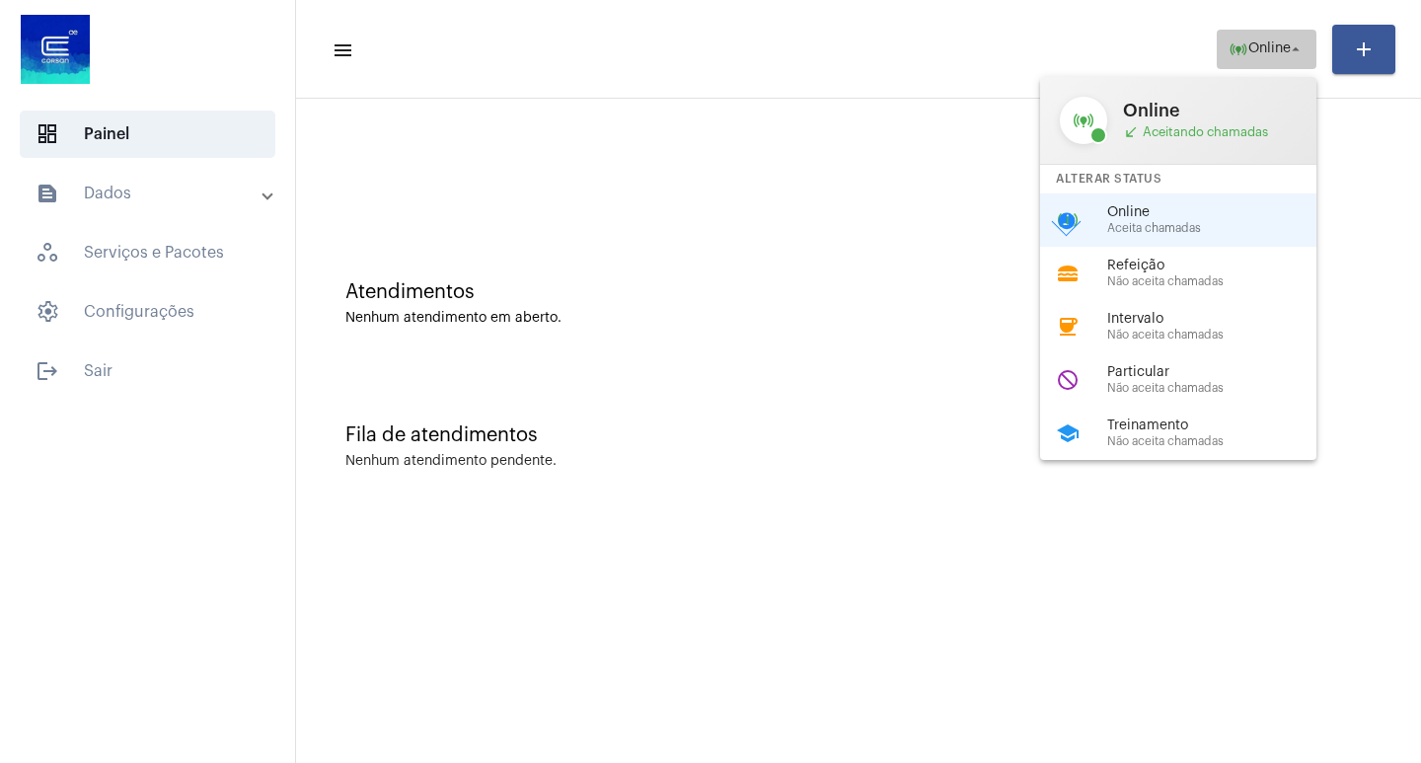
click at [1117, 67] on body "dashboard Painel text_snippet_outlined Dados history_outlined Histórico schedul…" at bounding box center [710, 381] width 1421 height 763
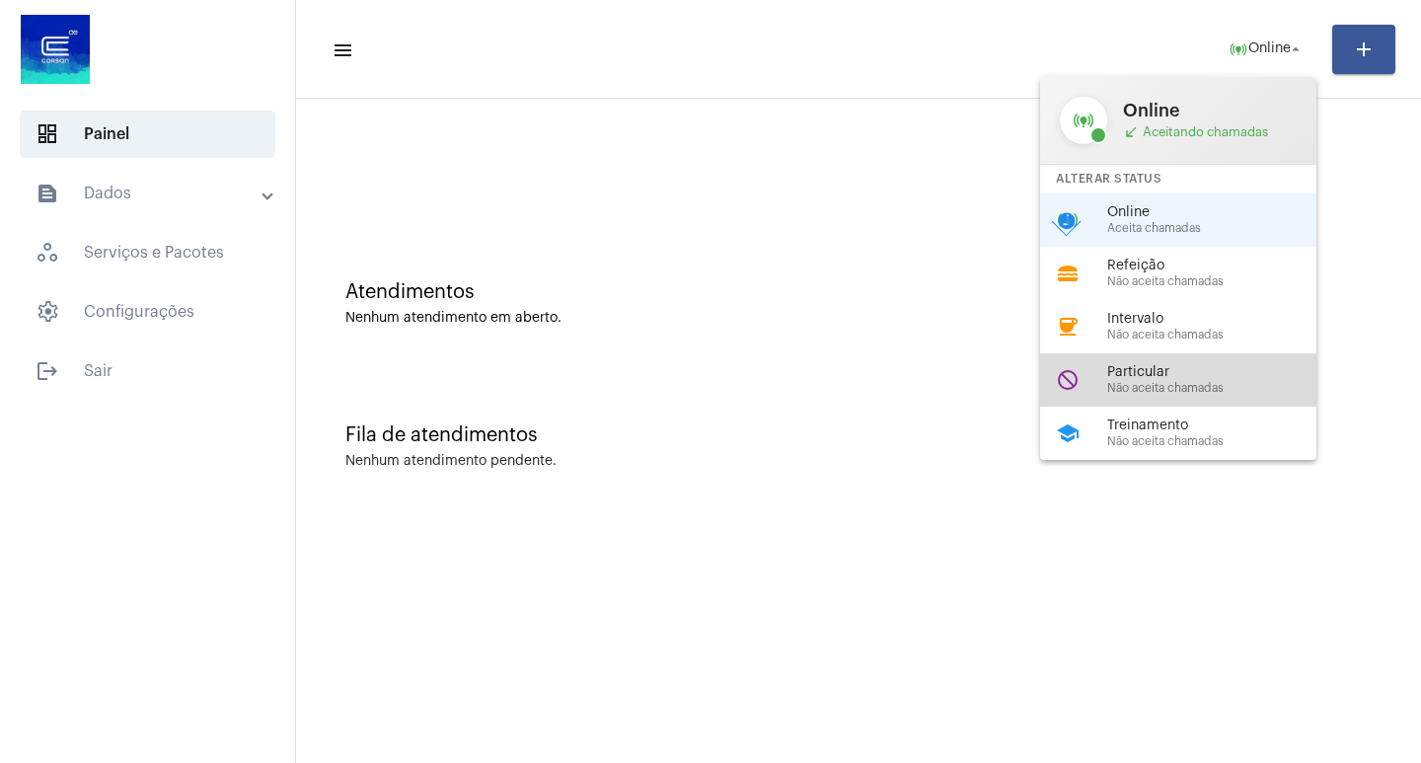
click at [1117, 375] on span "Particular" at bounding box center [1219, 372] width 225 height 15
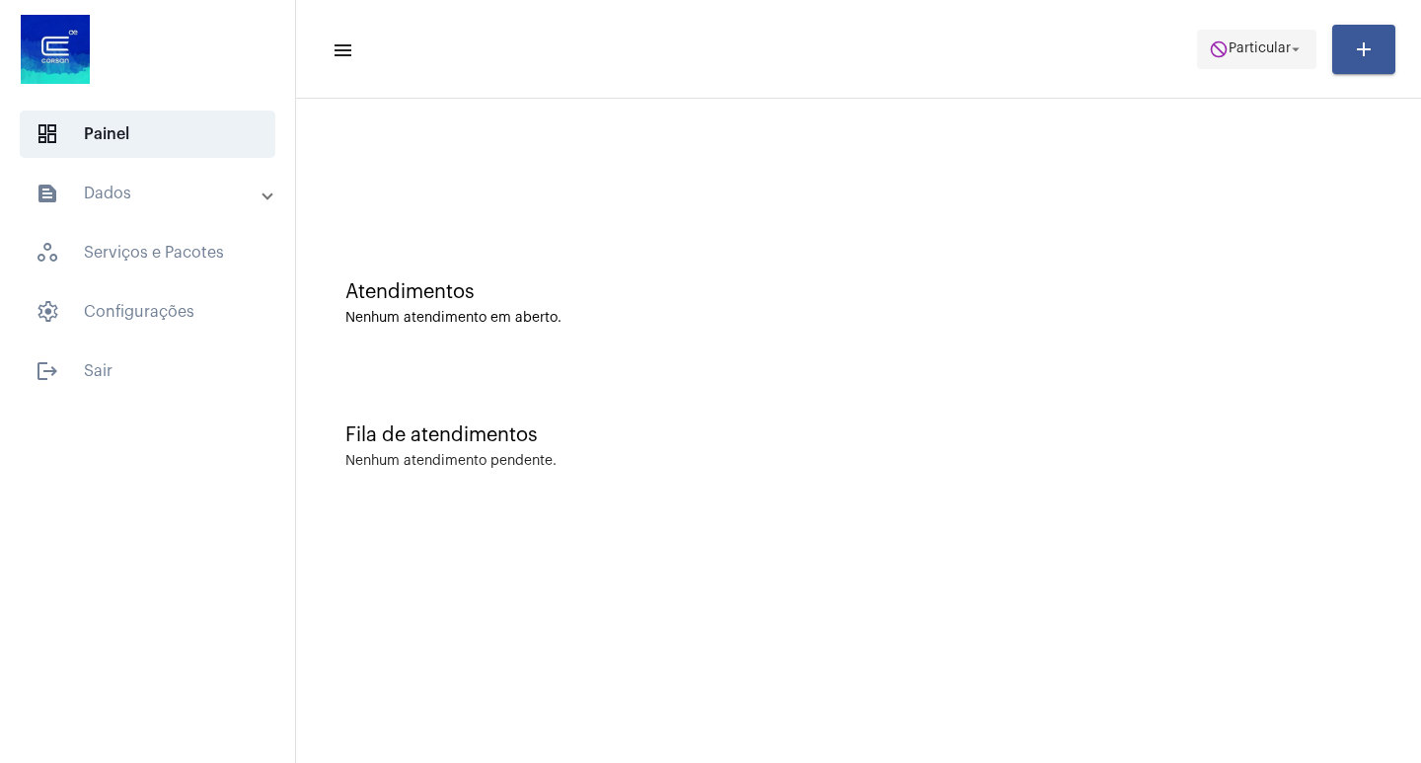
click at [1117, 38] on span "do_not_disturb Particular arrow_drop_down" at bounding box center [1256, 49] width 96 height 36
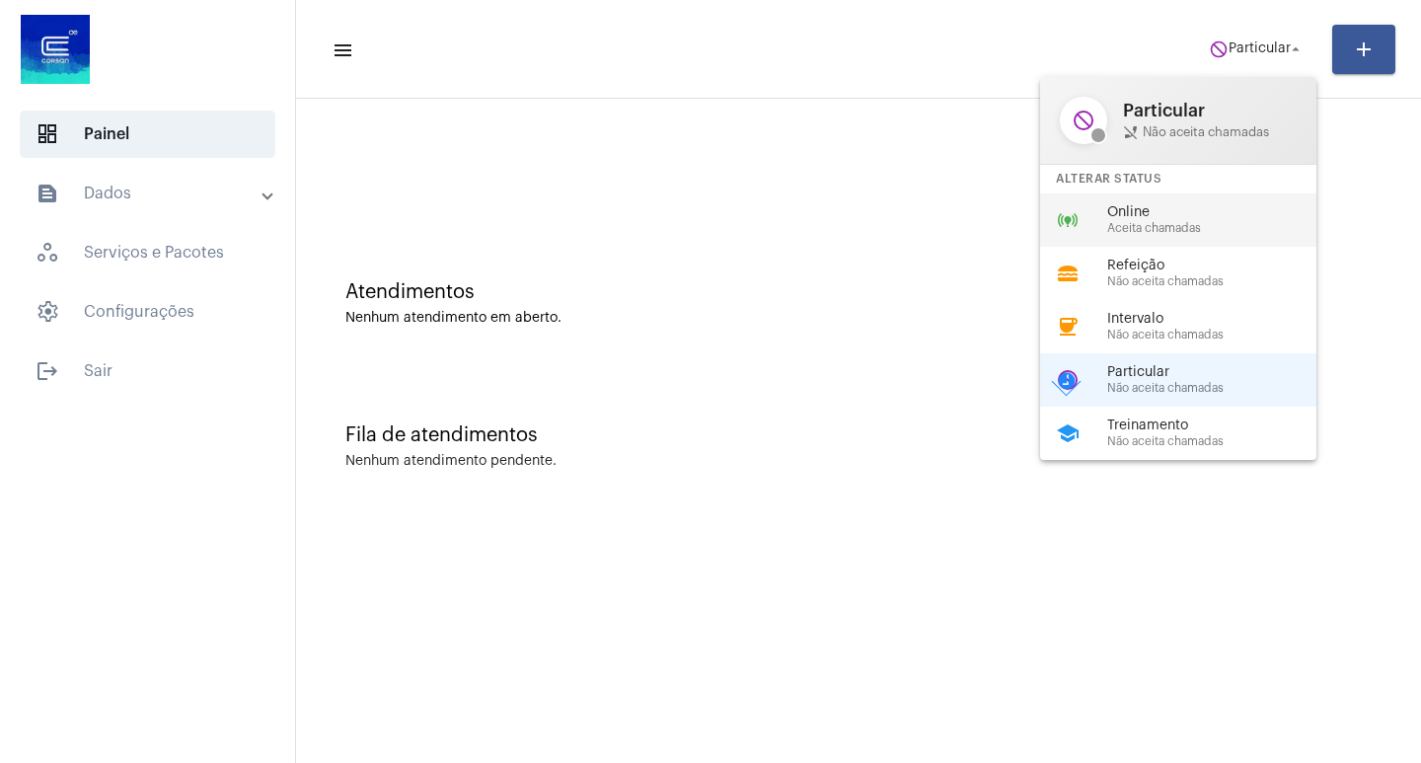
click at [1117, 211] on span "Online" at bounding box center [1219, 212] width 225 height 15
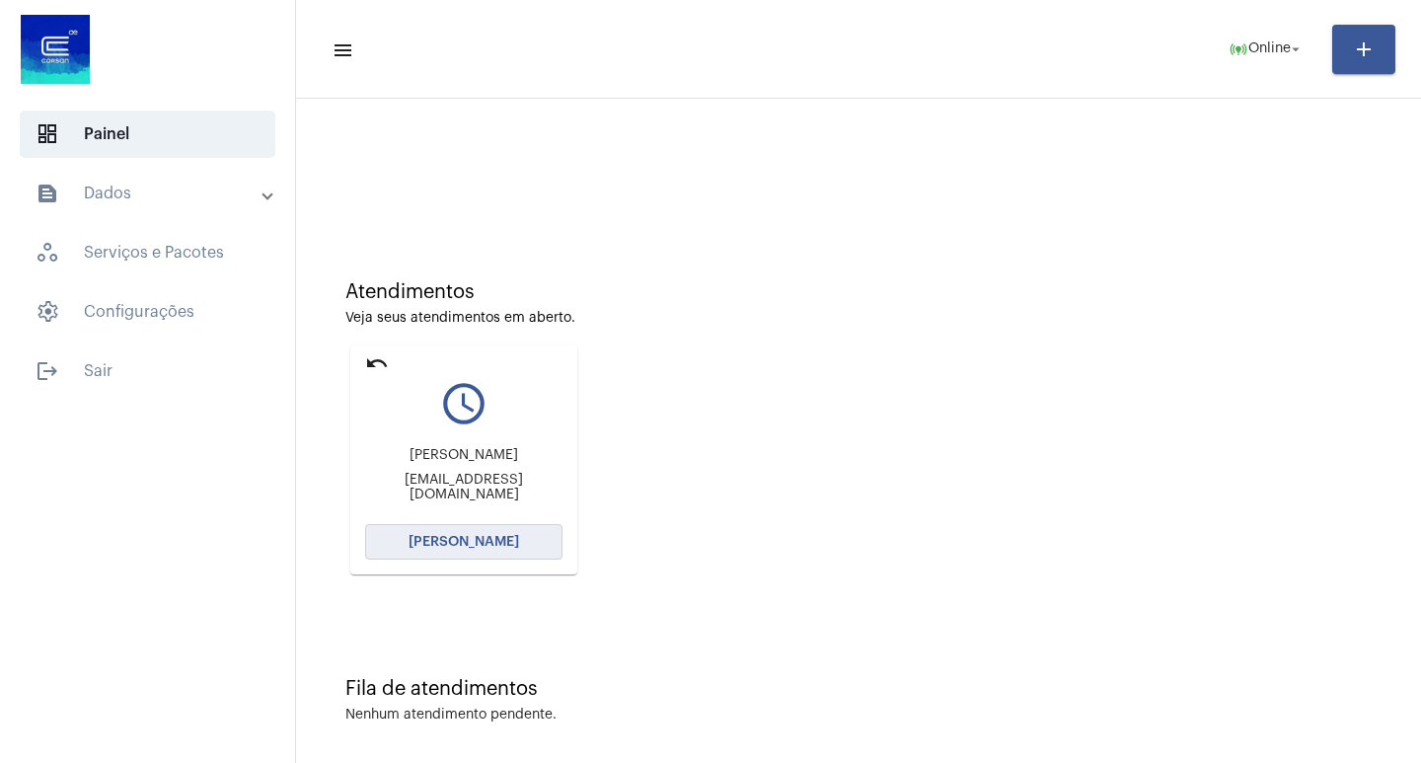
click at [478, 552] on button "[PERSON_NAME]" at bounding box center [463, 542] width 197 height 36
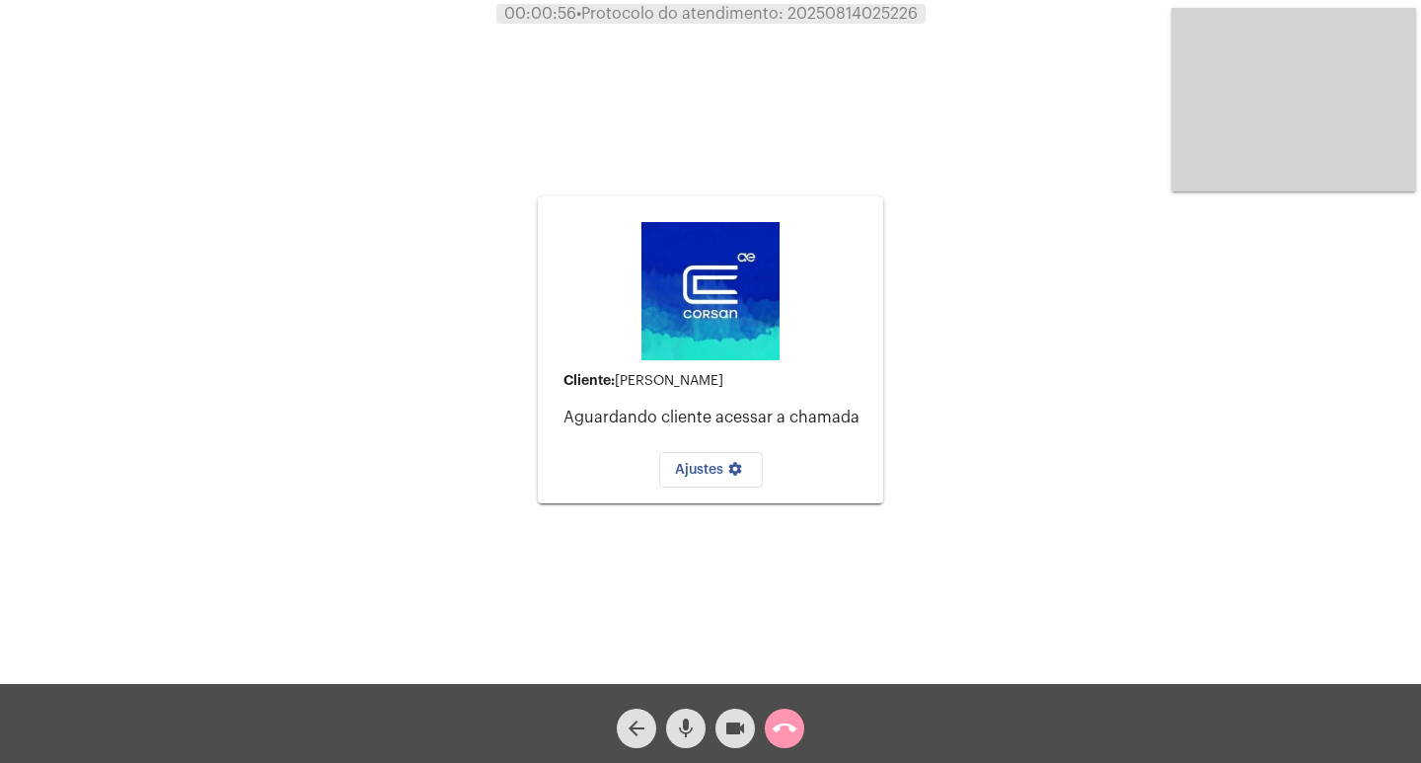
click at [788, 604] on span "call_end" at bounding box center [784, 727] width 24 height 39
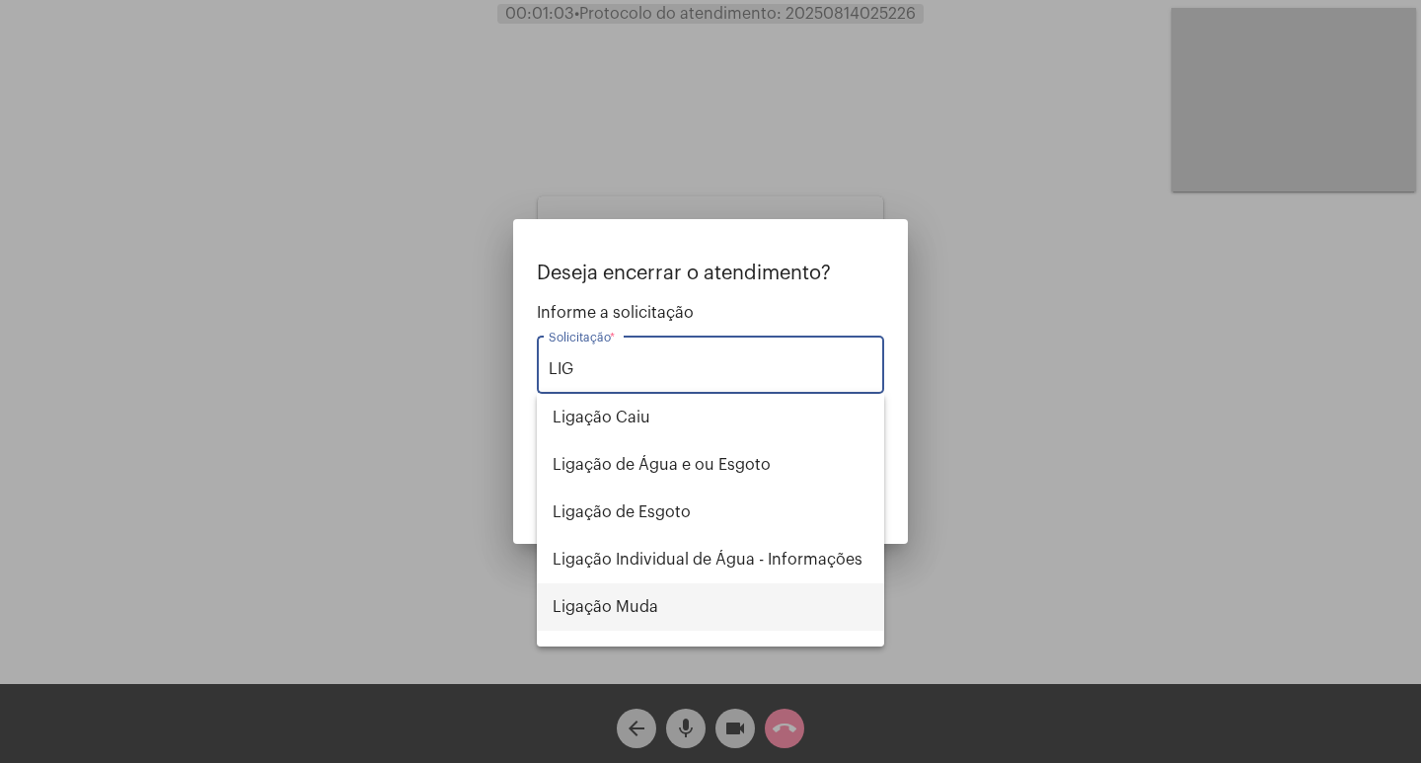
click at [713, 604] on span "Ligação Muda" at bounding box center [710, 606] width 316 height 47
type input "Ligação Muda"
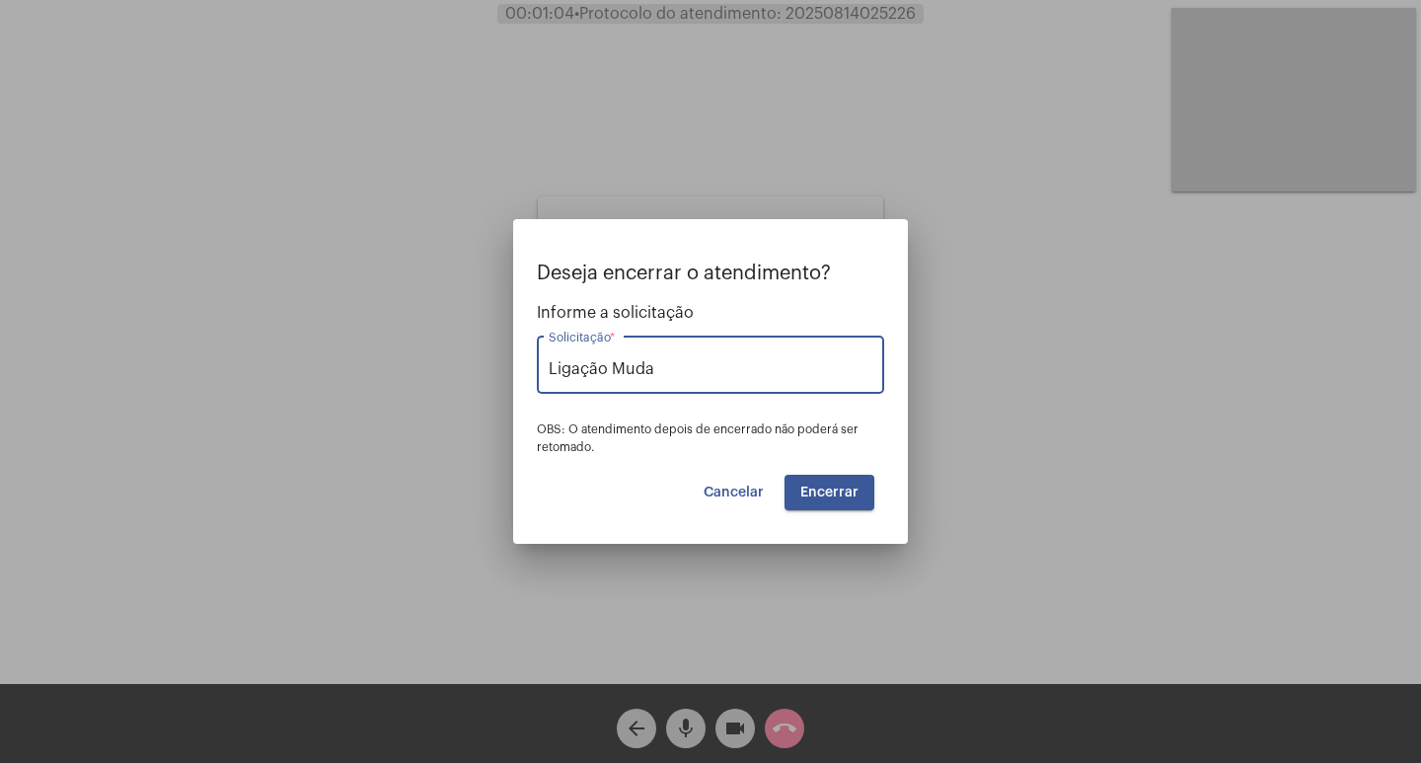
click at [816, 492] on span "Encerrar" at bounding box center [829, 492] width 58 height 14
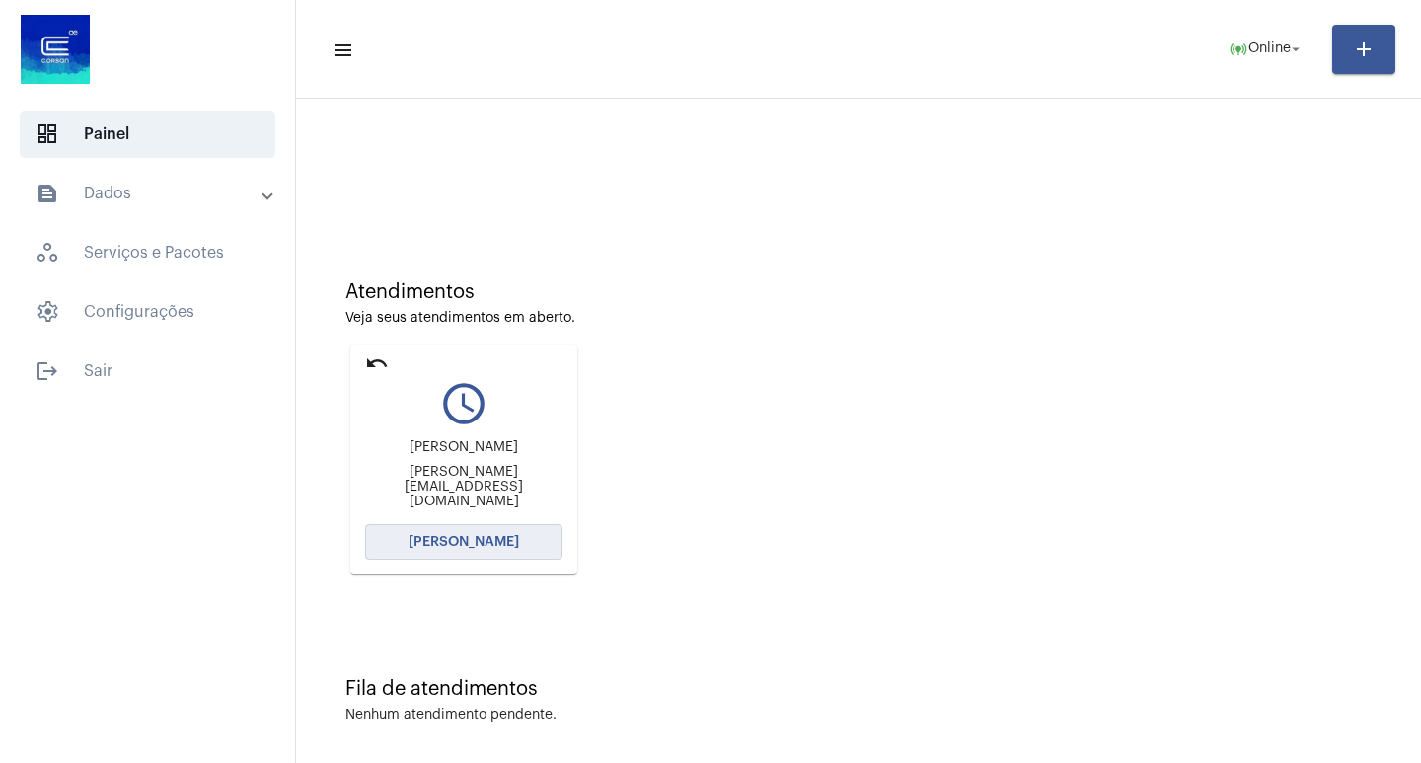
click at [473, 549] on button "[PERSON_NAME]" at bounding box center [463, 542] width 197 height 36
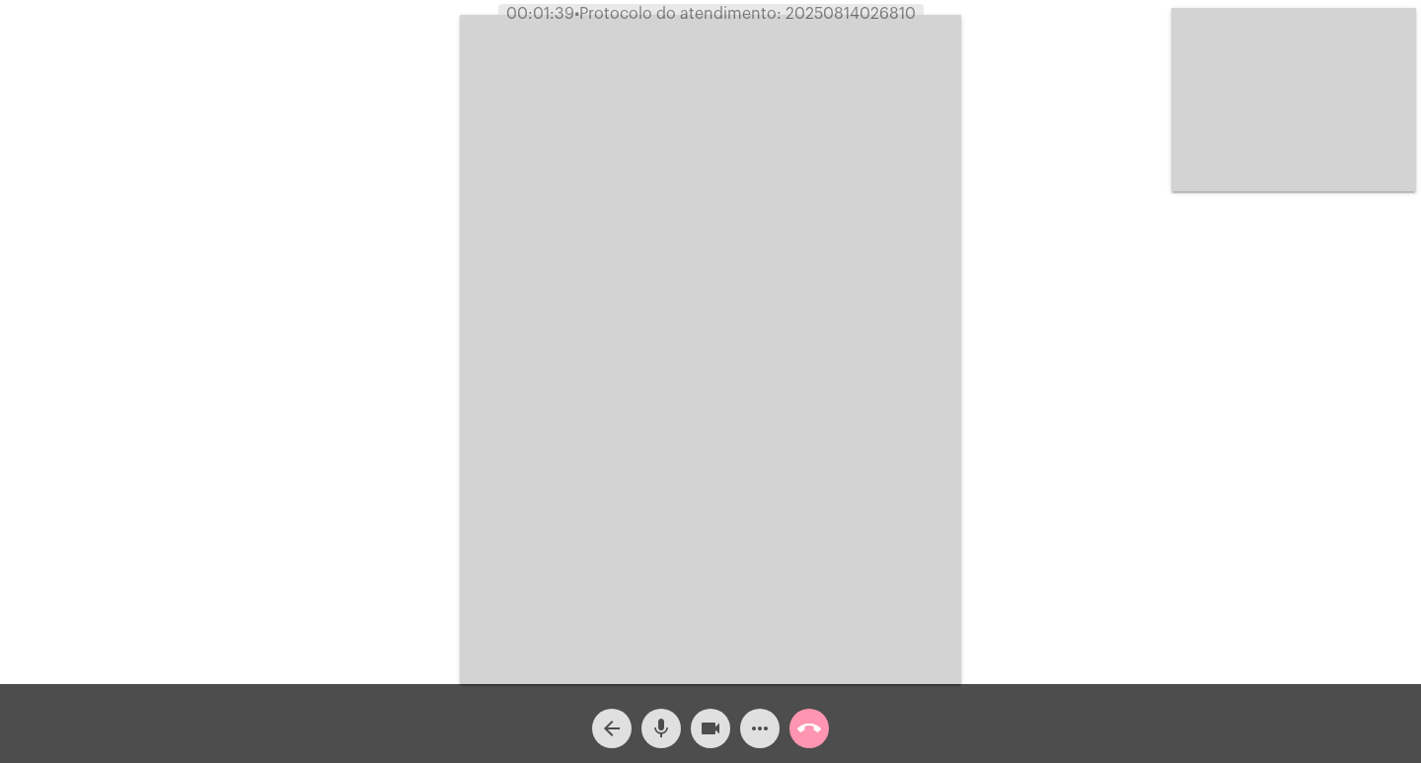
click at [816, 17] on span "• Protocolo do atendimento: 20250814026810" at bounding box center [744, 14] width 341 height 16
copy span "20250814026810"
click at [667, 604] on span "mic" at bounding box center [661, 727] width 24 height 39
click at [687, 604] on div "videocam" at bounding box center [710, 722] width 49 height 49
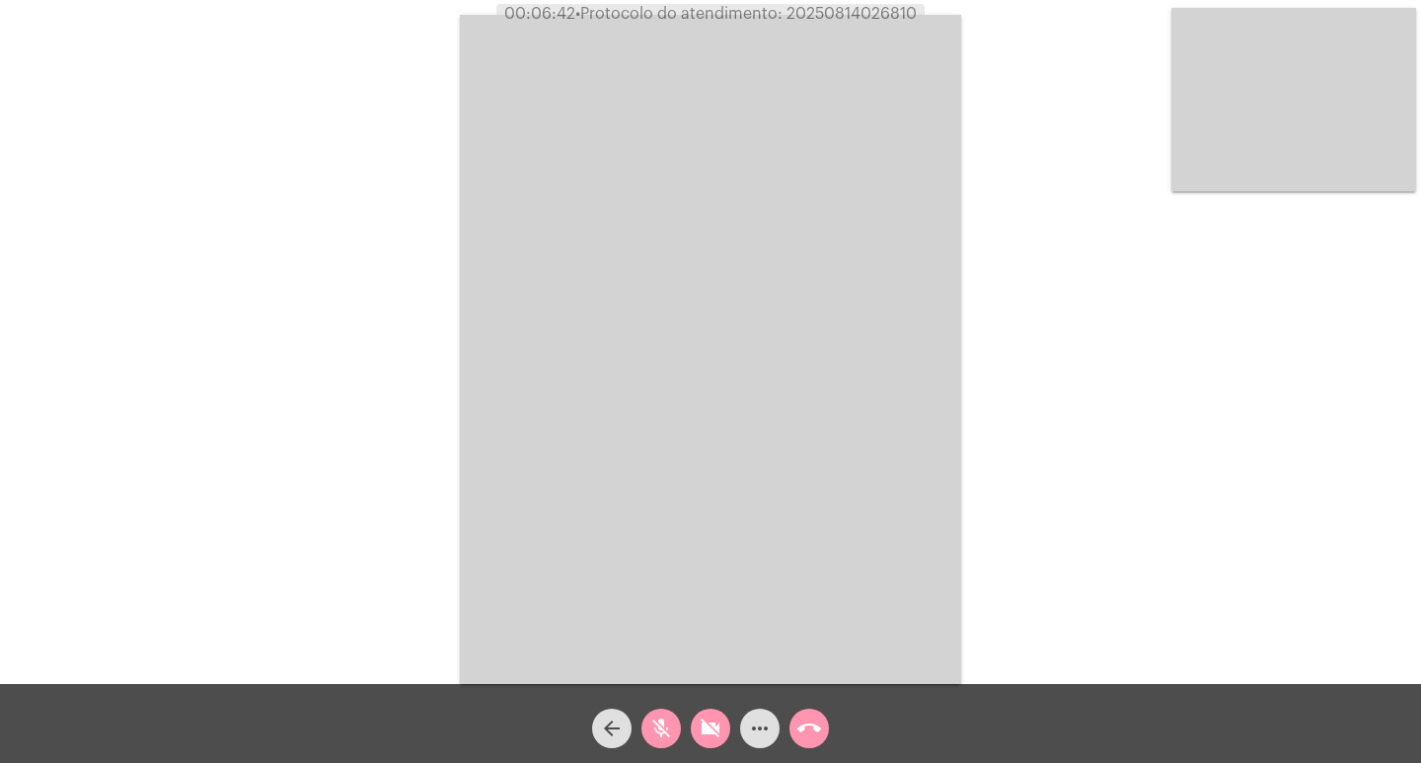
click at [670, 604] on span "mic_off" at bounding box center [661, 727] width 24 height 39
click at [684, 604] on div "mic" at bounding box center [660, 722] width 49 height 49
click at [630, 604] on div "arrow_back" at bounding box center [611, 722] width 49 height 49
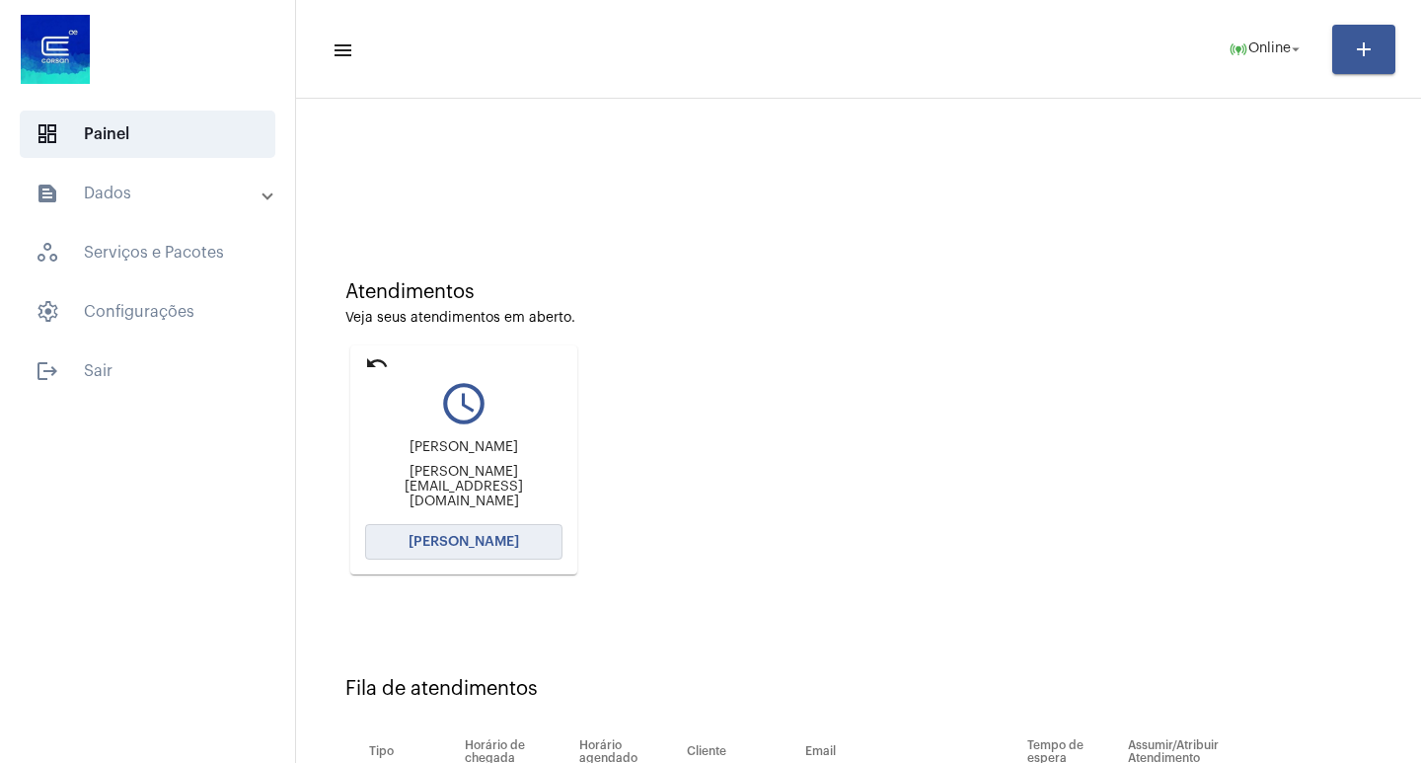
click at [509, 524] on button "[PERSON_NAME]" at bounding box center [463, 542] width 197 height 36
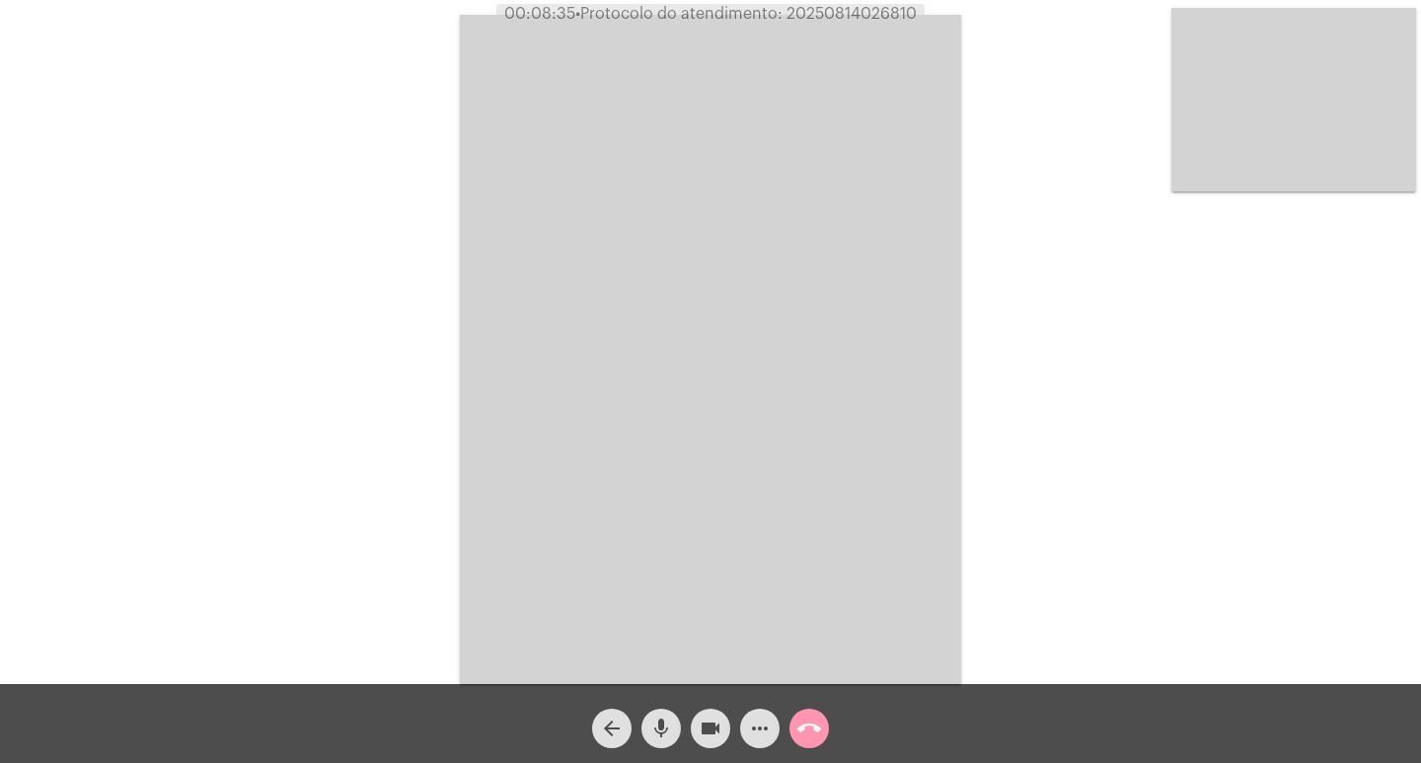
click at [824, 8] on span "• Protocolo do atendimento: 20250814026810" at bounding box center [745, 14] width 341 height 16
copy span "20250814026810"
drag, startPoint x: 488, startPoint y: 366, endPoint x: 456, endPoint y: 345, distance: 38.6
click at [488, 366] on video at bounding box center [710, 349] width 501 height 669
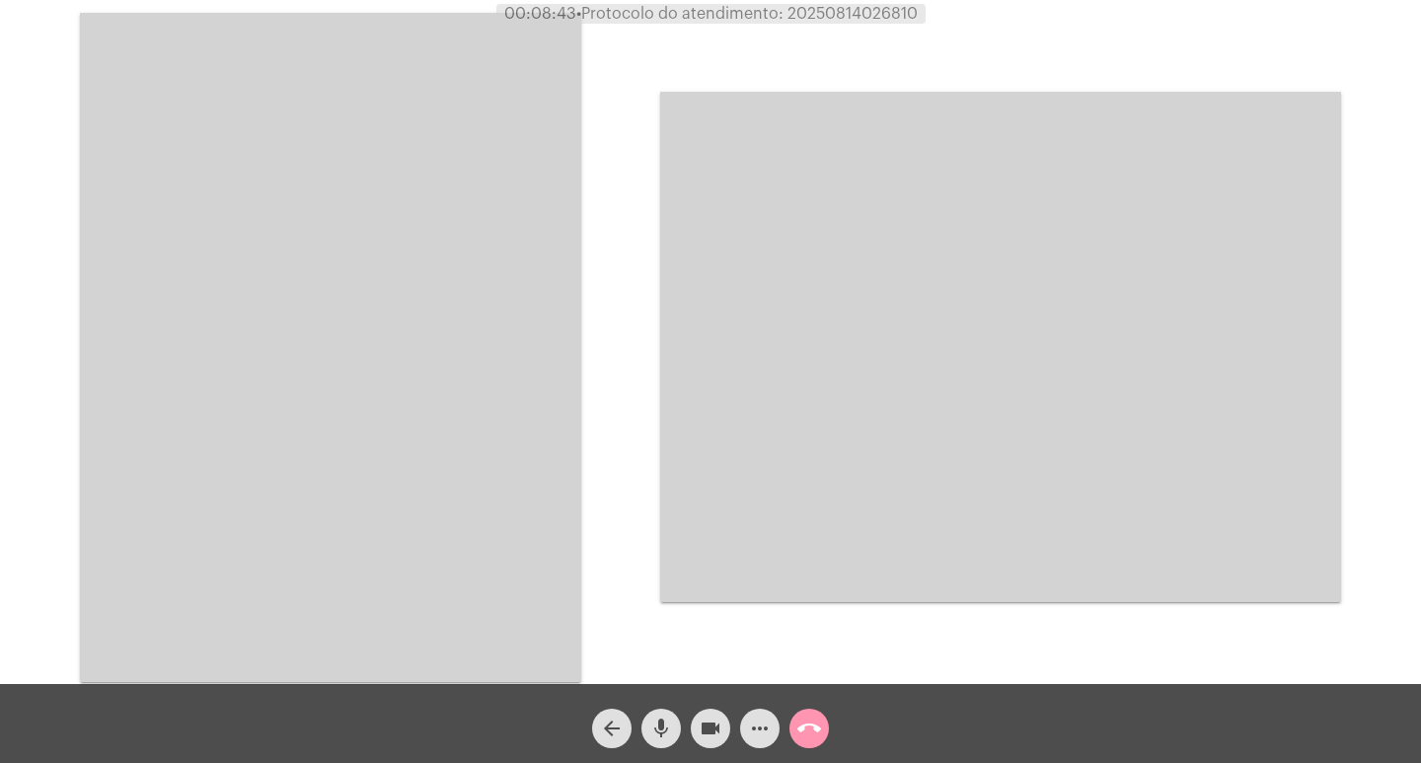
click at [318, 192] on video at bounding box center [330, 347] width 501 height 669
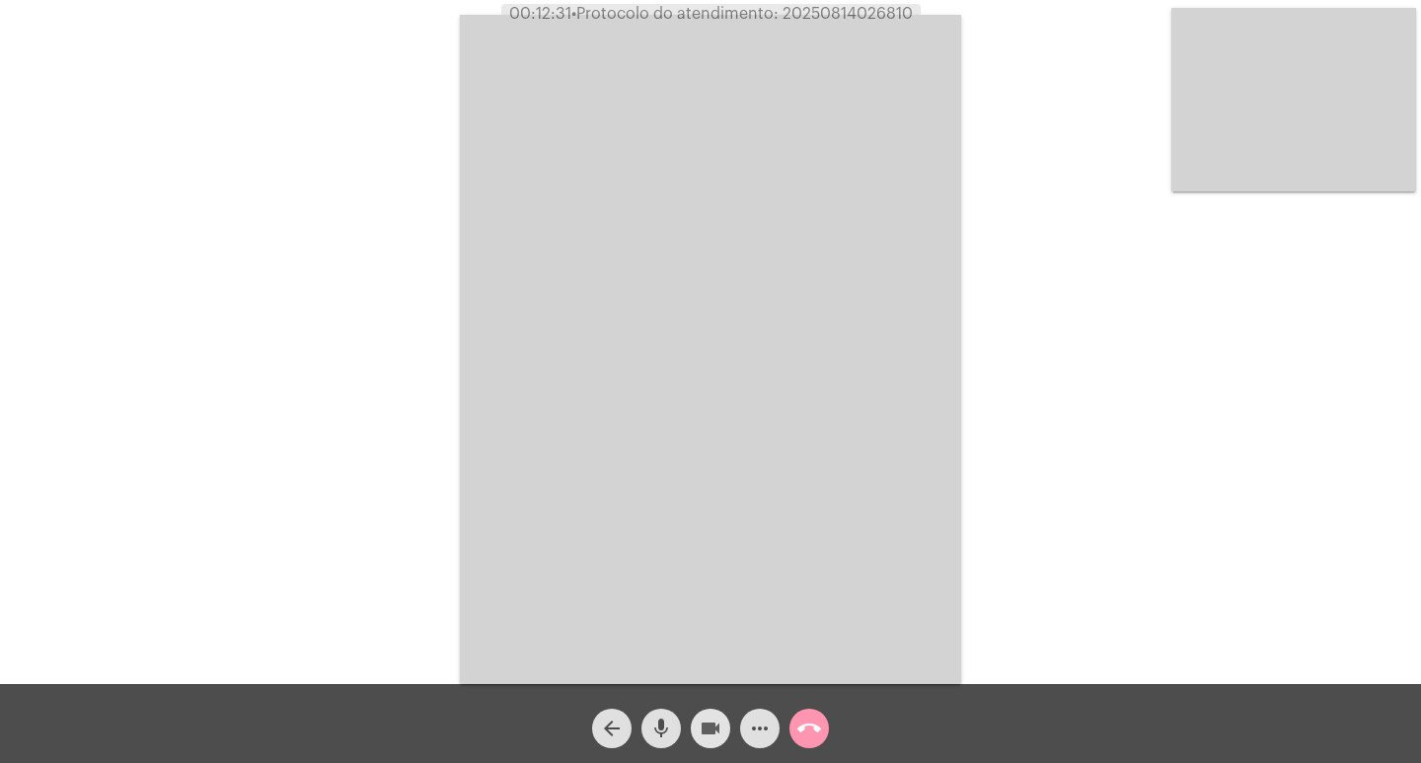
click at [697, 604] on button "videocam" at bounding box center [710, 727] width 39 height 39
click at [674, 604] on button "mic" at bounding box center [660, 727] width 39 height 39
click at [674, 604] on button "mic_off" at bounding box center [660, 727] width 39 height 39
click at [705, 604] on mat-icon "videocam_off" at bounding box center [710, 728] width 24 height 24
click at [223, 493] on div "Acessando Câmera e Microfone..." at bounding box center [710, 347] width 1417 height 684
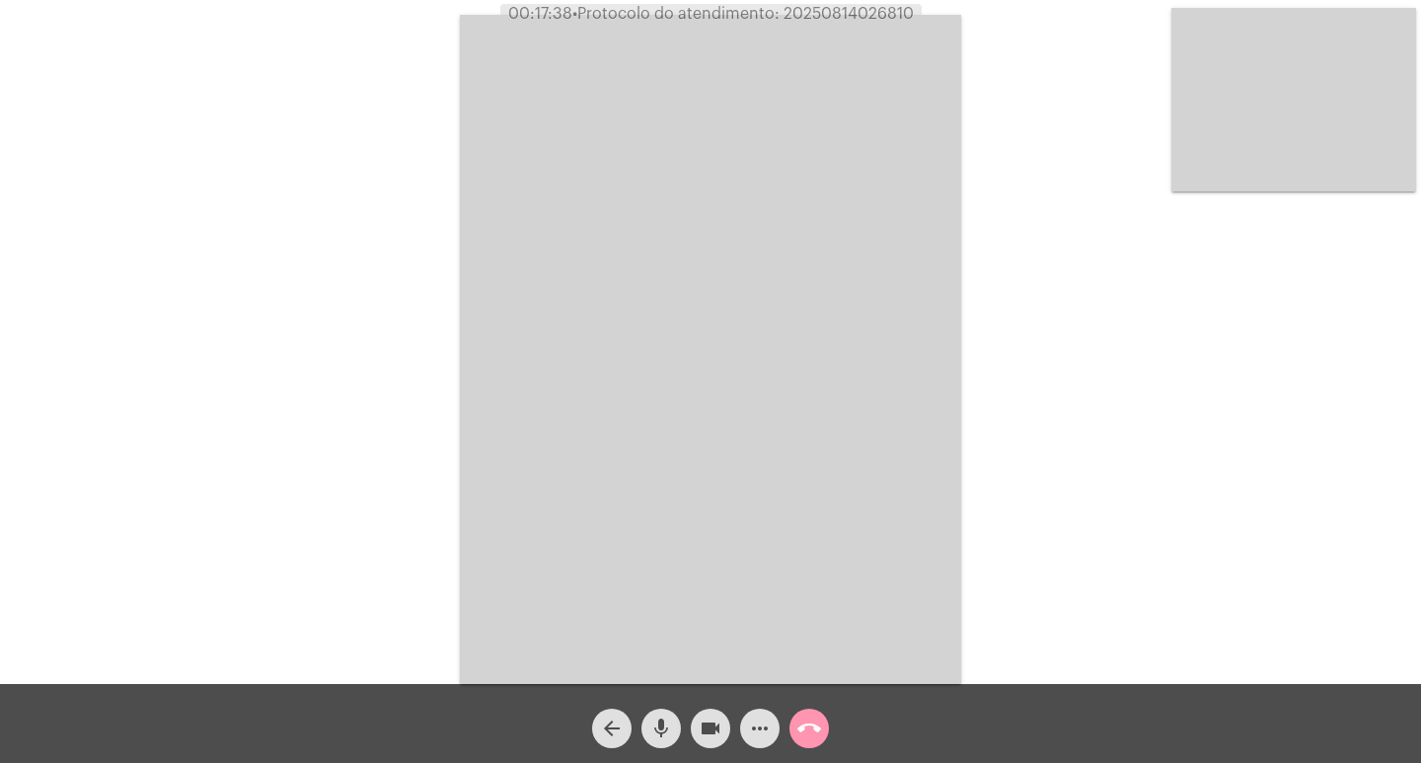
click at [823, 604] on button "call_end" at bounding box center [808, 727] width 39 height 39
click at [819, 604] on mat-icon "call_end" at bounding box center [809, 728] width 24 height 24
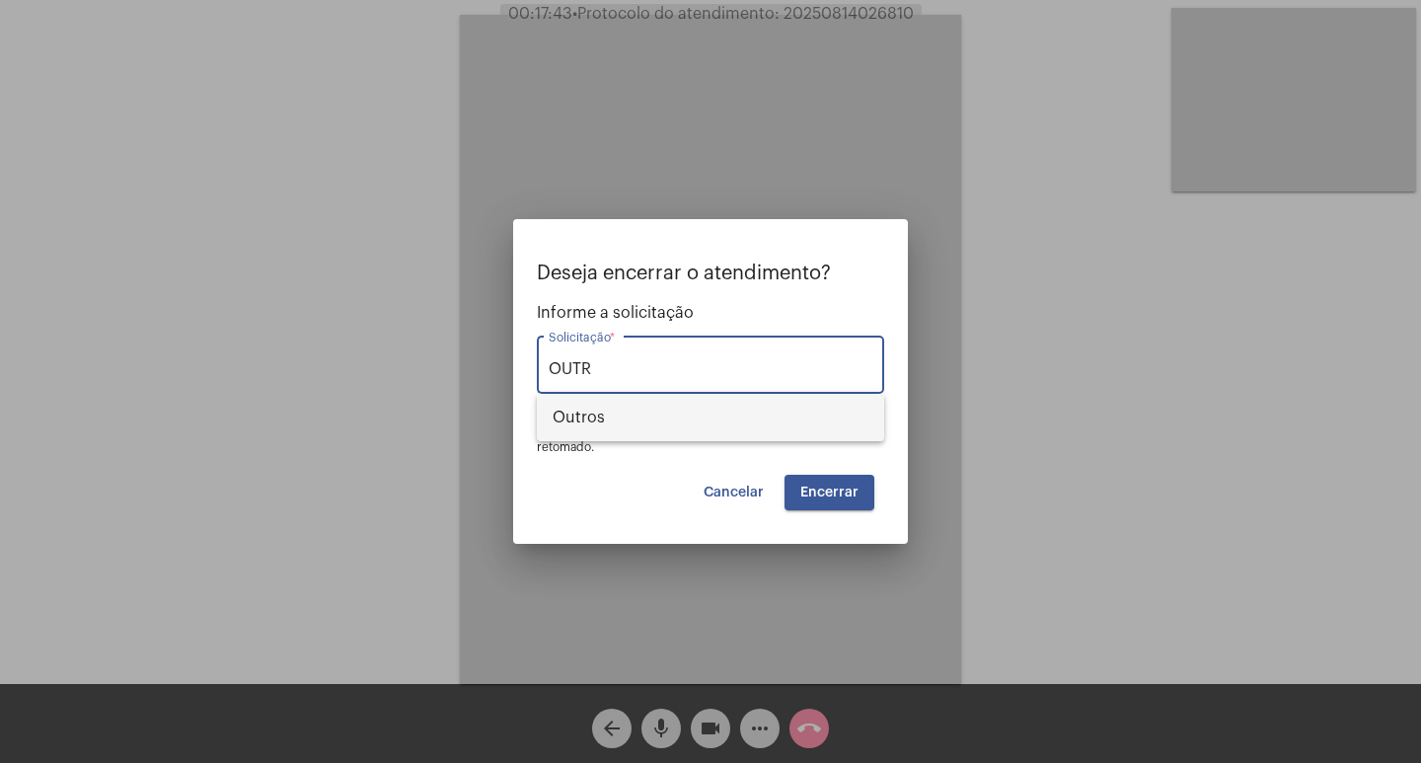
click at [796, 437] on span "Outros" at bounding box center [710, 417] width 316 height 47
type input "Outros"
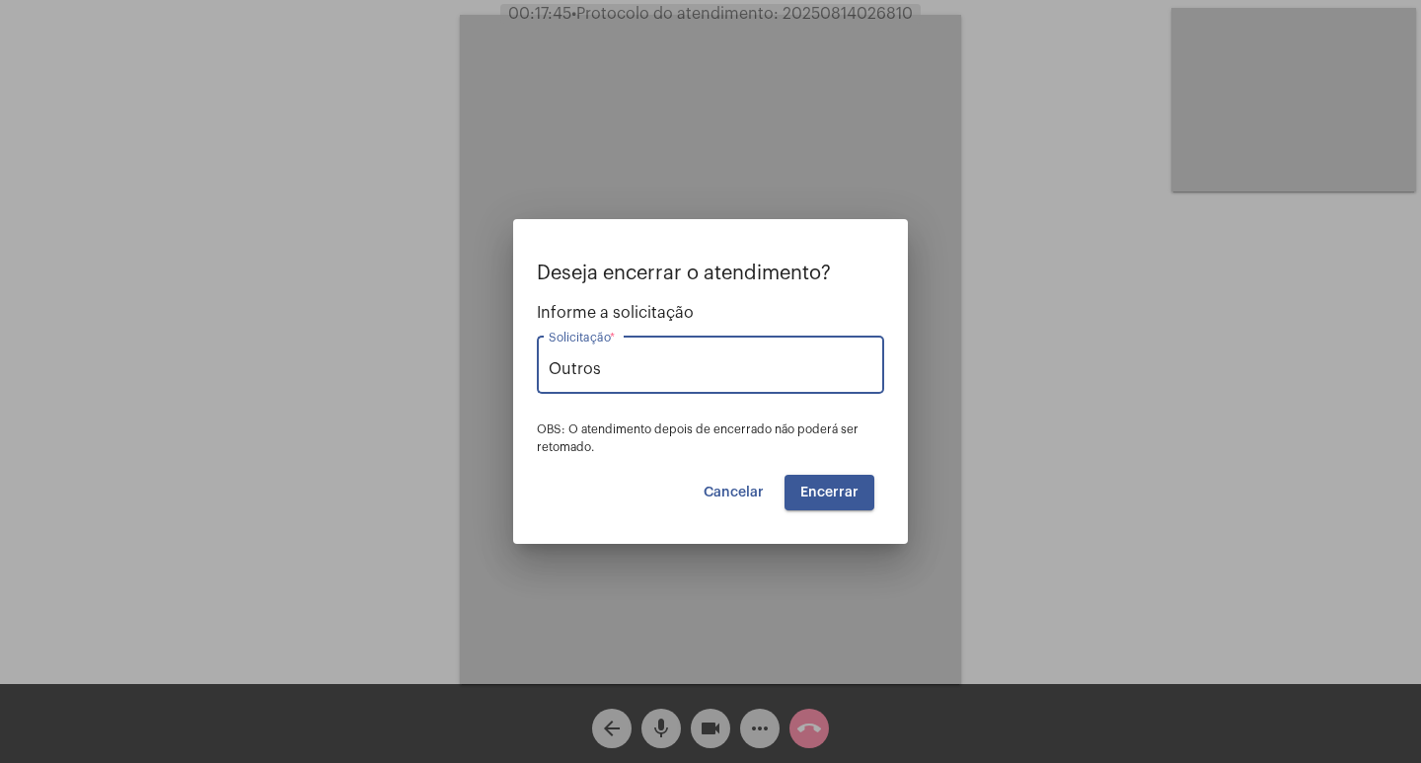
click at [827, 495] on span "Encerrar" at bounding box center [829, 492] width 58 height 14
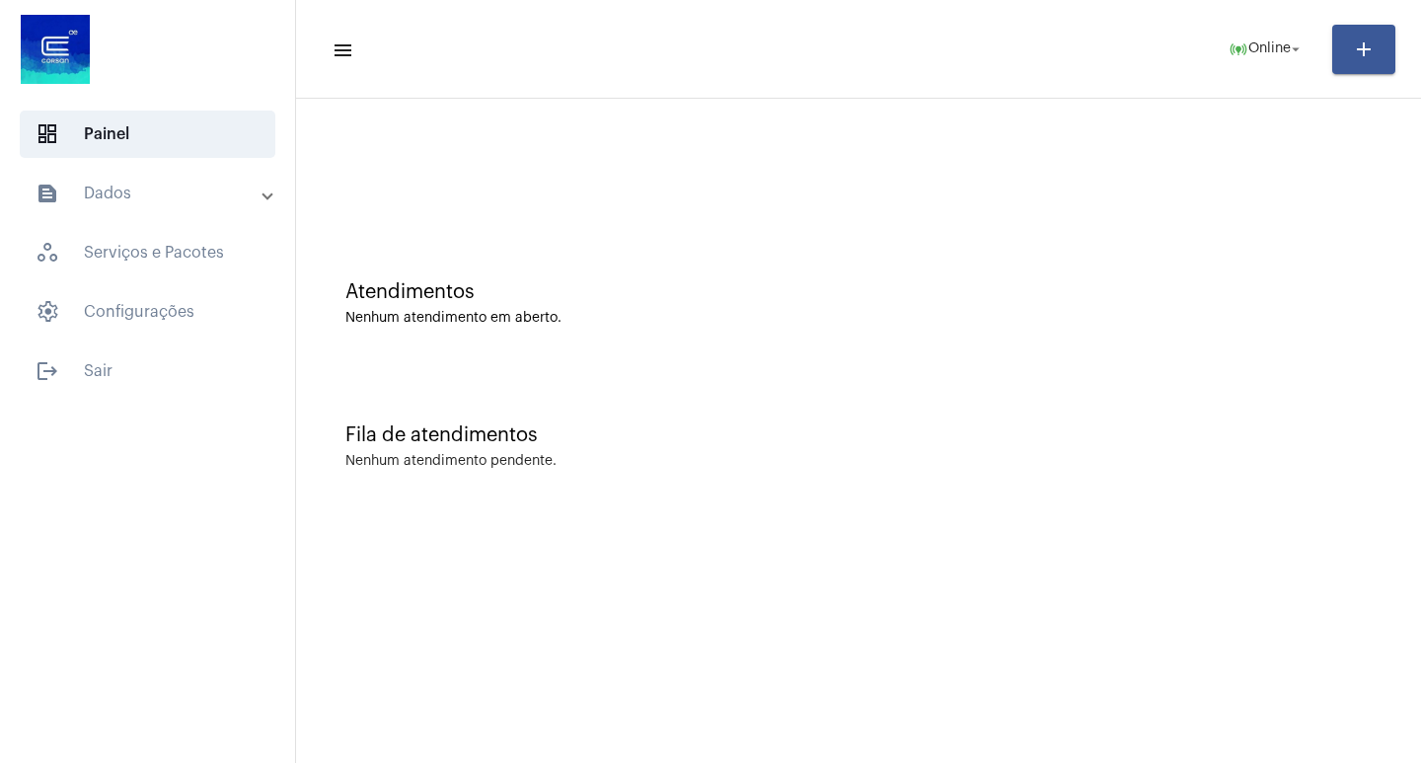
click at [183, 210] on mat-expansion-panel-header "text_snippet_outlined Dados" at bounding box center [153, 193] width 283 height 47
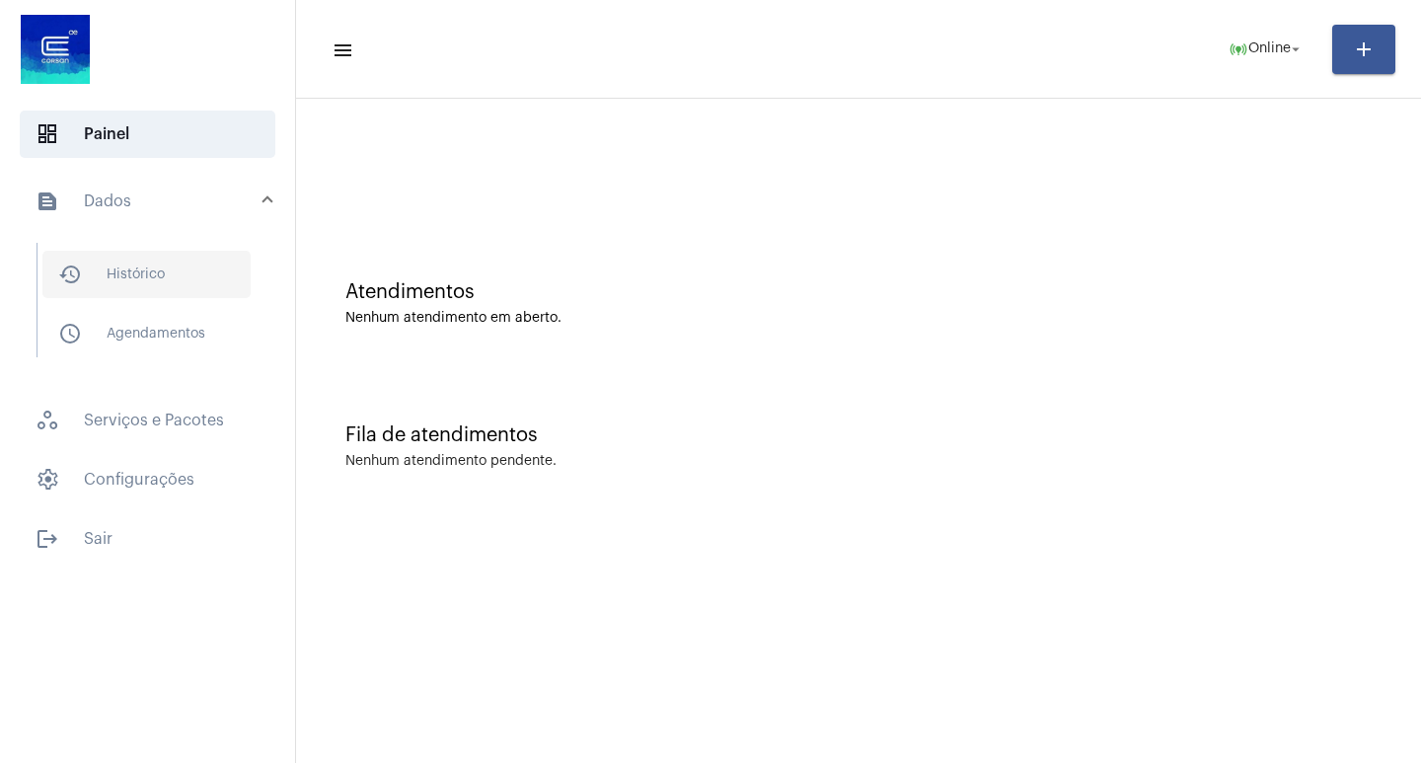
click at [197, 296] on span "history_outlined Histórico" at bounding box center [146, 274] width 208 height 47
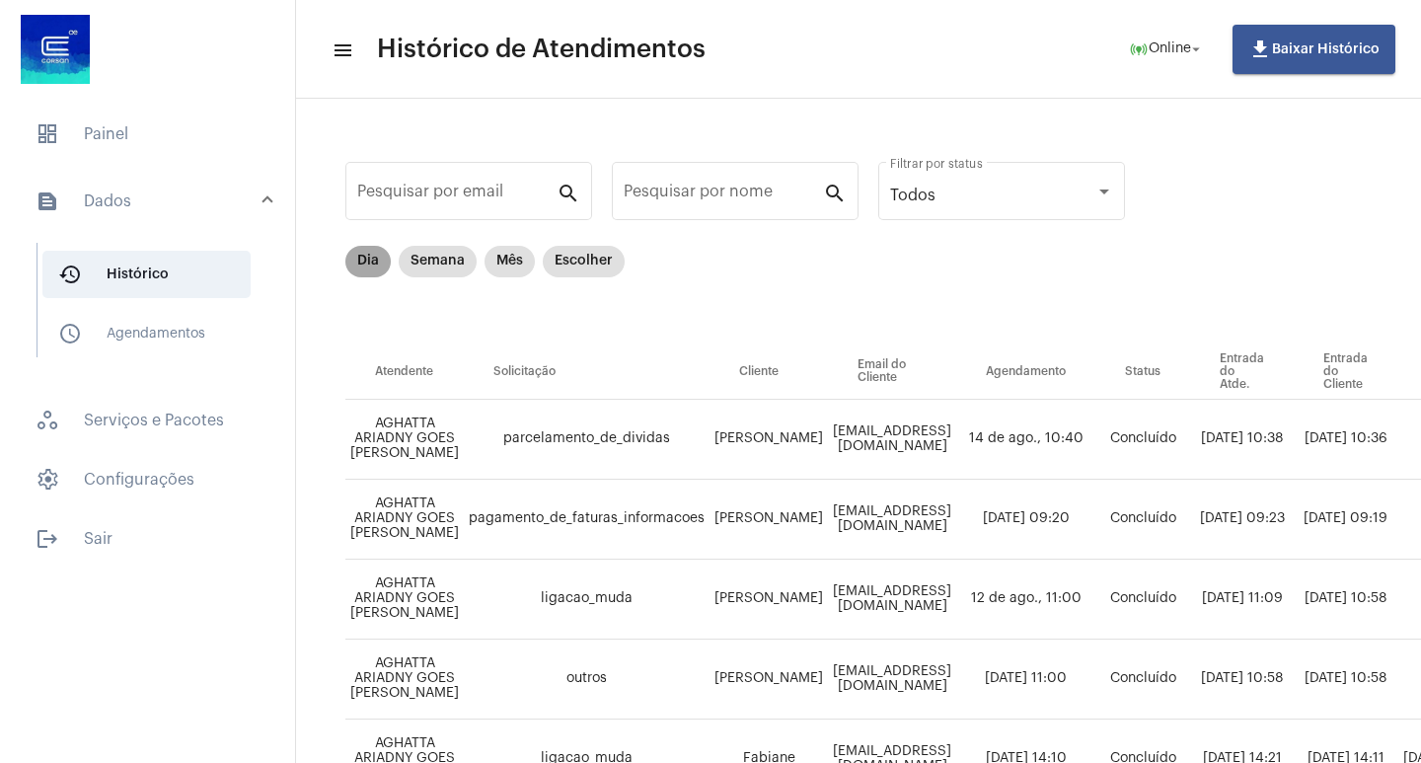
click at [359, 267] on mat-chip "Dia" at bounding box center [367, 262] width 45 height 32
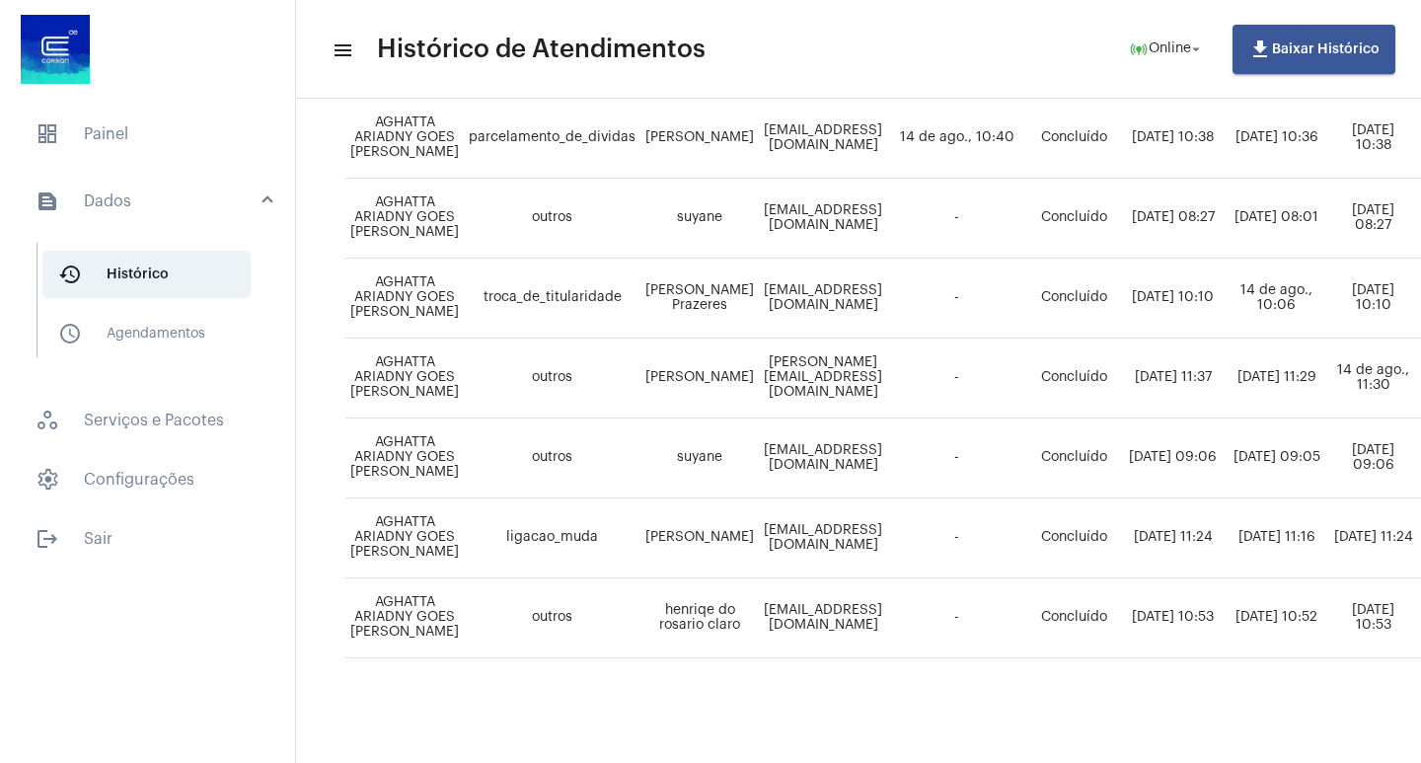
scroll to position [316, 724]
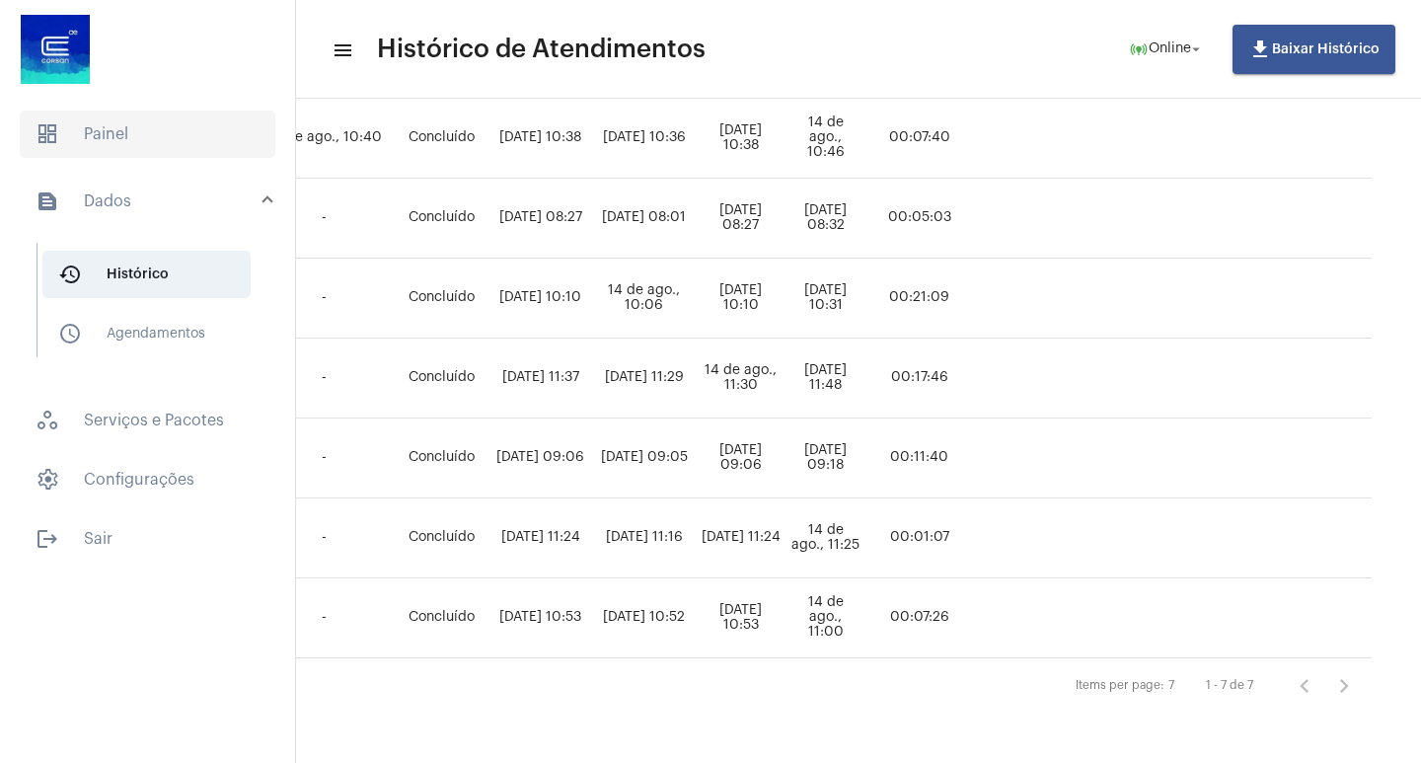
click at [198, 131] on span "dashboard Painel" at bounding box center [148, 133] width 256 height 47
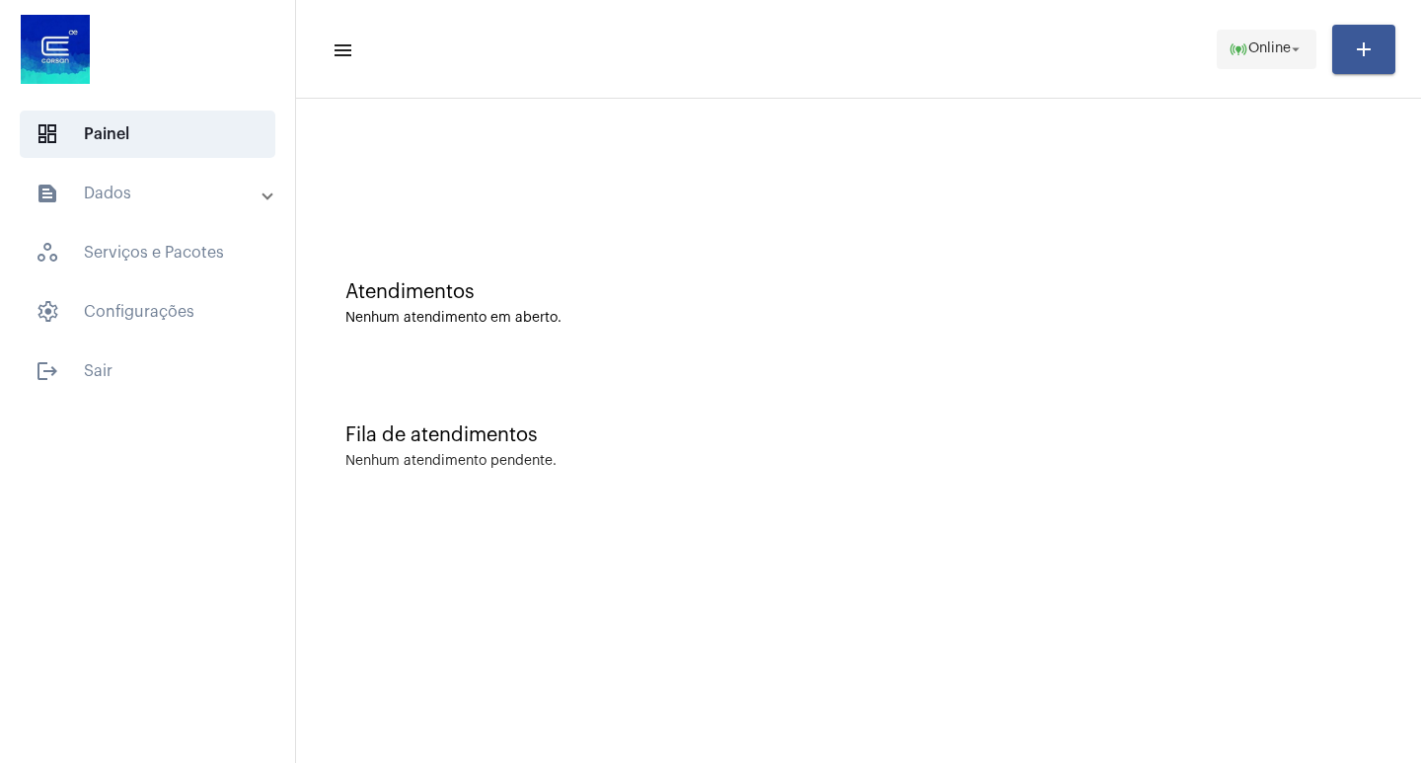
click at [1117, 58] on span "online_prediction Online arrow_drop_down" at bounding box center [1266, 49] width 76 height 36
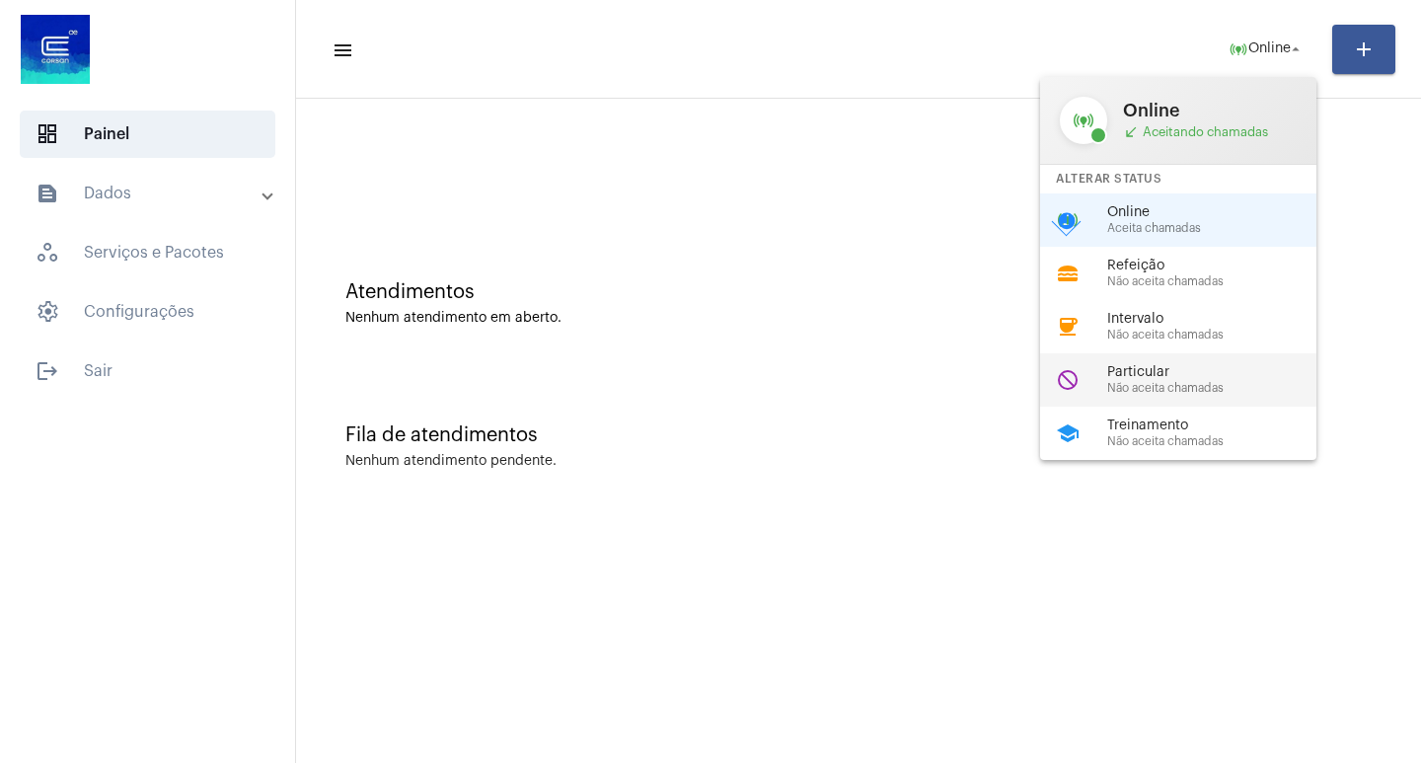
click at [1117, 382] on span "Não aceita chamadas" at bounding box center [1219, 388] width 225 height 13
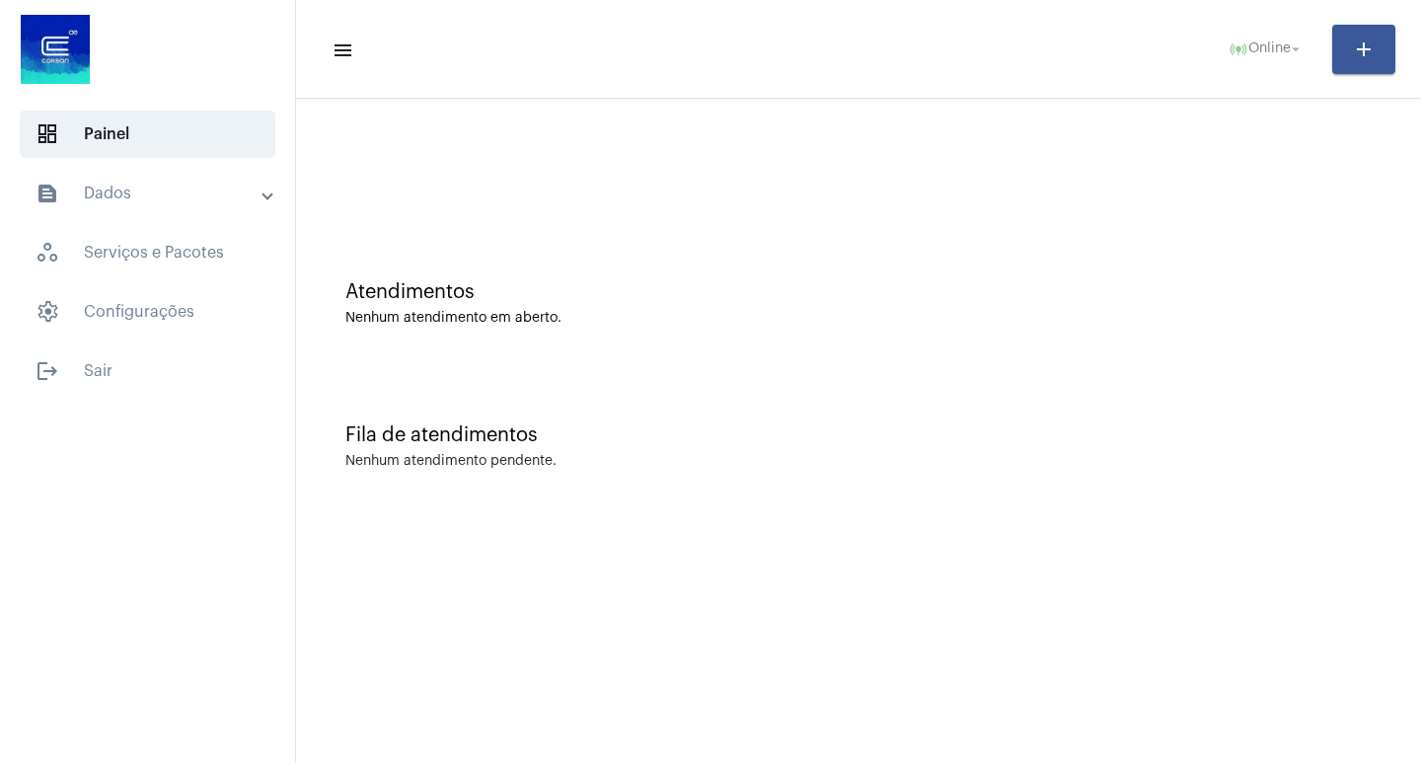
click at [1117, 57] on span "online_prediction Online arrow_drop_down" at bounding box center [1266, 49] width 76 height 36
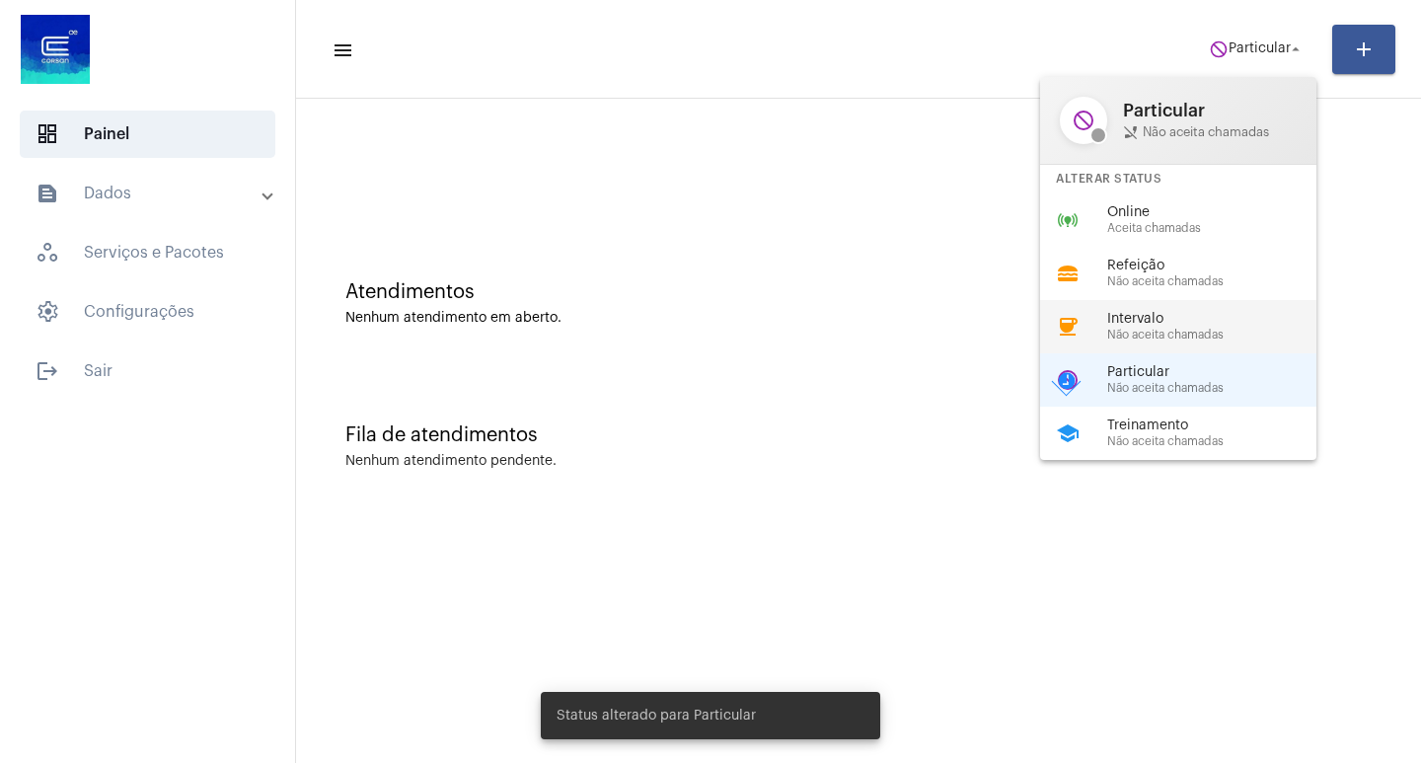
click at [1117, 312] on span "Intervalo" at bounding box center [1219, 319] width 225 height 15
